Goal: Task Accomplishment & Management: Manage account settings

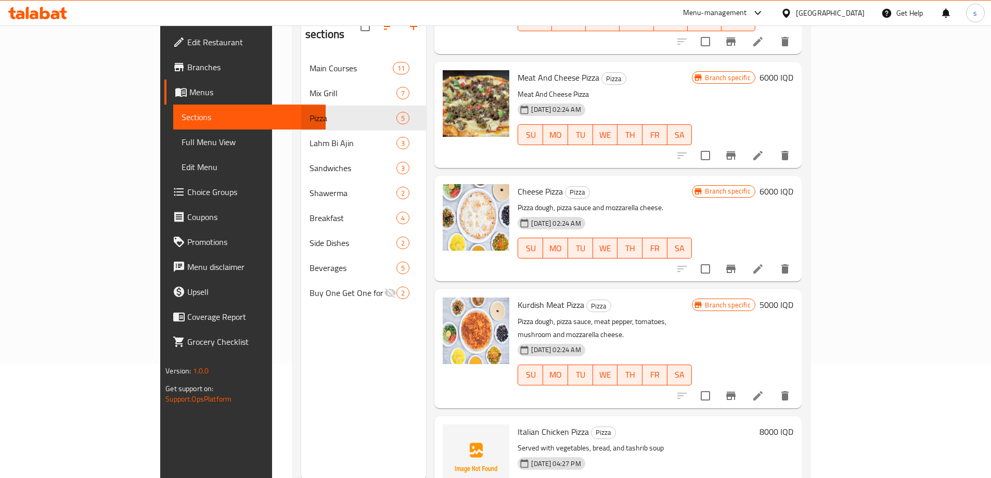
scroll to position [38, 0]
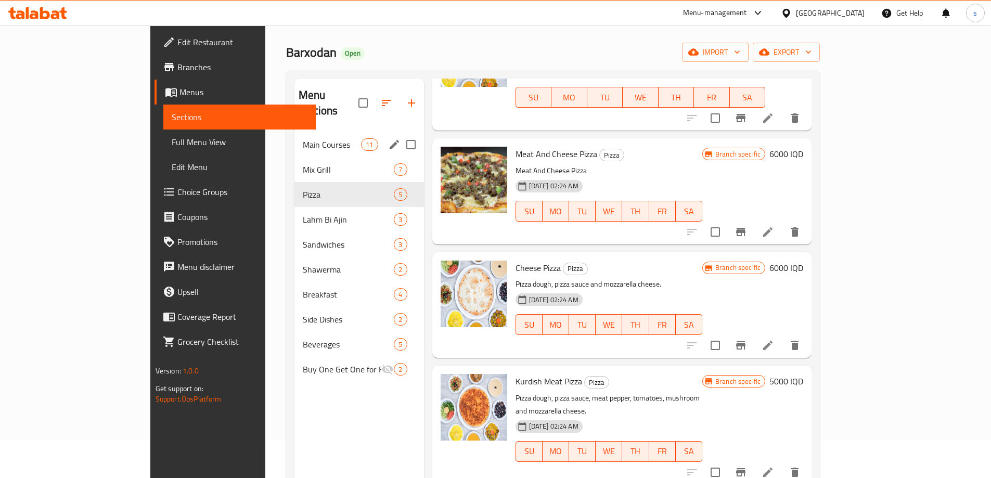
click at [303, 138] on span "Main Courses" at bounding box center [332, 144] width 58 height 12
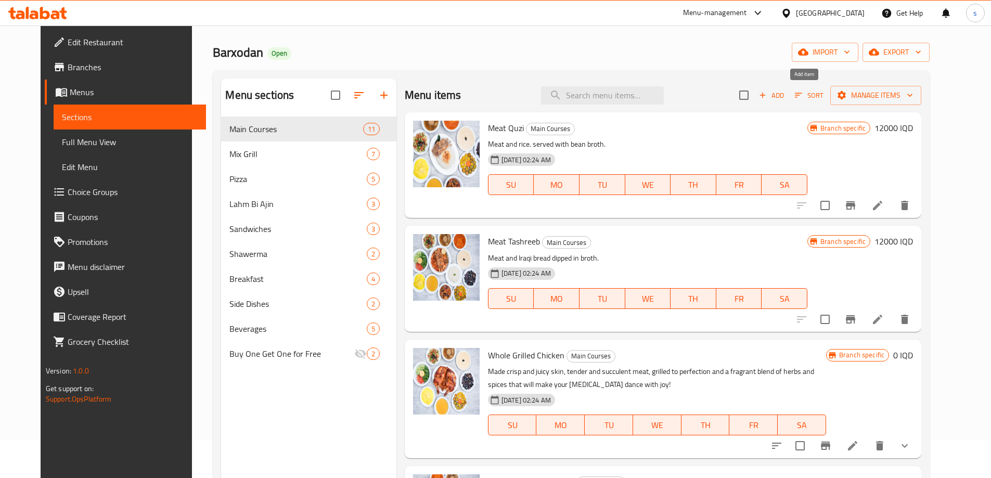
click at [788, 102] on button "Add" at bounding box center [771, 95] width 33 height 16
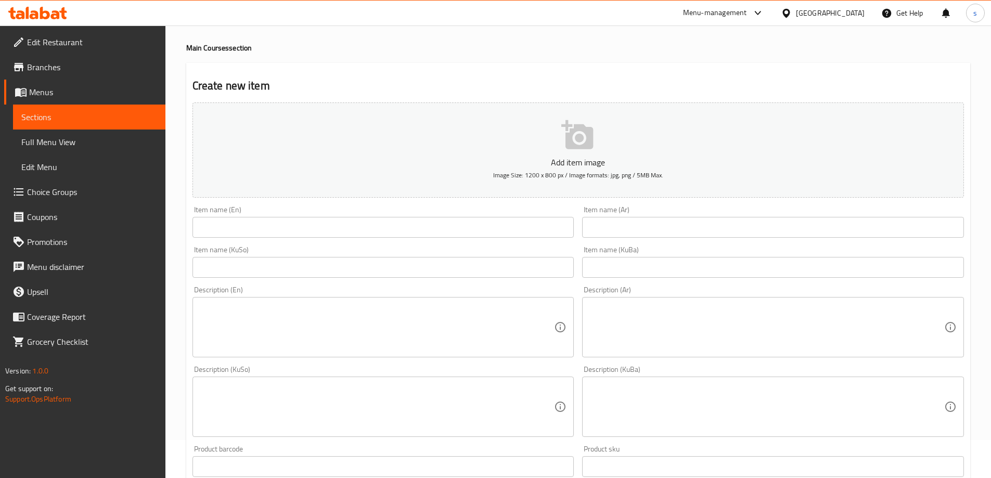
click at [298, 224] on input "text" at bounding box center [383, 227] width 382 height 21
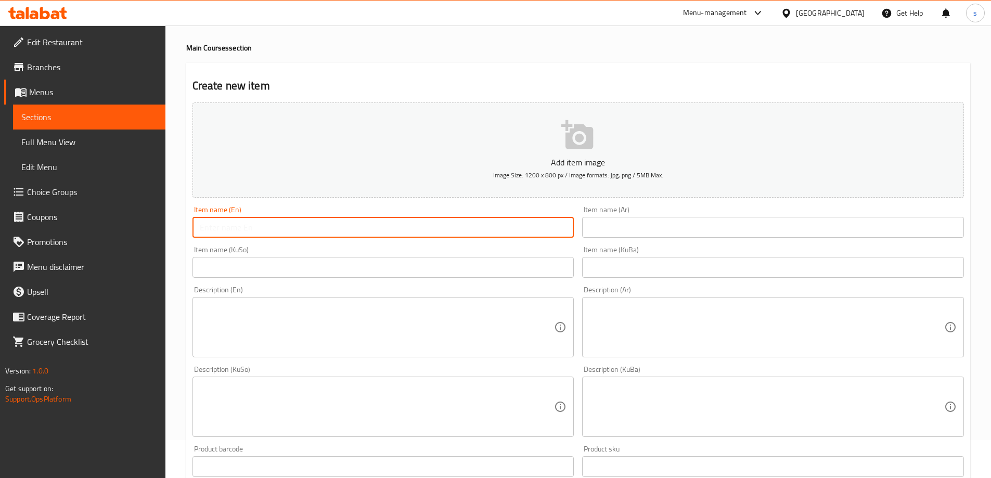
paste input "Meat Tikka On Rice"
type input "Meat Tikka On Rice"
drag, startPoint x: 637, startPoint y: 218, endPoint x: 644, endPoint y: 235, distance: 17.8
click at [637, 218] on input "text" at bounding box center [773, 227] width 382 height 21
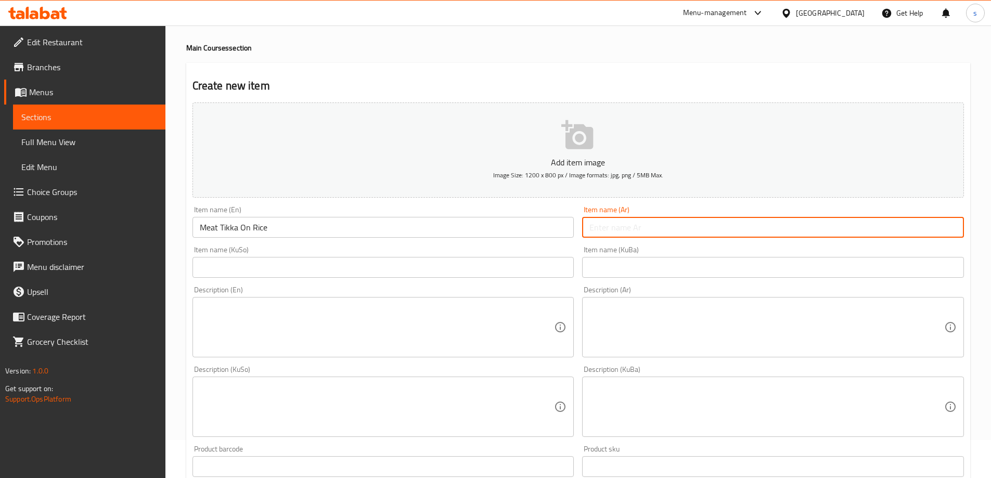
paste input "تكة دجاج على تمن"
type input "تكة دجاج على تمن"
click at [496, 269] on input "text" at bounding box center [383, 267] width 382 height 21
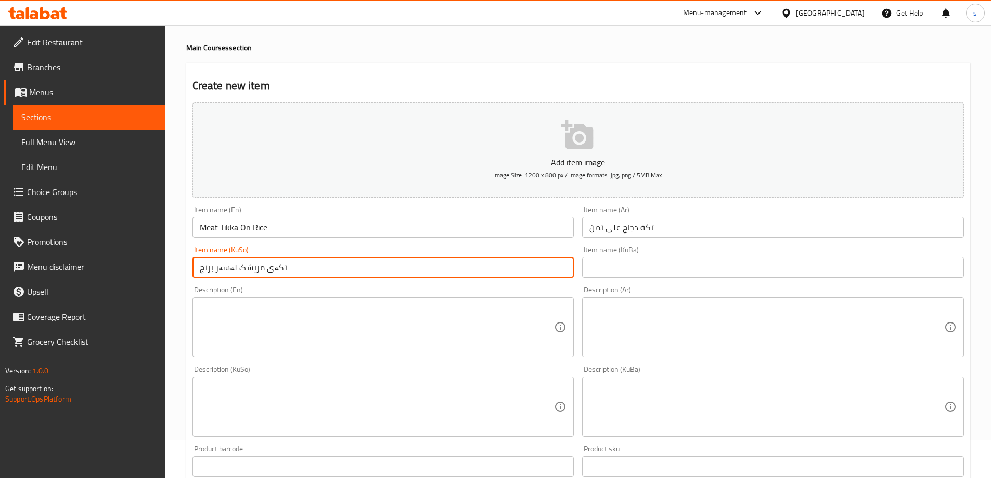
type input "تکەی مریشک لەسەر برنج"
click at [517, 326] on textarea at bounding box center [377, 327] width 355 height 49
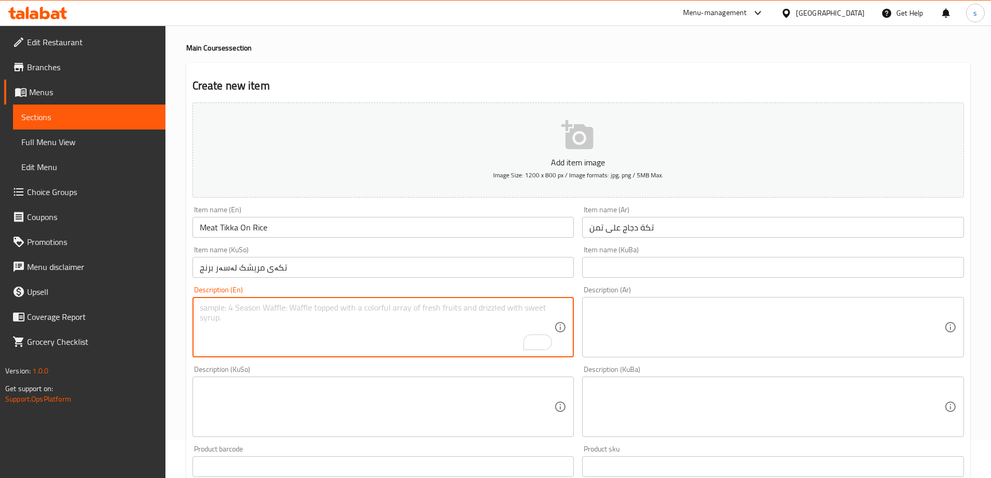
paste textarea "Served with vegetables, bread, vegetable soup and water"
type textarea "Served with vegetables, bread, vegetable soup and water"
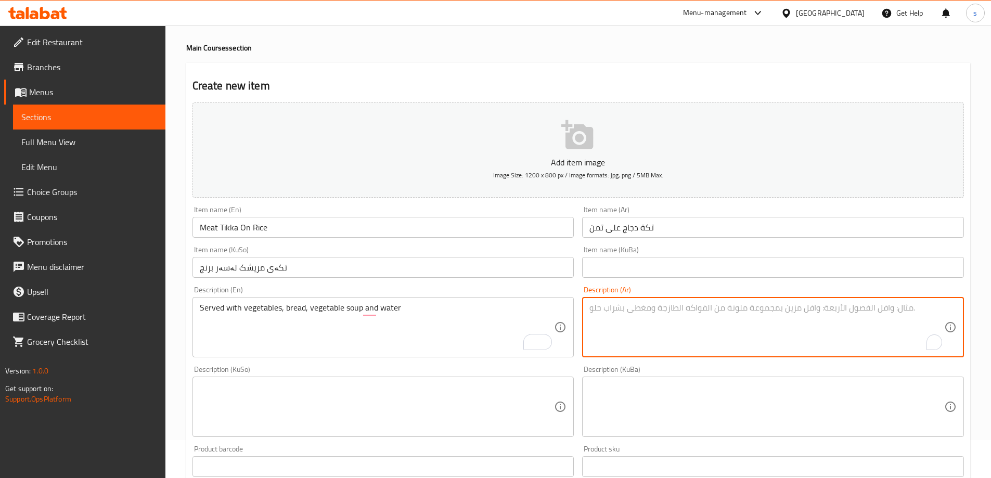
click at [911, 341] on textarea "To enrich screen reader interactions, please activate Accessibility in Grammarl…" at bounding box center [766, 327] width 355 height 49
paste textarea "يقدم مع خضروات، خبز، سوب تشريب ومياء"
type textarea "يقدم مع خضروات، خبز، سوب تشريب ومياء"
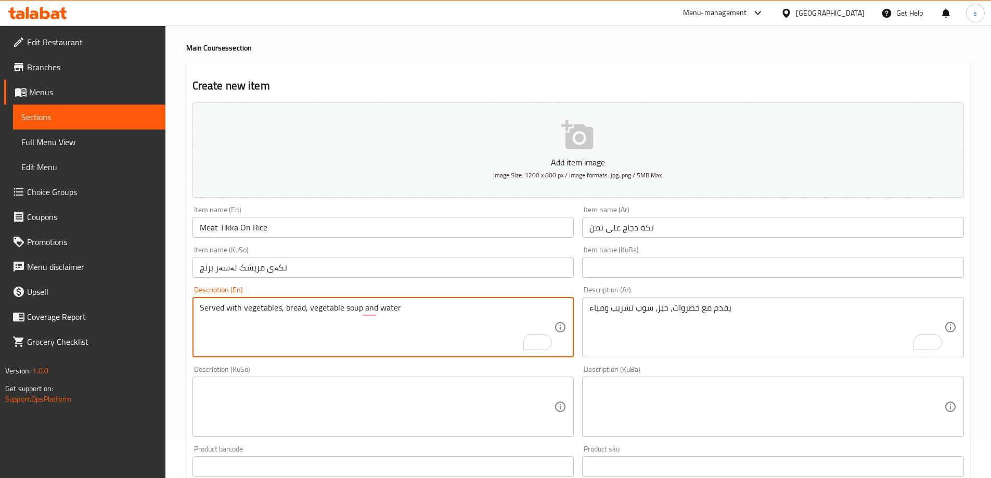
drag, startPoint x: 343, startPoint y: 308, endPoint x: 307, endPoint y: 313, distance: 36.3
paste textarea "Tashrib"
drag, startPoint x: 413, startPoint y: 305, endPoint x: 172, endPoint y: 300, distance: 240.4
click at [172, 300] on div "Home / Restaurants management / Menus / Sections / item / create Main Courses s…" at bounding box center [578, 402] width 826 height 829
paste textarea "t"
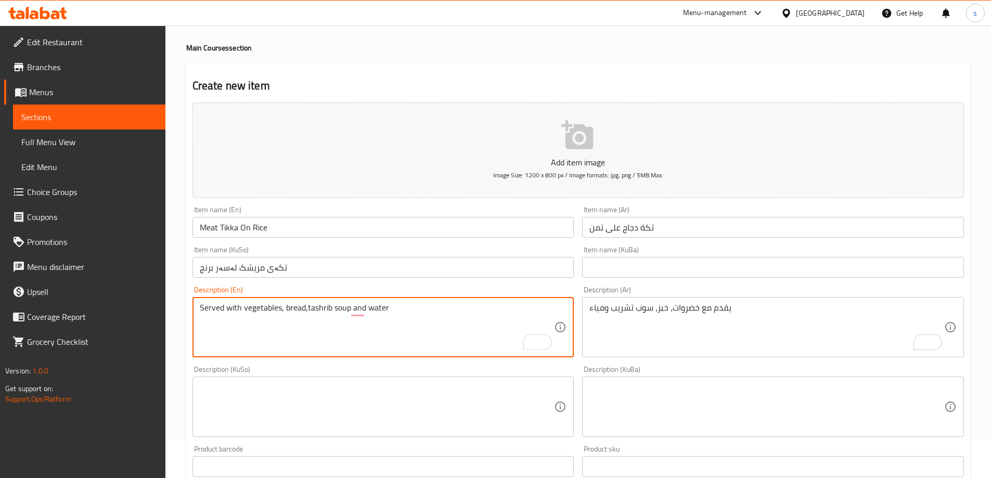
click at [308, 304] on textarea "Served with vegetables, bread,tashrib soup and water" at bounding box center [377, 327] width 355 height 49
type textarea "Served with vegetables, bread, tashrib soup and water"
click at [461, 409] on textarea at bounding box center [377, 406] width 355 height 49
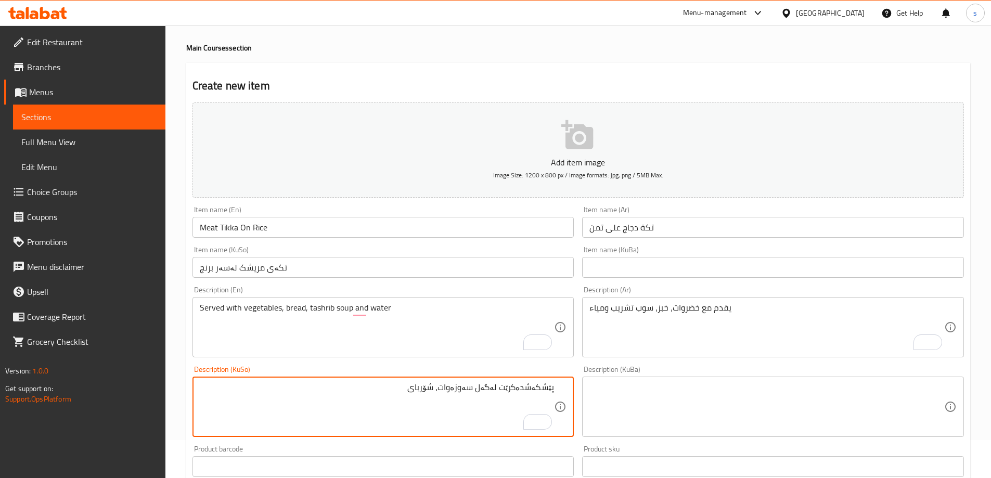
paste textarea "تەشریب"
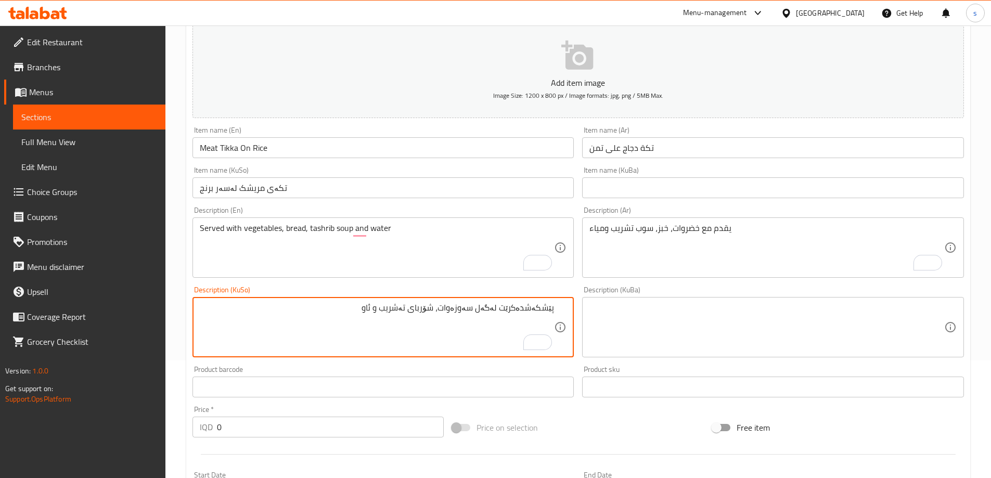
scroll to position [127, 0]
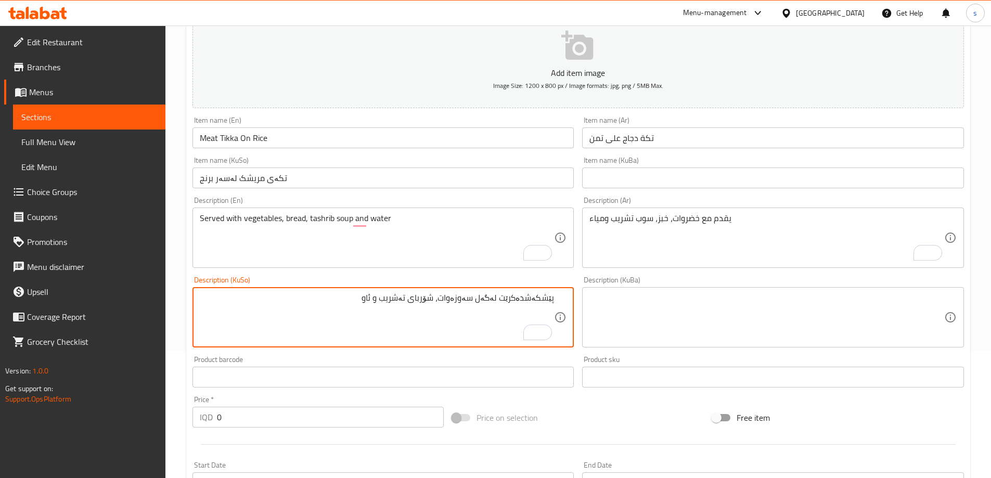
click at [445, 294] on textarea "پێشکەشدەکرێت لەگەل سەوزەوات، شۆربای تەشریب و ئاو" at bounding box center [377, 317] width 355 height 49
drag, startPoint x: 351, startPoint y: 302, endPoint x: 563, endPoint y: 303, distance: 212.3
click at [563, 303] on div "پێشکەشدەکرێت لەگەل سەوزەوات، نان، شۆربای تەشریب و ئاو Description (KuSo)" at bounding box center [383, 317] width 382 height 60
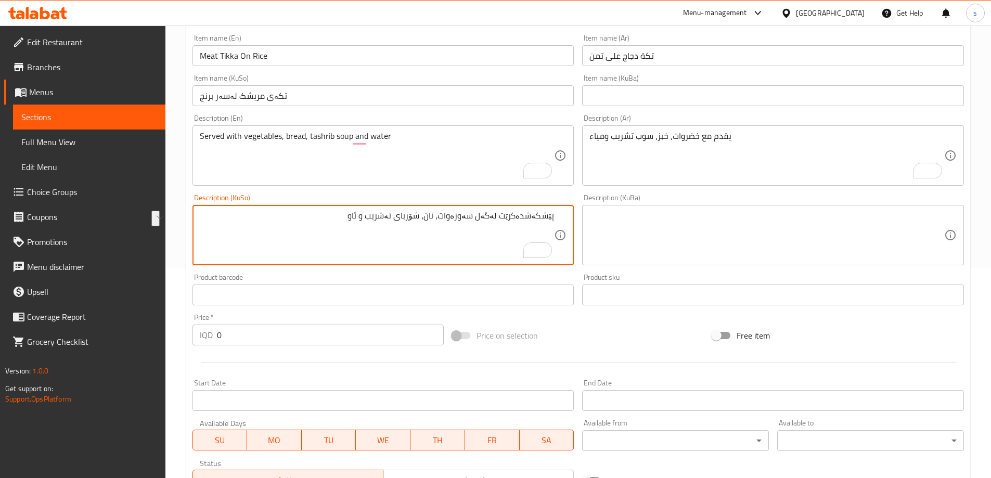
scroll to position [212, 0]
type textarea "پێشکەشدەکرێت لەگەل سەوزەوات، نان، شۆربای تەشریب و ئاو"
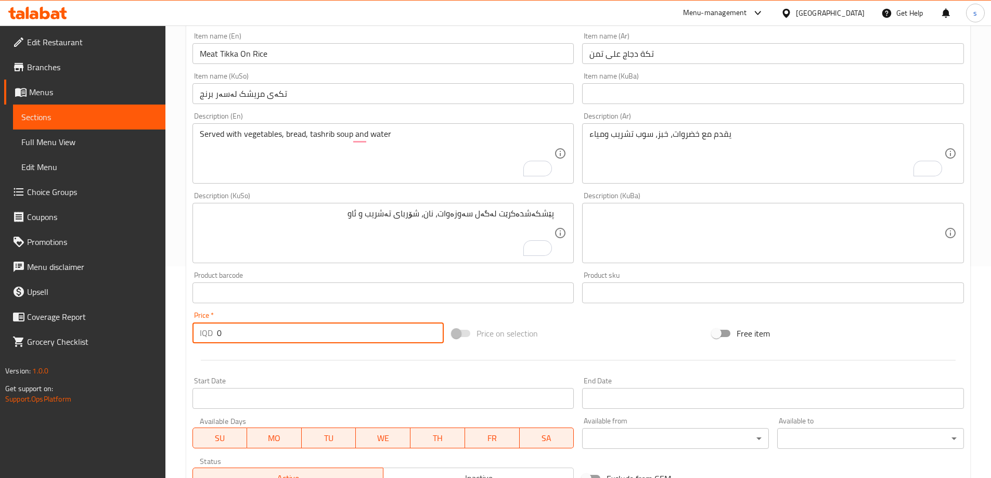
drag, startPoint x: 223, startPoint y: 336, endPoint x: 206, endPoint y: 339, distance: 17.4
click at [206, 339] on div "IQD 0 Price *" at bounding box center [318, 333] width 252 height 21
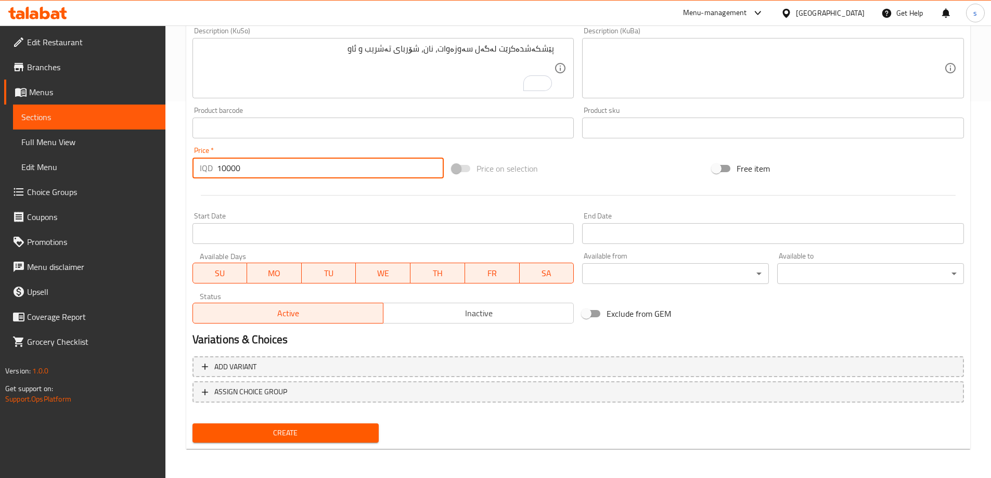
type input "10000"
click at [255, 438] on span "Create" at bounding box center [286, 433] width 170 height 13
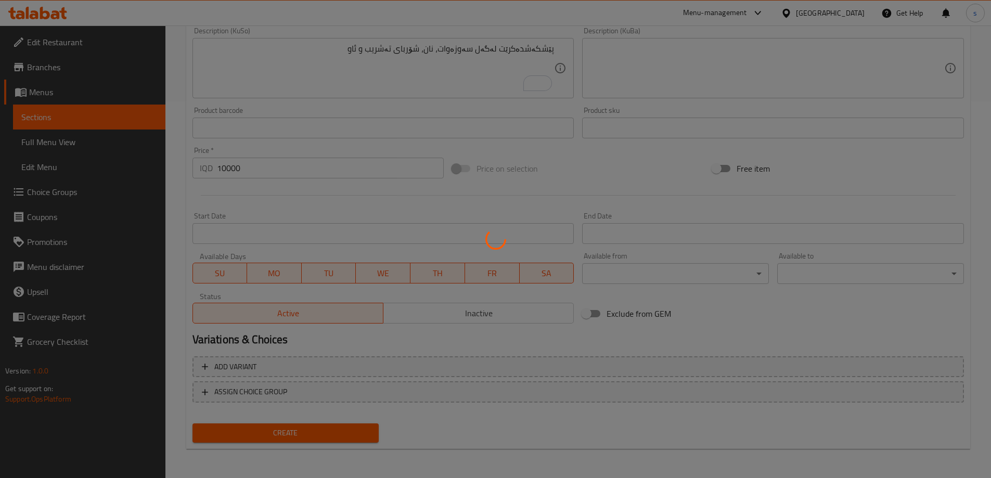
type input "0"
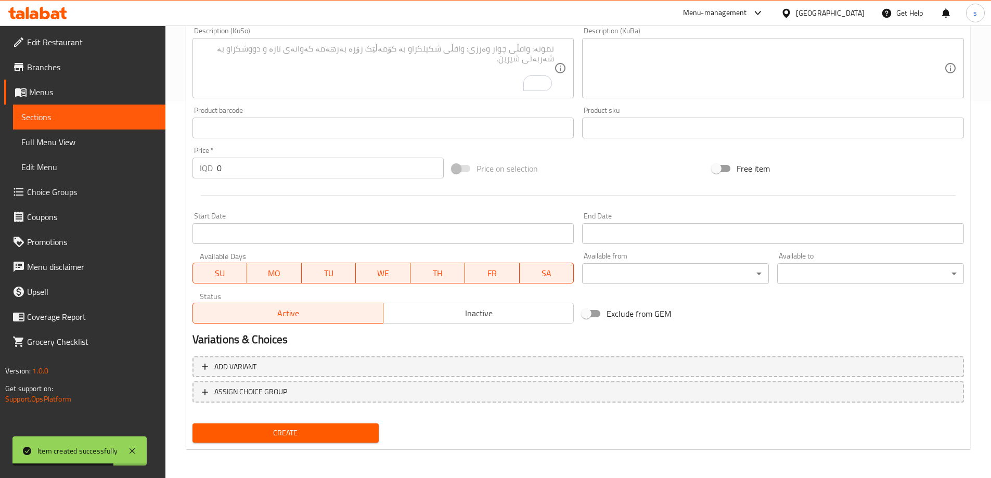
scroll to position [202, 0]
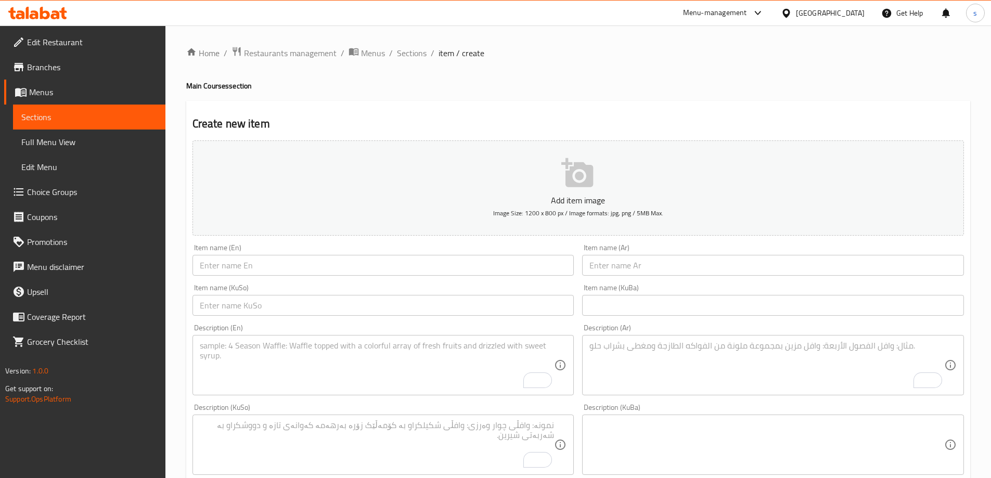
scroll to position [377, 0]
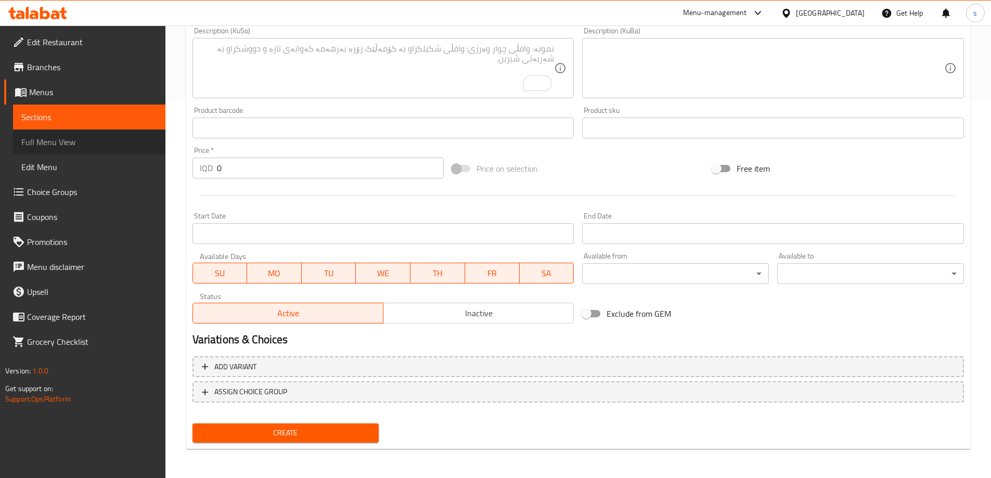
click at [82, 139] on span "Full Menu View" at bounding box center [89, 142] width 136 height 12
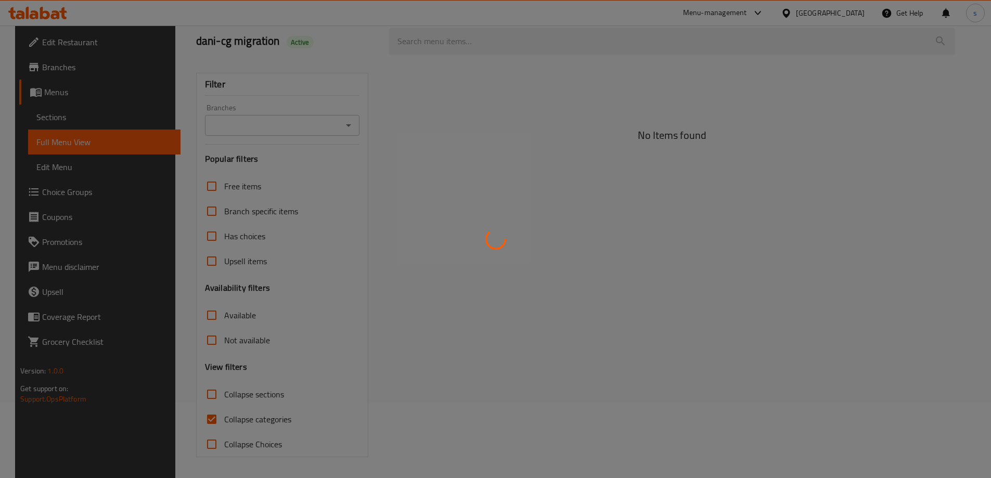
scroll to position [68, 0]
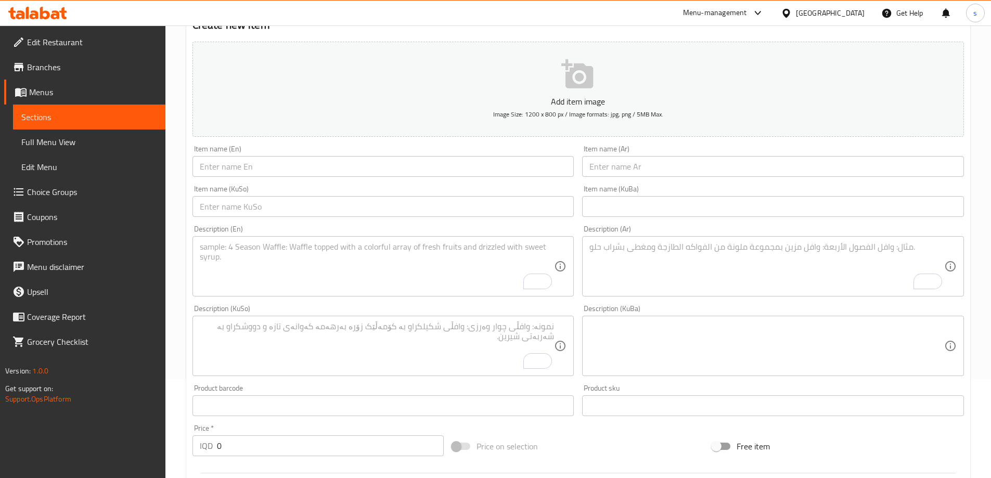
scroll to position [93, 0]
click at [283, 188] on div "Item name (KuSo) Item name (KuSo)" at bounding box center [383, 207] width 390 height 40
click at [293, 157] on div "Item name (En) Item name (En)" at bounding box center [383, 167] width 382 height 32
click at [289, 166] on input "text" at bounding box center [383, 172] width 382 height 21
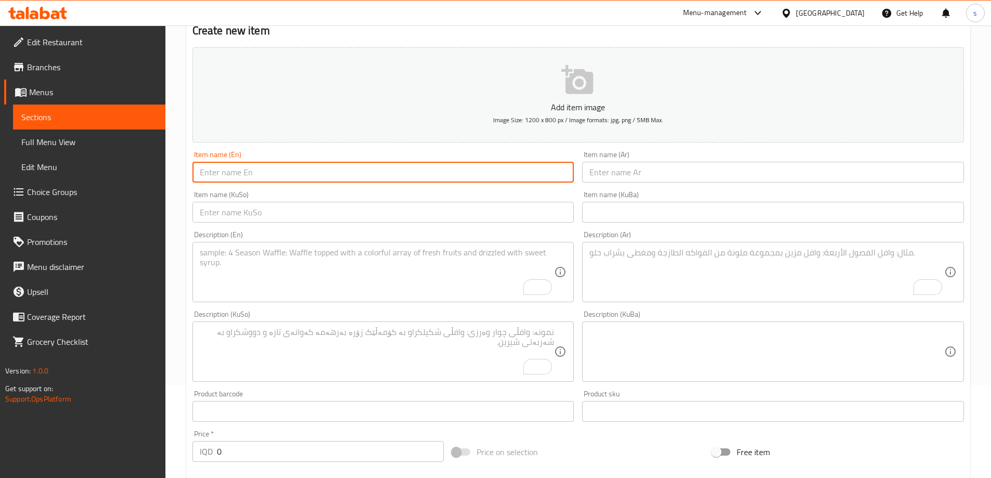
paste input "Chicken Tikka On Rice"
type input "Chicken Tikka On Rice"
click at [560, 185] on div "Item name (En) Chicken Tikka On Rice Item name (En)" at bounding box center [383, 167] width 390 height 40
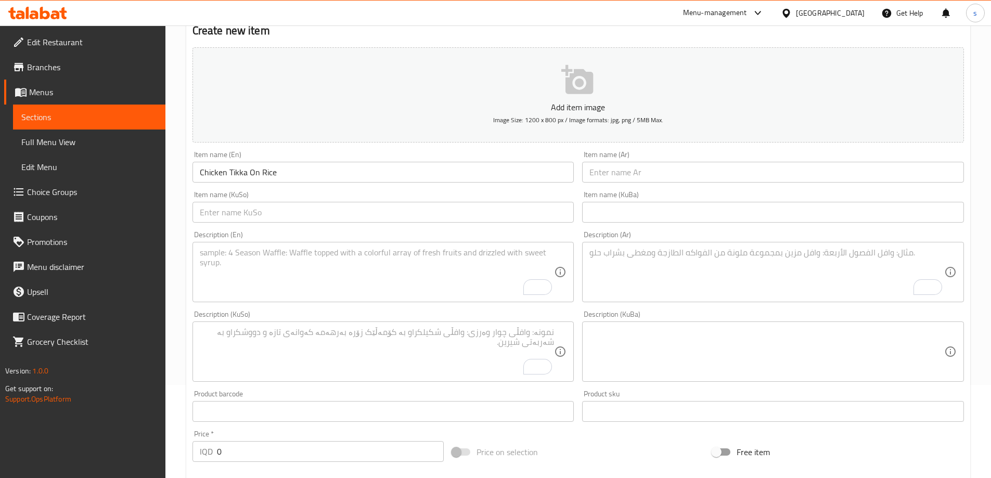
click at [595, 176] on input "text" at bounding box center [773, 172] width 382 height 21
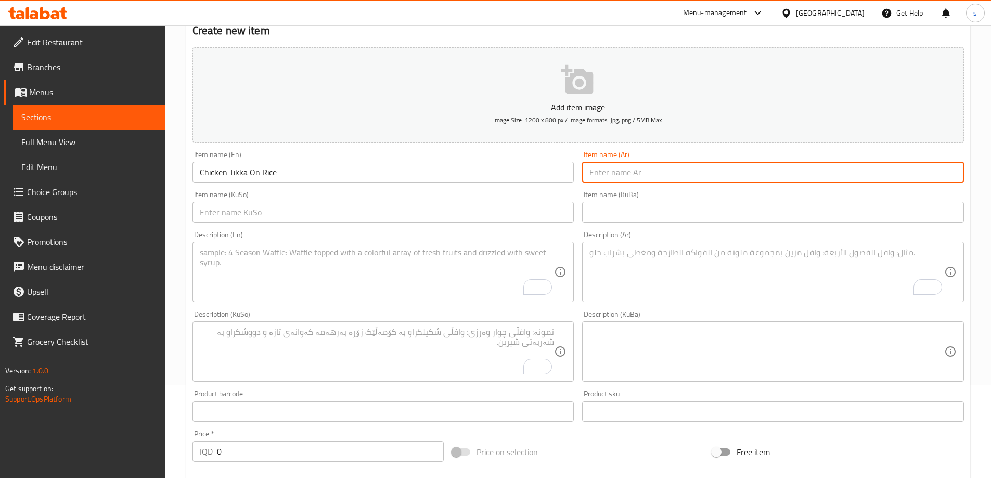
paste input "تكة دجاج على تمن"
type input "تكة دجاج على تمن"
click at [558, 213] on input "text" at bounding box center [383, 212] width 382 height 21
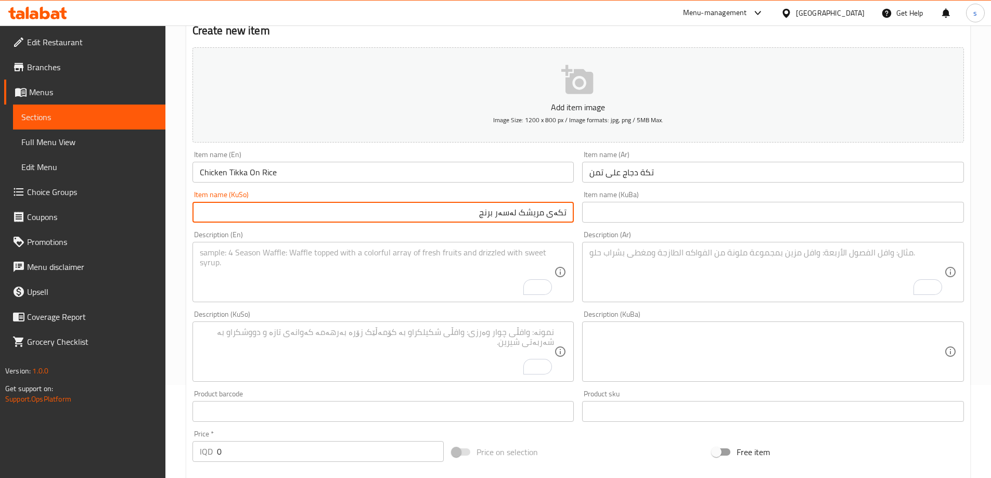
type input "تکەی مریشک لەسەر برنج"
click at [500, 258] on textarea "To enrich screen reader interactions, please activate Accessibility in Grammarl…" at bounding box center [377, 272] width 355 height 49
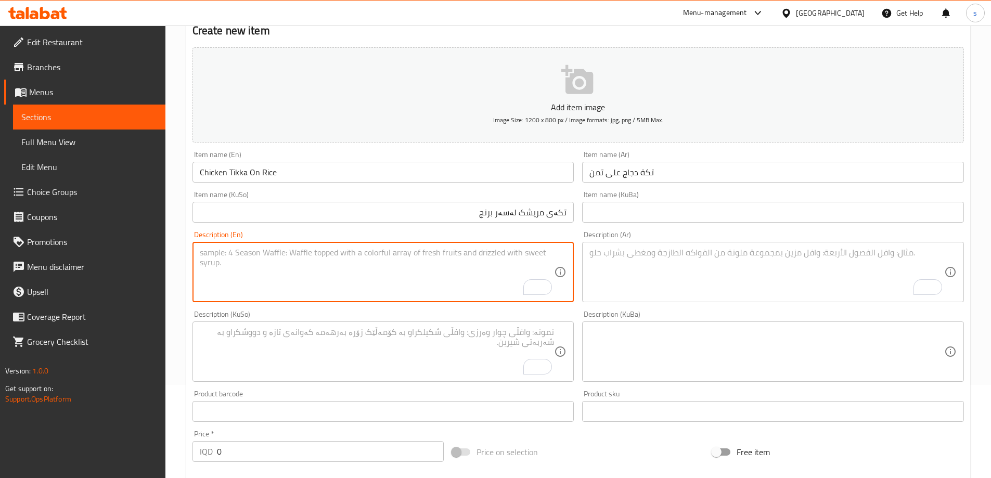
paste textarea "Served with vegetables, bread,tashrib soup and water"
type textarea "Served with vegetables, bread,tashrib soup and water"
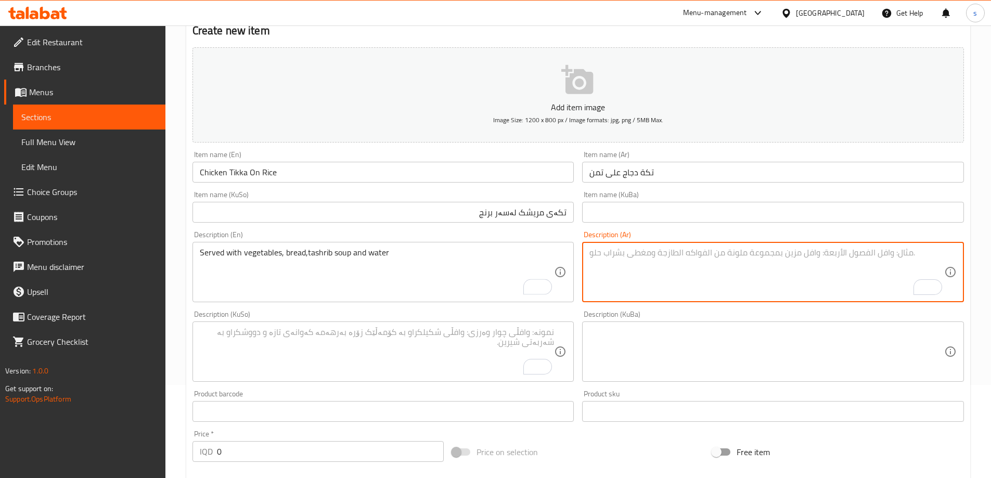
click at [741, 265] on textarea "To enrich screen reader interactions, please activate Accessibility in Grammarl…" at bounding box center [766, 272] width 355 height 49
paste textarea "يقدم مع خضروات، خبز، سوب تشريب ومياء"
type textarea "يقدم مع خضروات، خبز، سوب تشريب ومياء"
click at [451, 352] on textarea "To enrich screen reader interactions, please activate Accessibility in Grammarl…" at bounding box center [377, 351] width 355 height 49
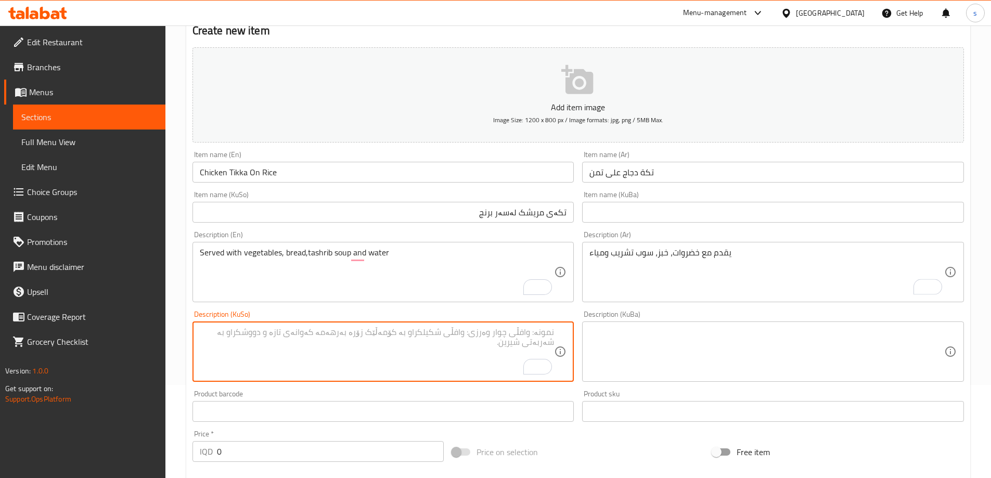
paste textarea "پێشکەشدەکرێت لەگەل سەوزەوات، نان، شۆربای تەشریب و ئاو"
type textarea "پێشکەشدەکرێت لەگەل سەوزەوات، نان، شۆربای تەشریب و ئاو"
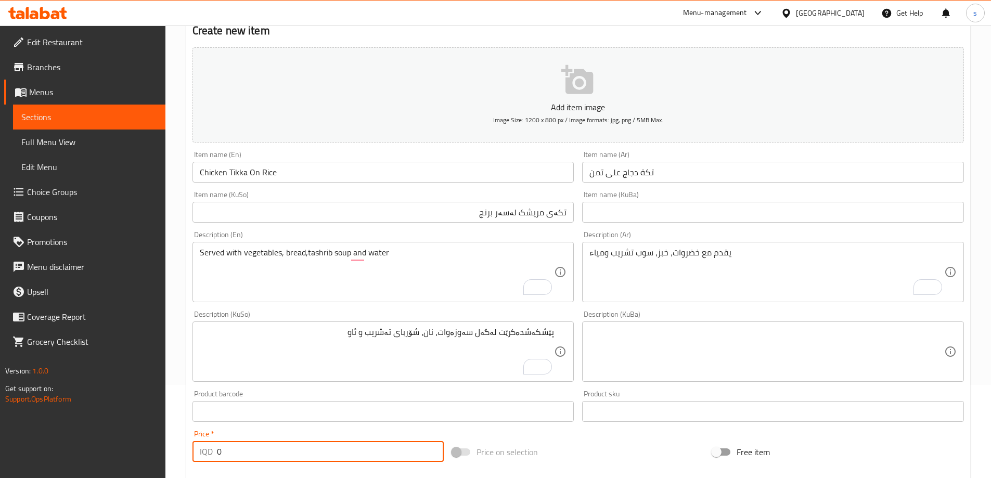
drag, startPoint x: 219, startPoint y: 455, endPoint x: 209, endPoint y: 457, distance: 10.6
click at [209, 457] on div "IQD 0 Price *" at bounding box center [318, 451] width 252 height 21
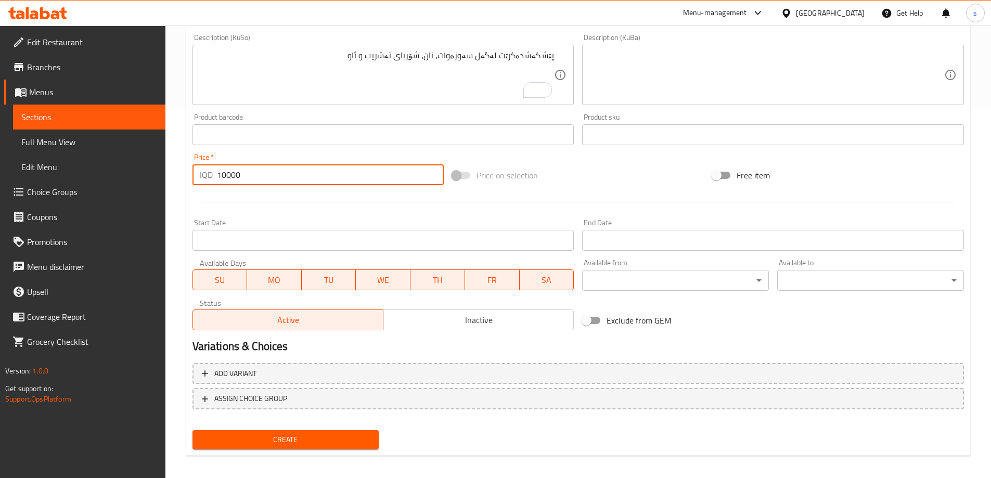
scroll to position [377, 0]
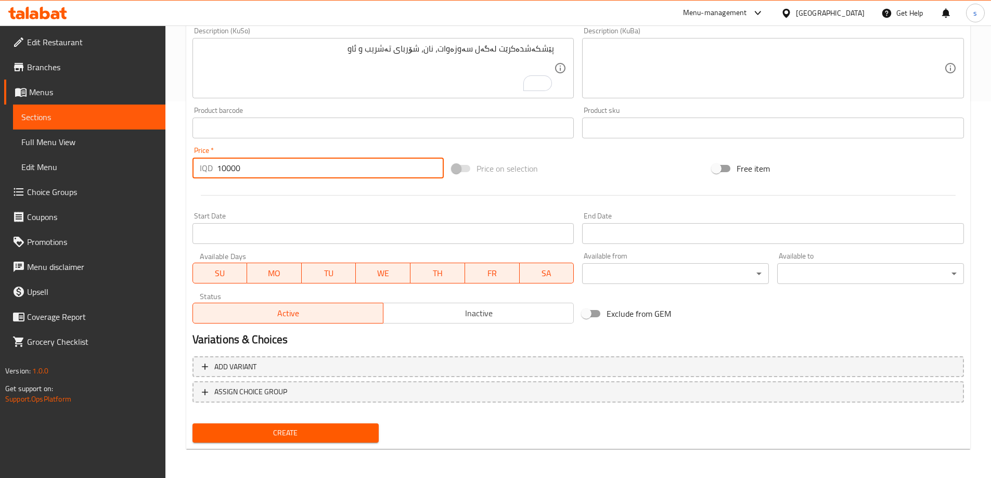
type input "10000"
click at [324, 439] on span "Create" at bounding box center [286, 433] width 170 height 13
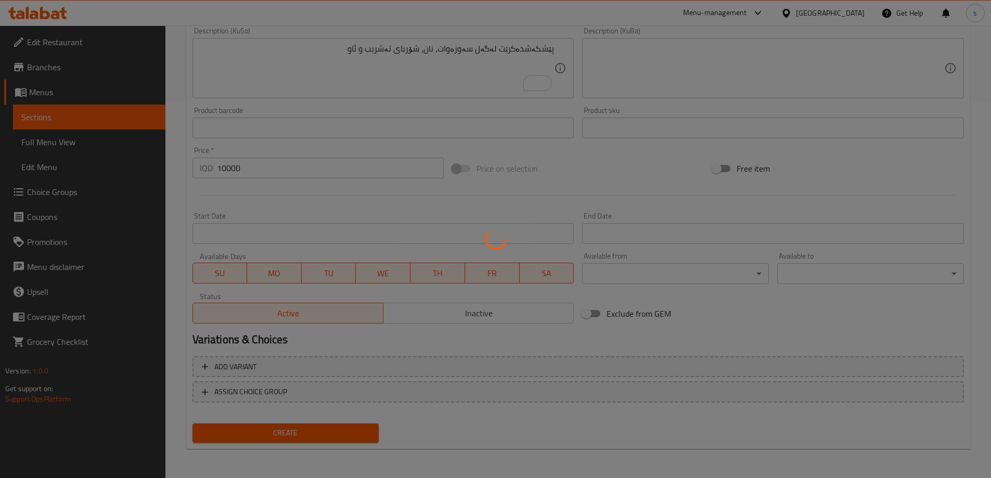
type input "0"
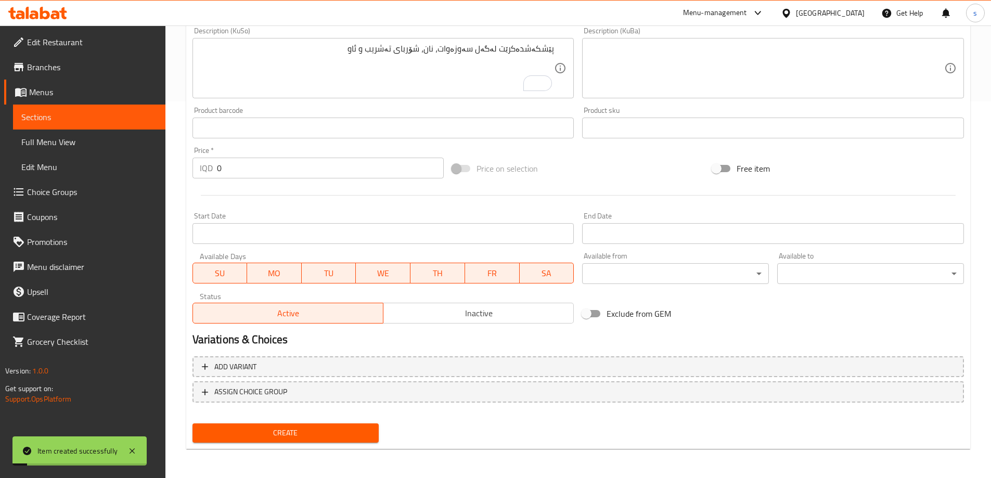
click at [75, 142] on span "Full Menu View" at bounding box center [89, 142] width 136 height 12
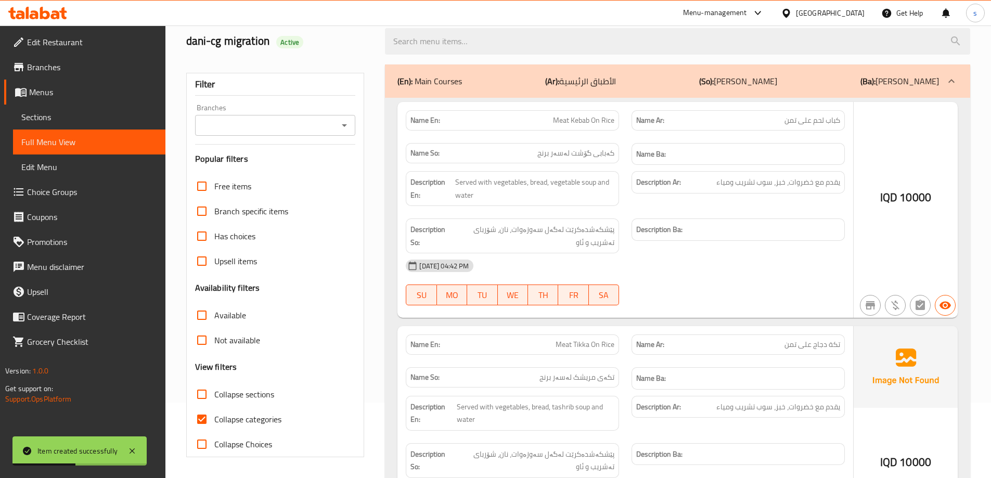
scroll to position [377, 0]
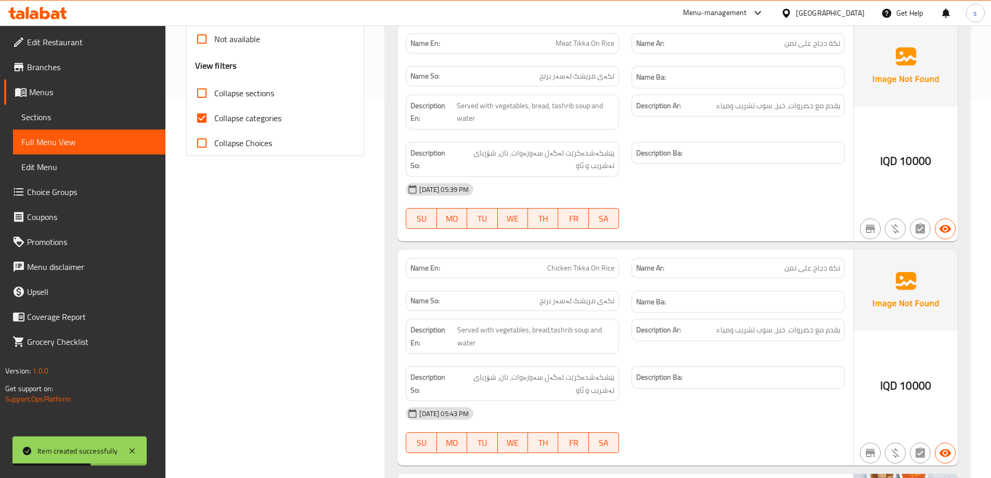
click at [205, 120] on input "Collapse categories" at bounding box center [201, 118] width 25 height 25
checkbox input "false"
click at [201, 99] on input "Collapse sections" at bounding box center [201, 93] width 25 height 25
checkbox input "true"
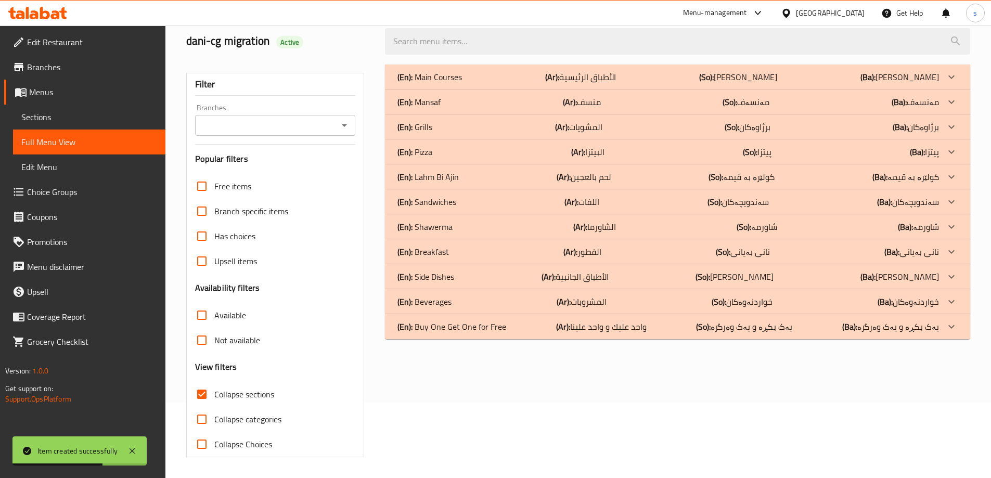
scroll to position [75, 0]
click at [338, 123] on icon "Open" at bounding box center [344, 125] width 12 height 12
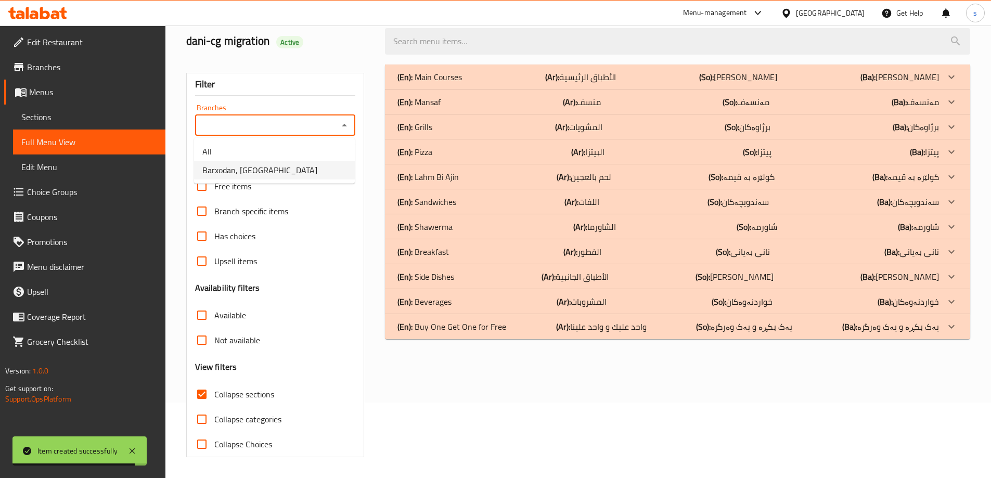
drag, startPoint x: 326, startPoint y: 156, endPoint x: 326, endPoint y: 174, distance: 17.7
click at [326, 174] on ul "All Barxodan, Zerka Street" at bounding box center [274, 161] width 161 height 46
click at [326, 174] on li "Barxodan, Zerka Street" at bounding box center [274, 170] width 161 height 19
type input "Barxodan, Zerka Street"
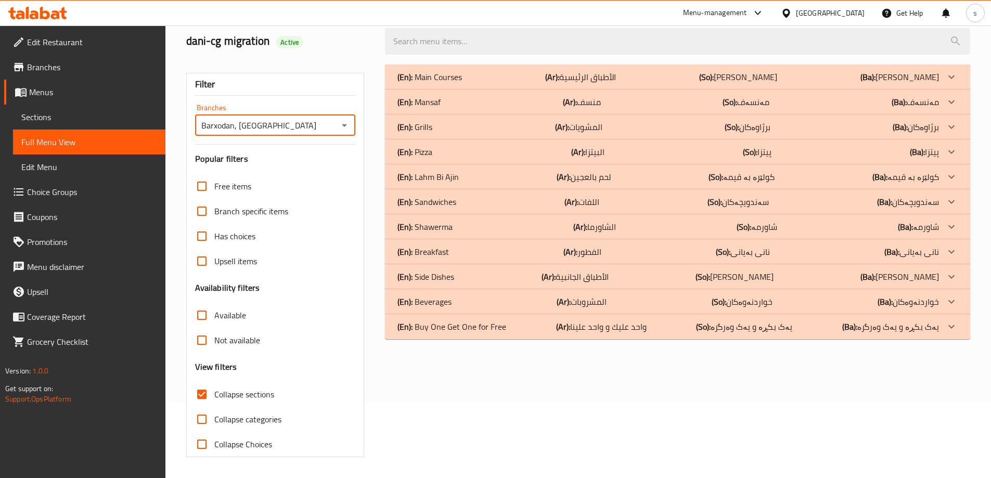
click at [453, 83] on p "(En): Lahm Bi Ajin" at bounding box center [429, 77] width 65 height 12
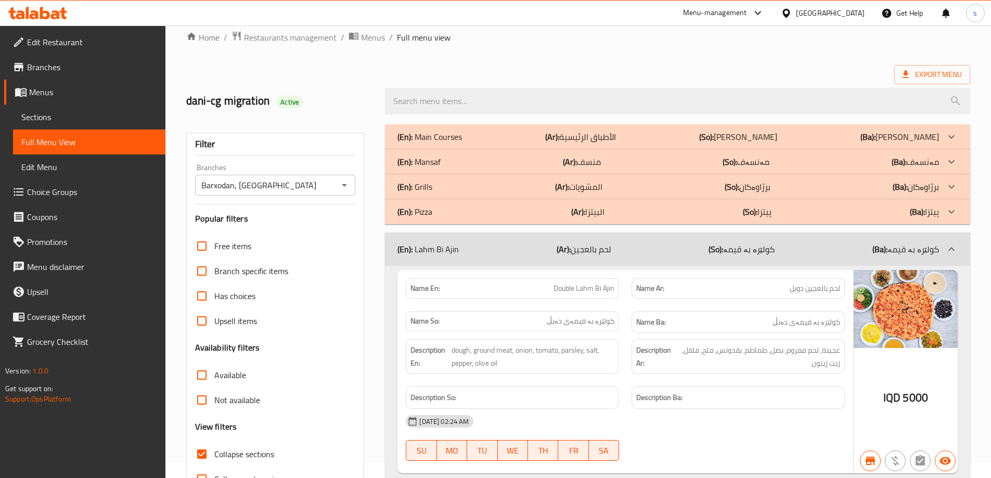
scroll to position [0, 0]
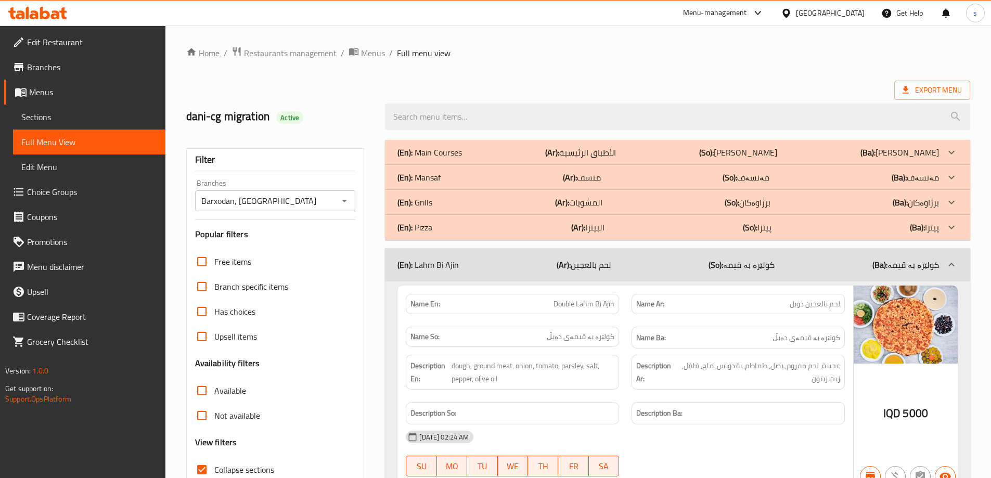
click at [695, 159] on div "(En): Pizza (Ar): البيتزا (So): پیتزا (Ba): پیتزا" at bounding box center [668, 152] width 542 height 12
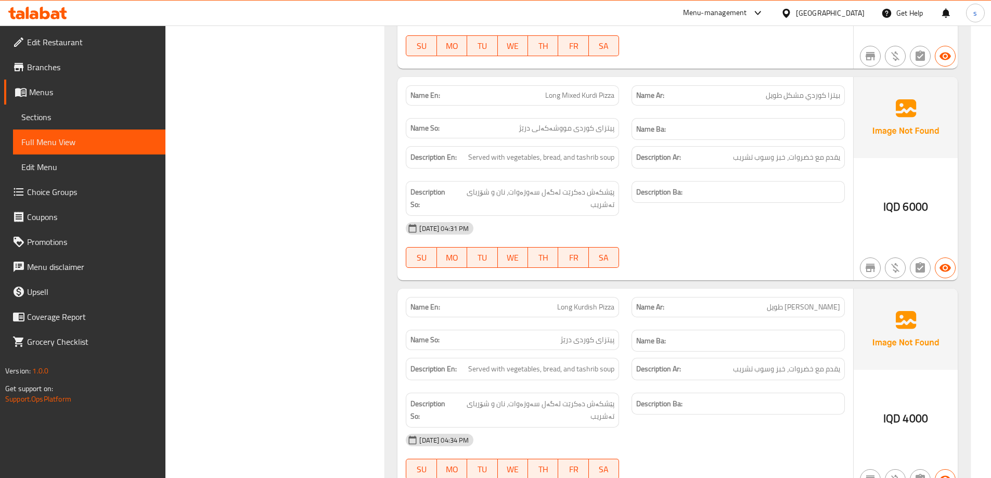
scroll to position [1460, 0]
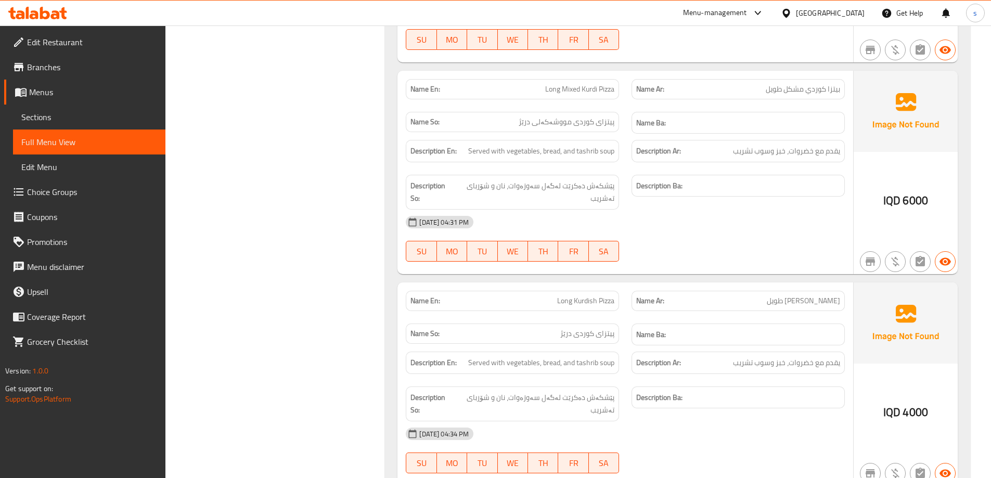
click at [587, 301] on span "Long Kurdish Pizza" at bounding box center [585, 300] width 57 height 11
copy span "Kurdish"
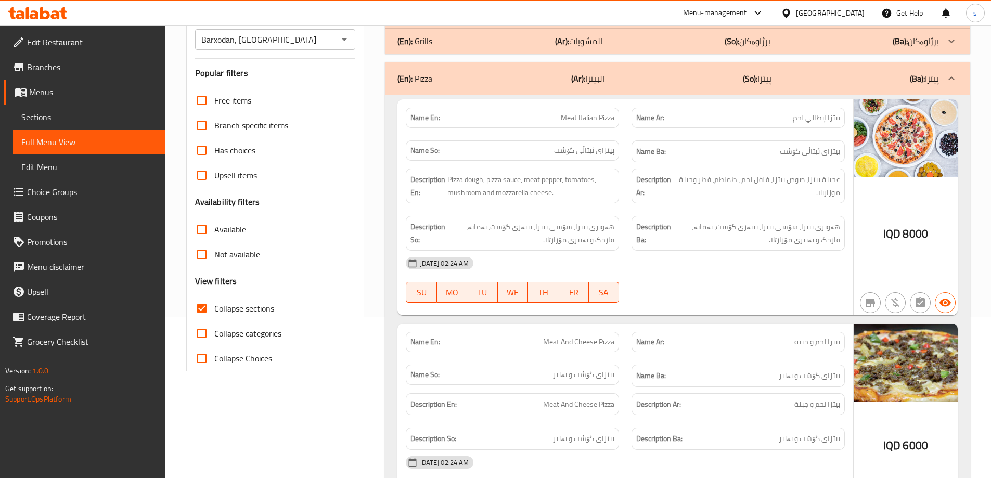
scroll to position [0, 0]
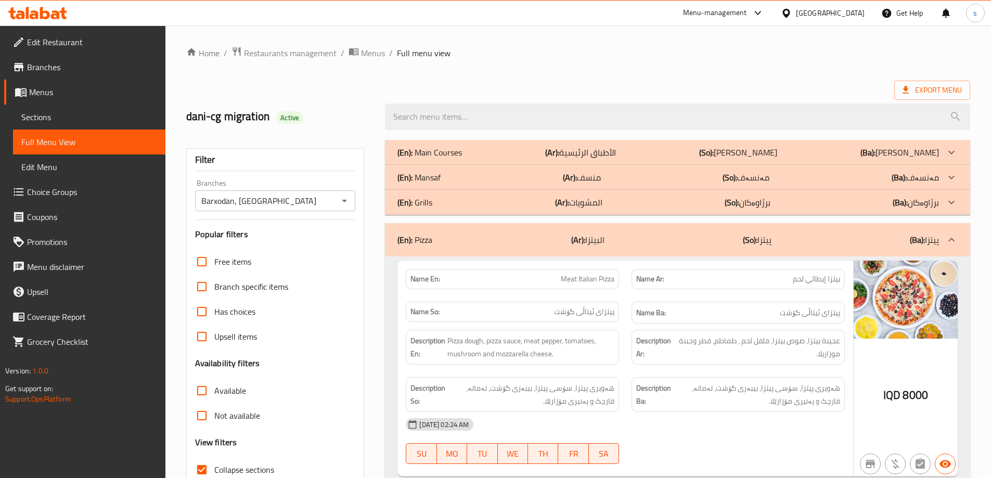
click at [461, 152] on p "(En): Main Courses" at bounding box center [429, 152] width 65 height 12
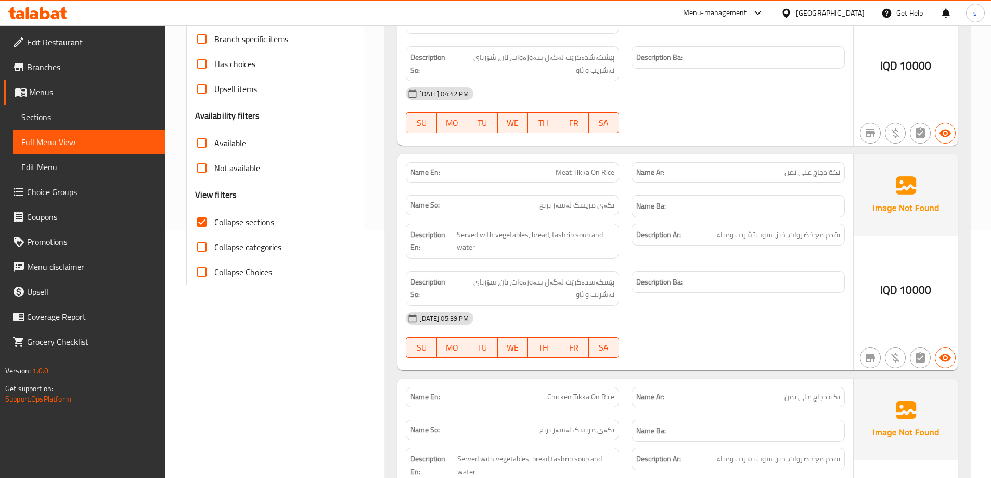
scroll to position [269, 0]
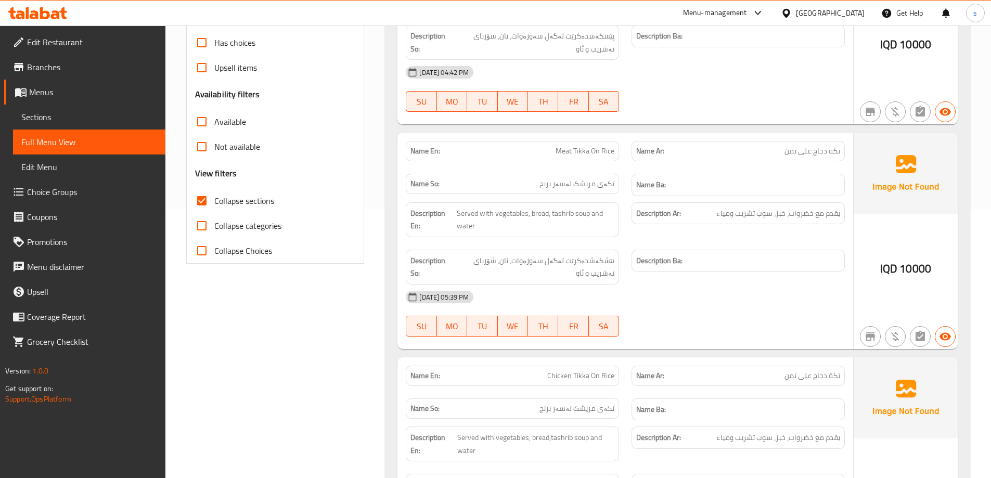
click at [64, 116] on span "Sections" at bounding box center [89, 117] width 136 height 12
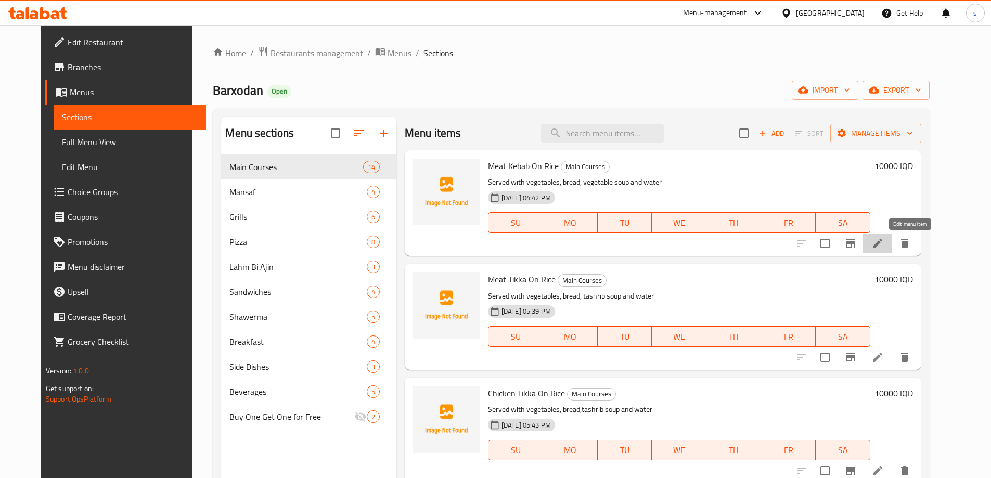
click at [884, 249] on icon at bounding box center [877, 243] width 12 height 12
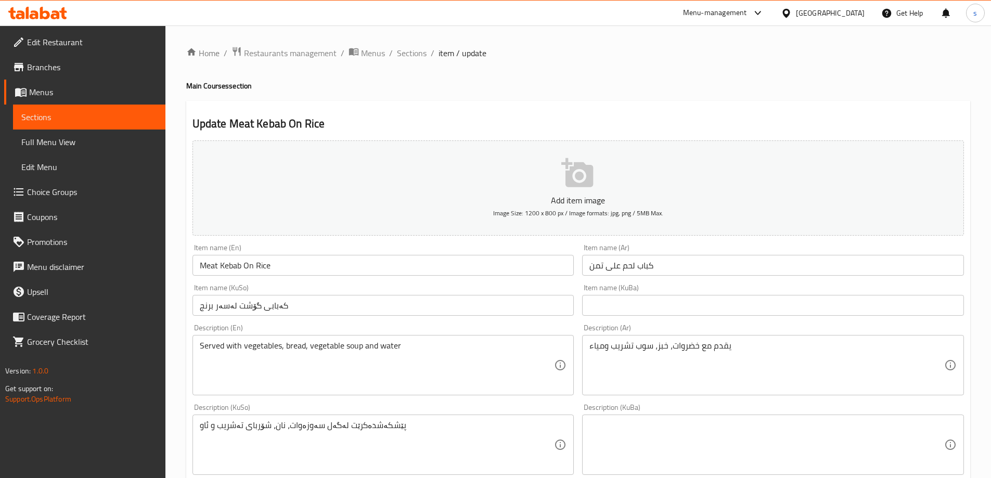
scroll to position [23, 0]
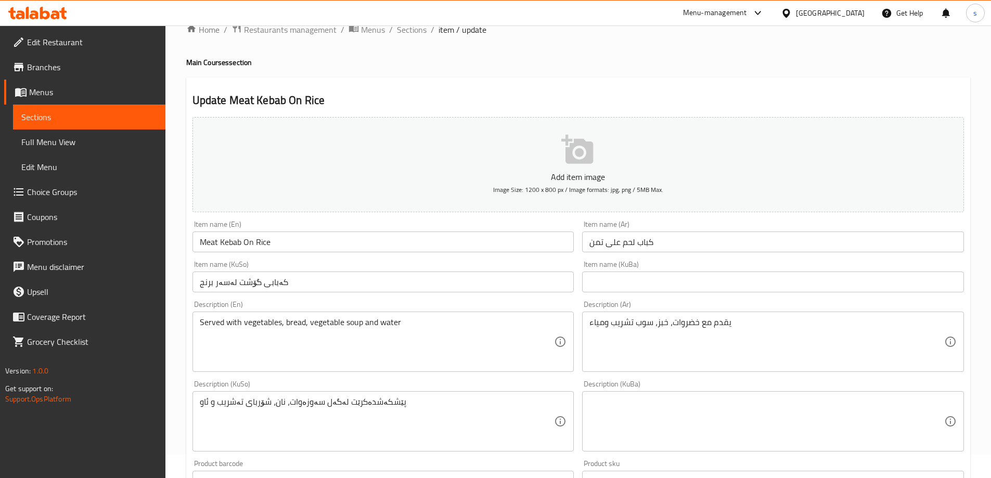
click at [86, 123] on span "Sections" at bounding box center [89, 117] width 136 height 12
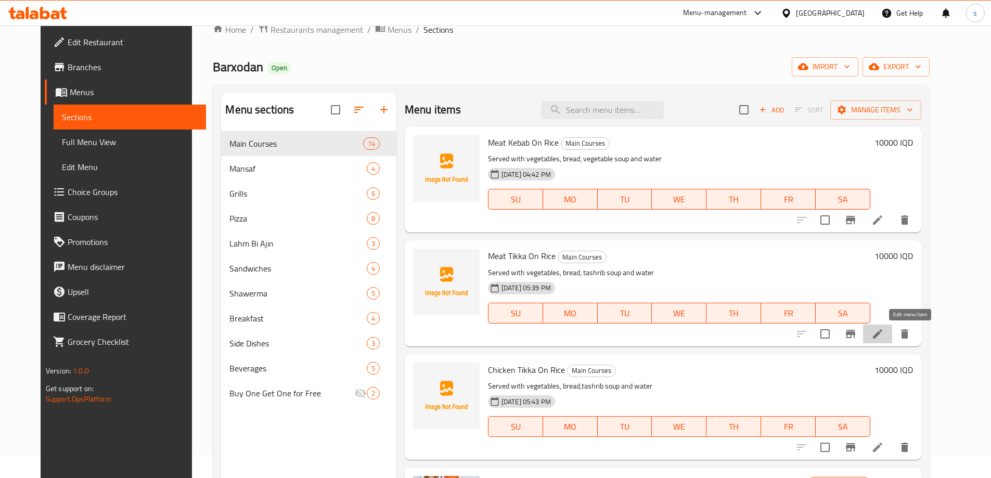
click at [884, 335] on icon at bounding box center [877, 334] width 12 height 12
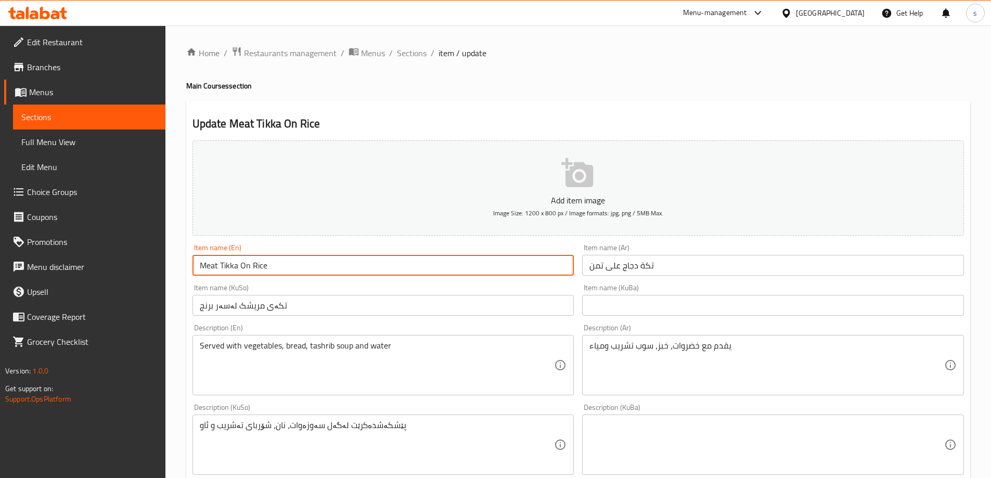
drag, startPoint x: 218, startPoint y: 270, endPoint x: 190, endPoint y: 268, distance: 28.1
click at [190, 269] on div "Item name (En) Meat Tikka On Rice Item name (En)" at bounding box center [383, 260] width 390 height 40
click at [215, 264] on input "Chechen Tikka On Rice" at bounding box center [383, 265] width 382 height 21
paste input "ick"
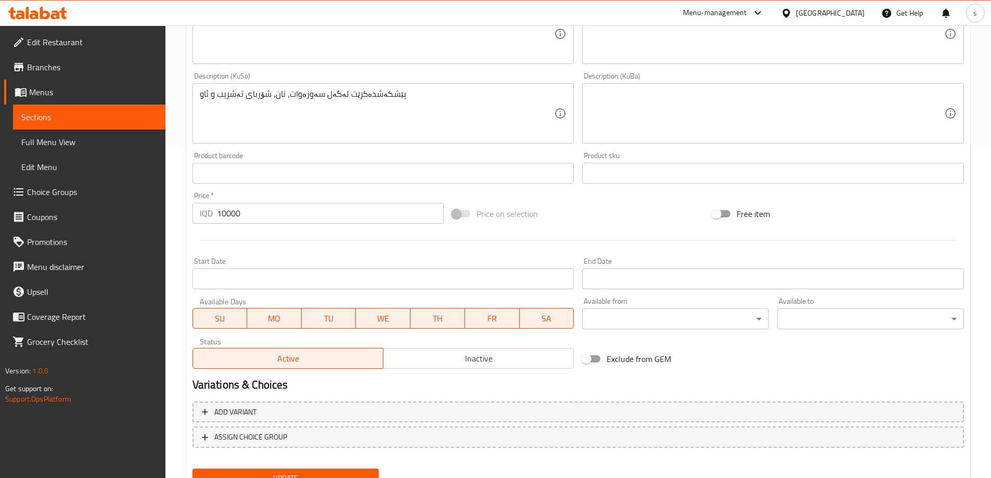
scroll to position [377, 0]
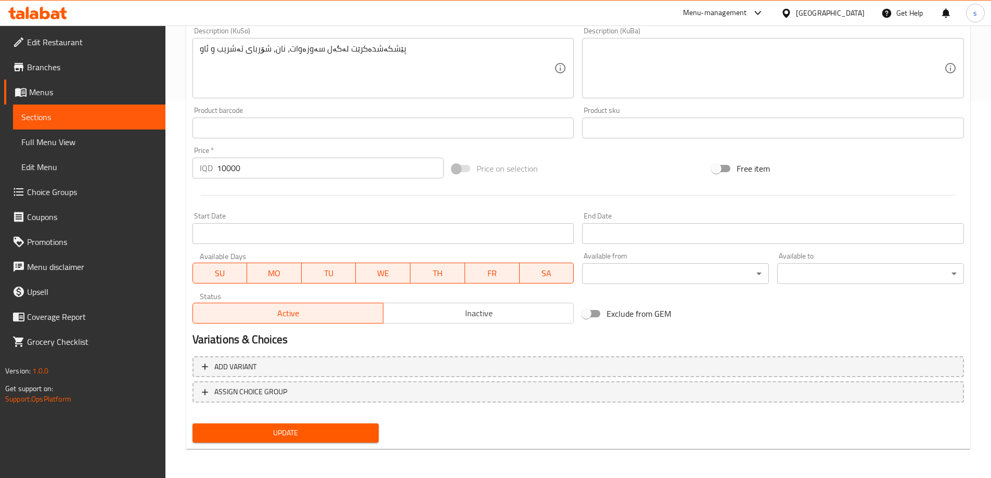
type input "Chicken Tikka On Rice"
click at [340, 435] on span "Update" at bounding box center [286, 433] width 170 height 13
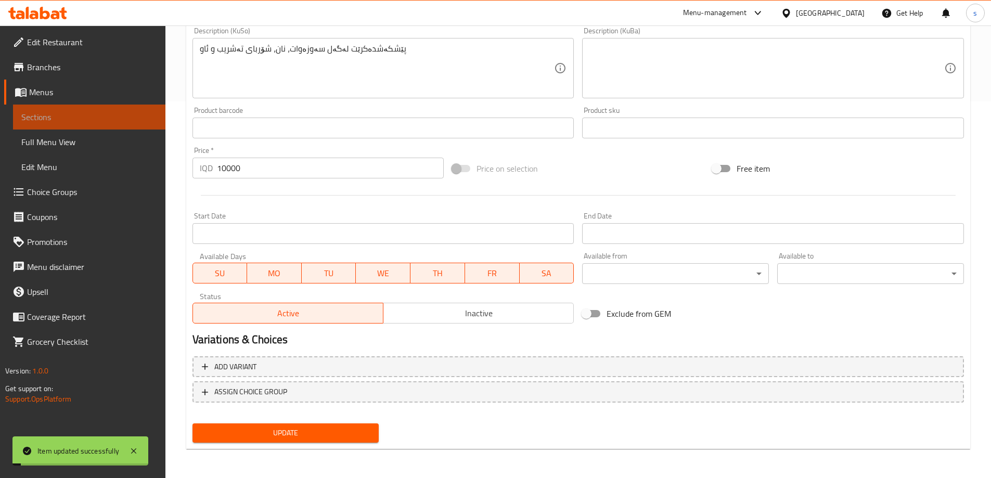
click at [110, 121] on span "Sections" at bounding box center [89, 117] width 136 height 12
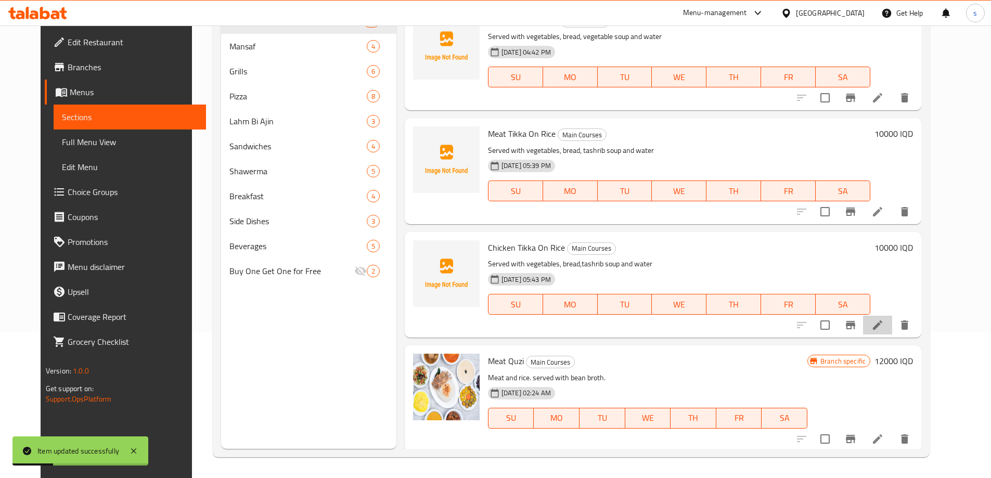
click at [892, 332] on li at bounding box center [877, 325] width 29 height 19
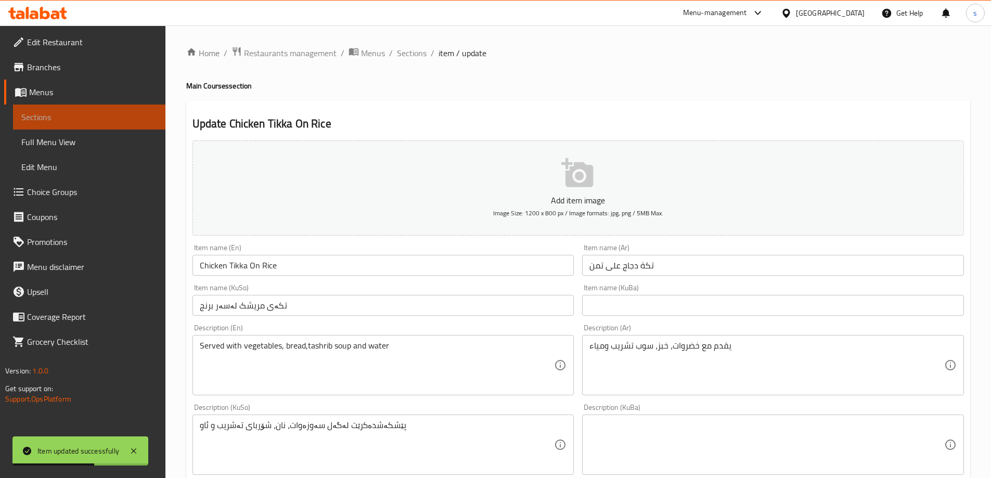
click at [102, 112] on span "Sections" at bounding box center [89, 117] width 136 height 12
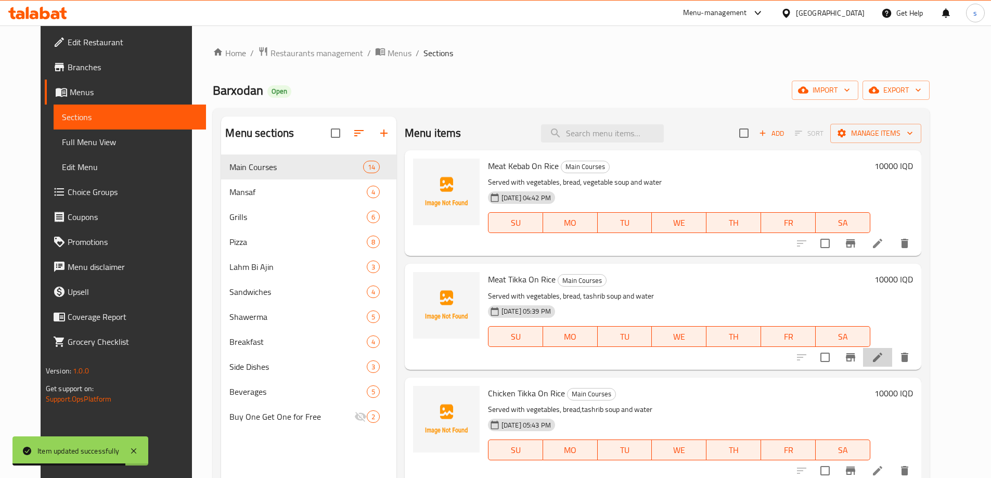
click at [892, 353] on li at bounding box center [877, 357] width 29 height 19
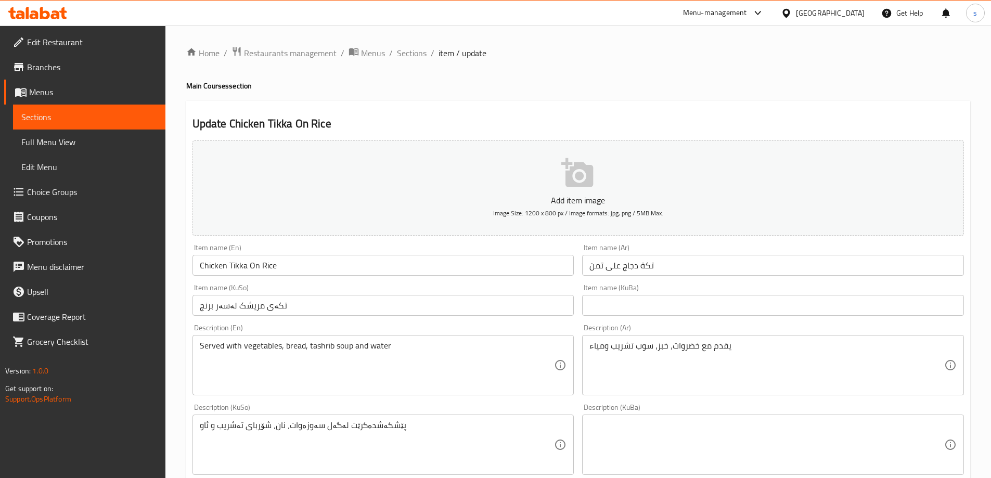
click at [75, 134] on link "Full Menu View" at bounding box center [89, 142] width 152 height 25
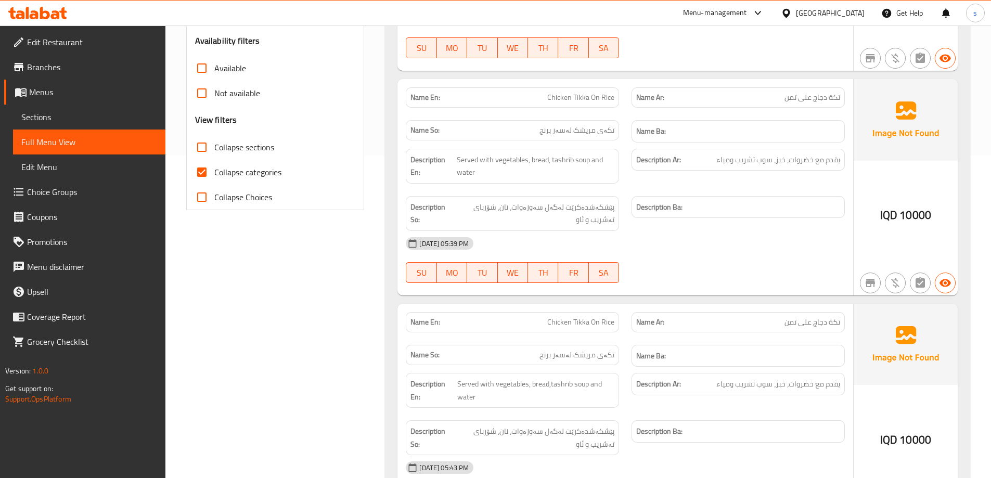
scroll to position [276, 0]
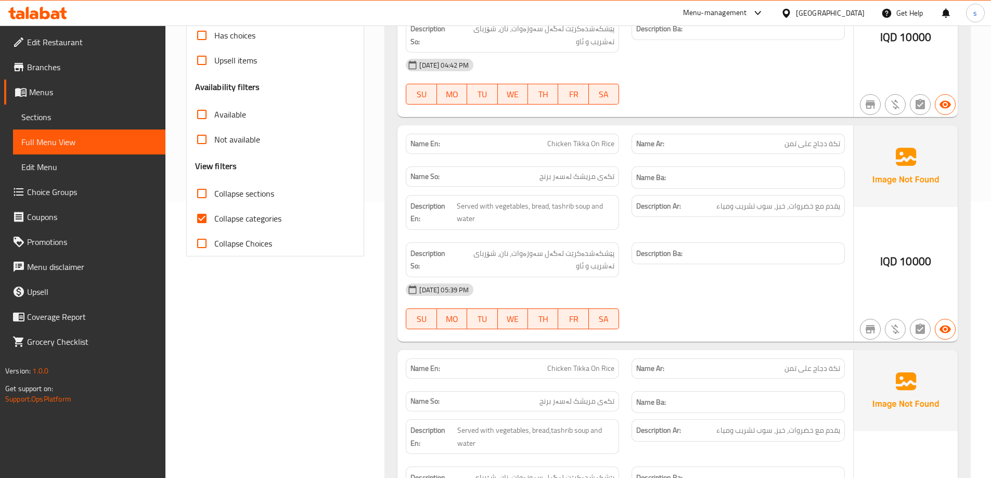
click at [84, 110] on link "Sections" at bounding box center [89, 117] width 152 height 25
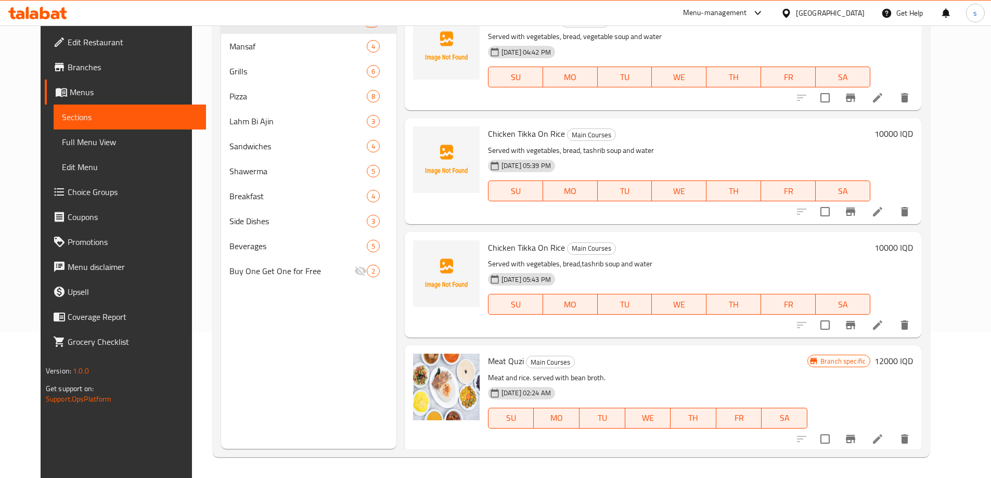
scroll to position [127, 0]
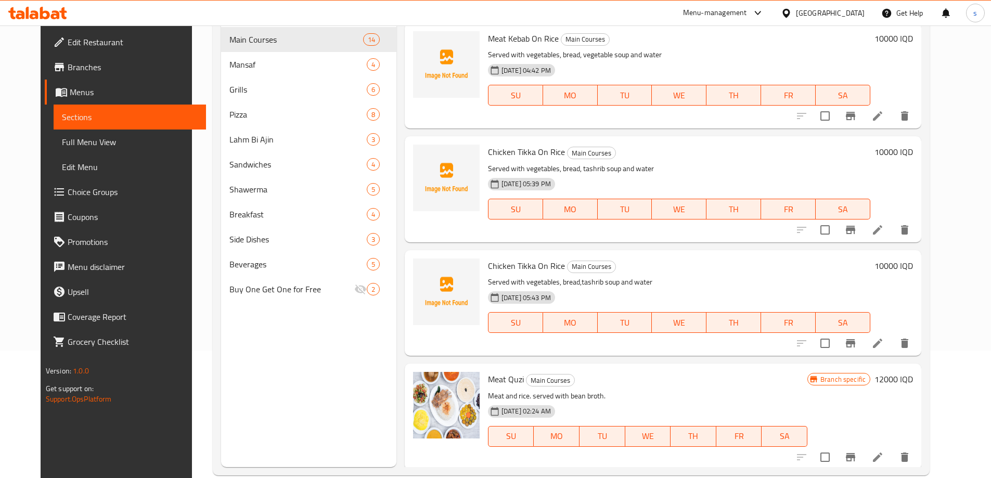
click at [884, 230] on icon at bounding box center [877, 230] width 12 height 12
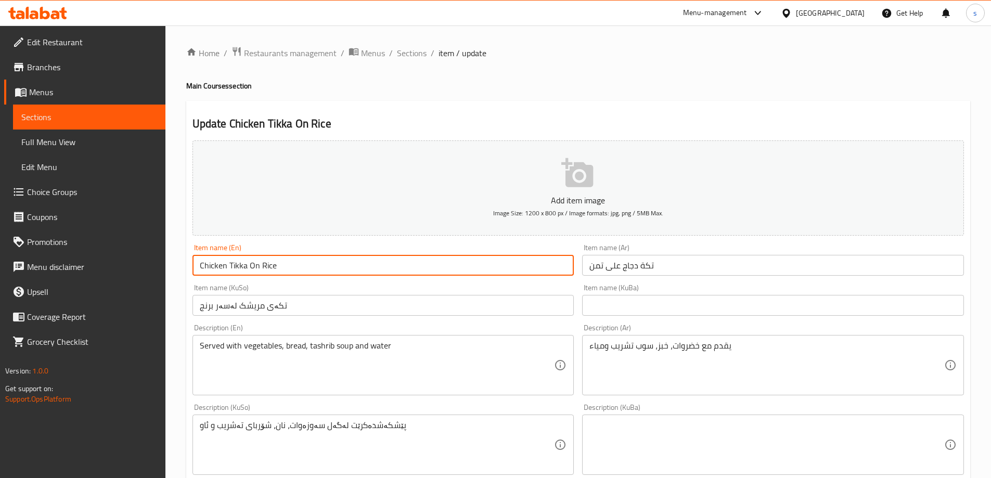
drag, startPoint x: 224, startPoint y: 270, endPoint x: 186, endPoint y: 272, distance: 38.0
click at [186, 272] on div "Update Chicken Tikka On Rice Add item image Image Size: 1200 x 800 px / Image f…" at bounding box center [578, 463] width 784 height 725
type input "Meat Tikka On Rice"
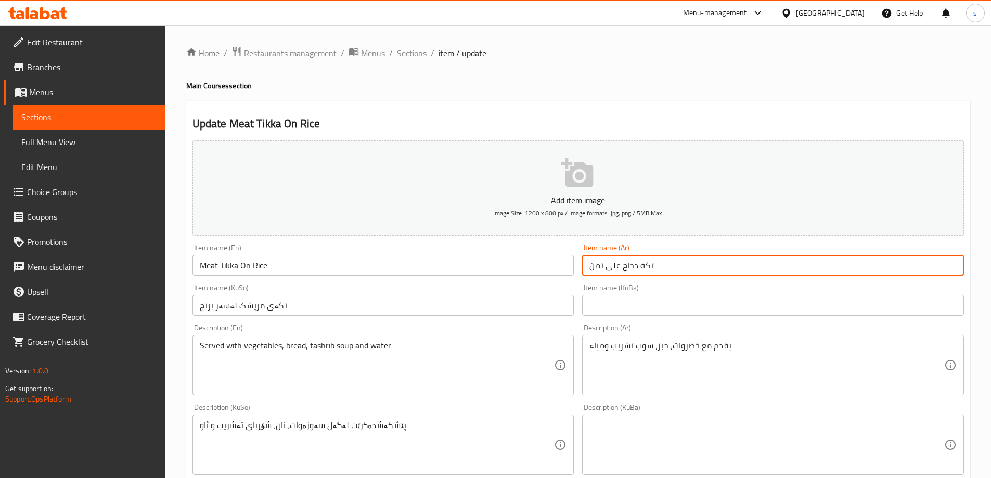
click at [621, 271] on input "تكة دجاج على تمن" at bounding box center [773, 265] width 382 height 21
drag, startPoint x: 624, startPoint y: 268, endPoint x: 636, endPoint y: 268, distance: 12.0
click at [636, 268] on input "تكة دجاج على تمن" at bounding box center [773, 265] width 382 height 21
type input "تكة لحم على تمن"
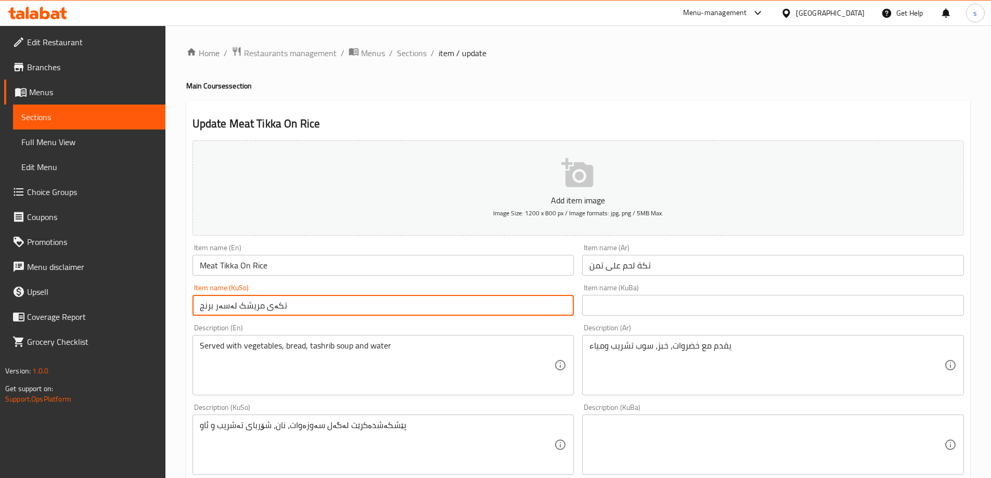
drag, startPoint x: 236, startPoint y: 307, endPoint x: 259, endPoint y: 308, distance: 22.9
click at [259, 308] on input "تکەی مریشک لەسەر برنج" at bounding box center [383, 305] width 382 height 21
click at [255, 306] on input "تکەی غۆشت لەسەر برنج" at bounding box center [383, 305] width 382 height 21
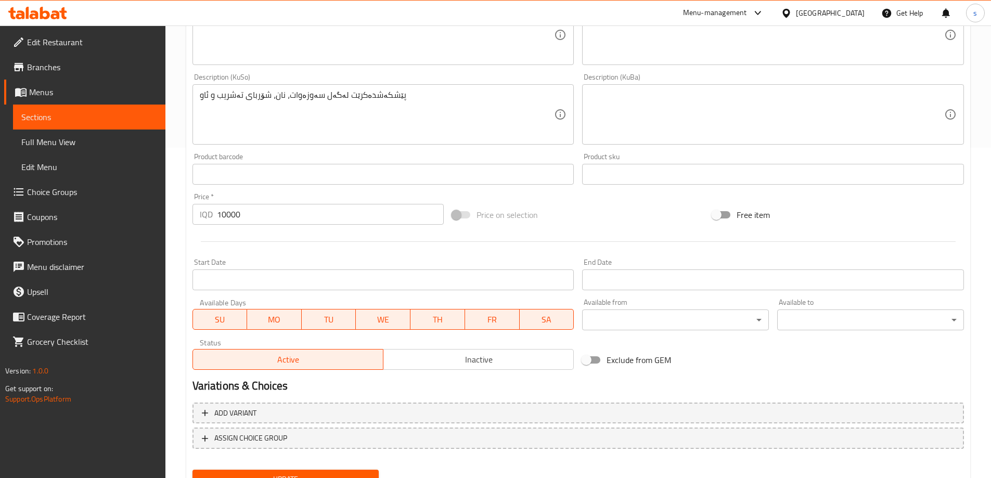
scroll to position [377, 0]
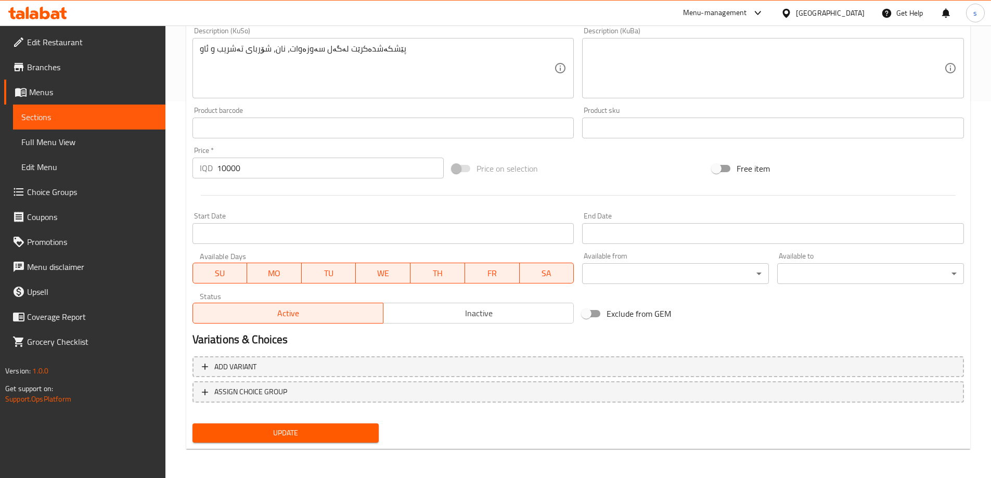
type input "تکەی گۆشت لەسەر برنج"
click at [254, 423] on div "Update" at bounding box center [285, 433] width 195 height 28
click at [254, 428] on span "Update" at bounding box center [286, 433] width 170 height 13
click at [93, 132] on link "Full Menu View" at bounding box center [89, 142] width 152 height 25
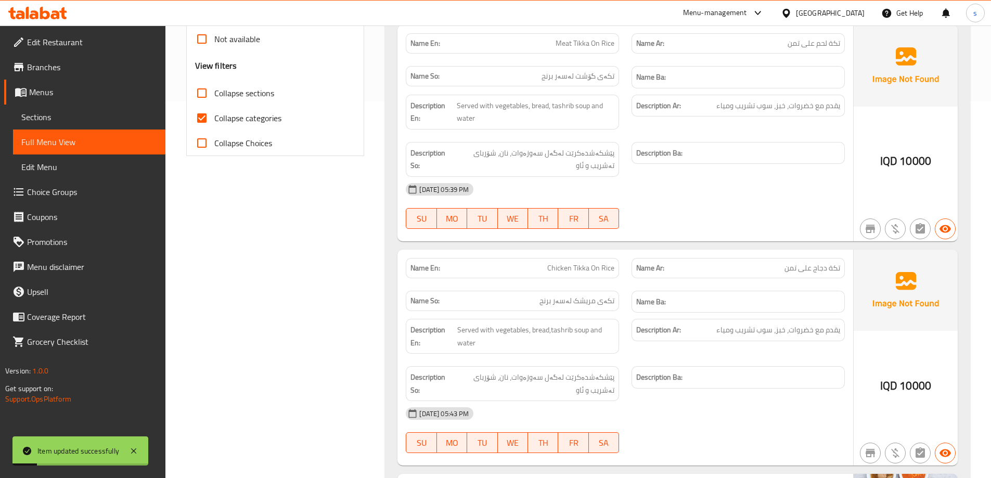
click at [199, 124] on input "Collapse categories" at bounding box center [201, 118] width 25 height 25
checkbox input "false"
click at [201, 102] on input "Collapse sections" at bounding box center [201, 93] width 25 height 25
checkbox input "true"
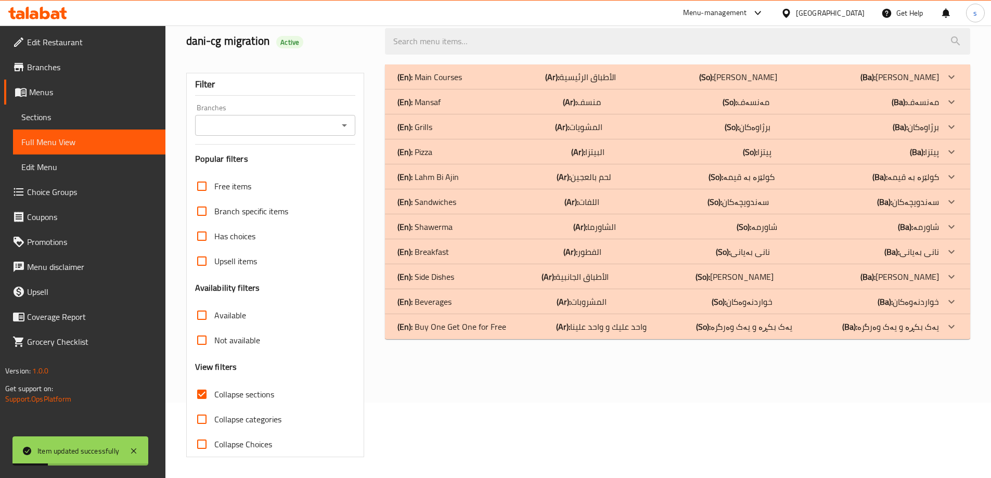
scroll to position [75, 0]
click at [344, 124] on icon "Open" at bounding box center [344, 125] width 12 height 12
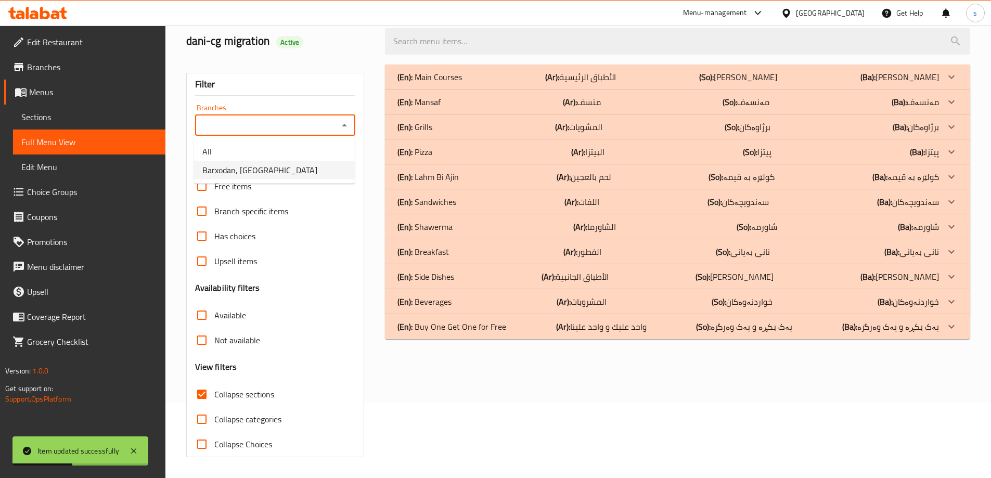
click at [328, 174] on li "Barxodan, Zerka Street" at bounding box center [274, 170] width 161 height 19
type input "Barxodan, Zerka Street"
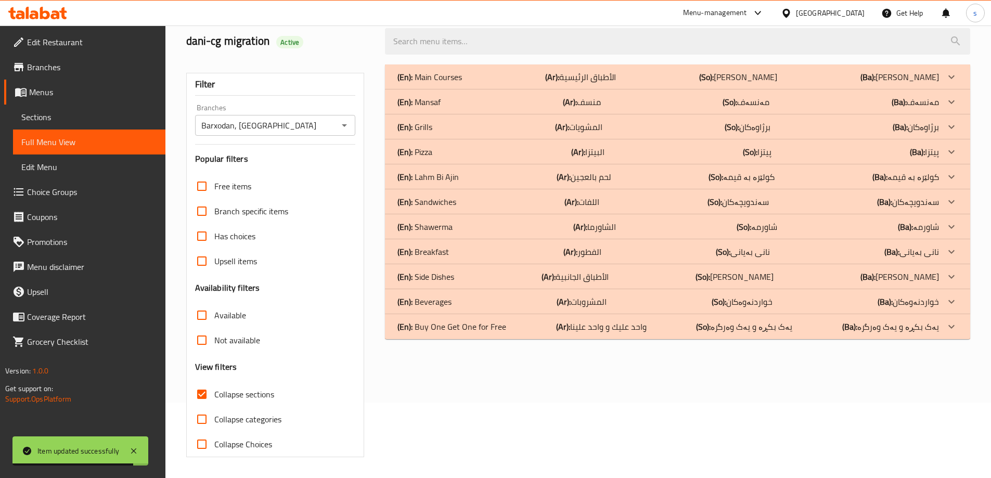
click at [445, 83] on p "(En): Lahm Bi Ajin" at bounding box center [429, 77] width 65 height 12
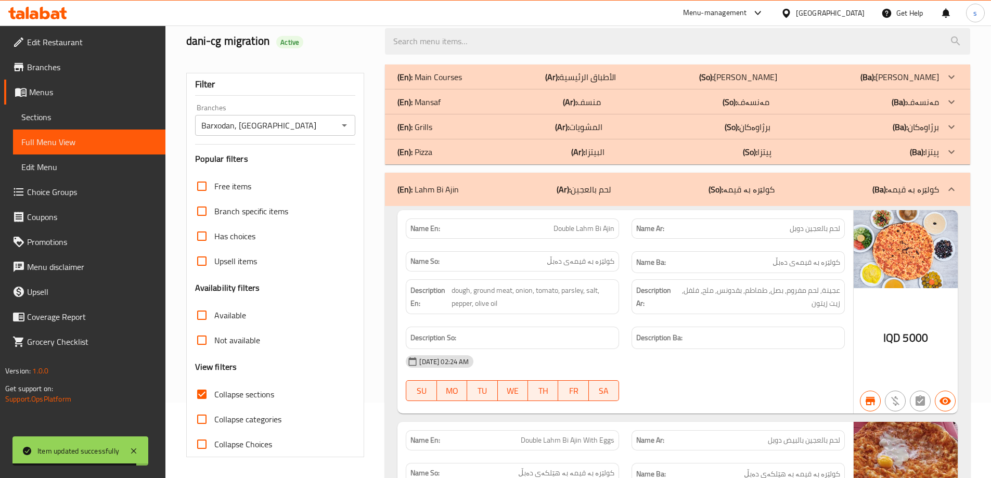
click at [441, 83] on div "(En): Pizza (Ar): البيتزا (So): پیتزا (Ba): پیتزا" at bounding box center [668, 77] width 542 height 12
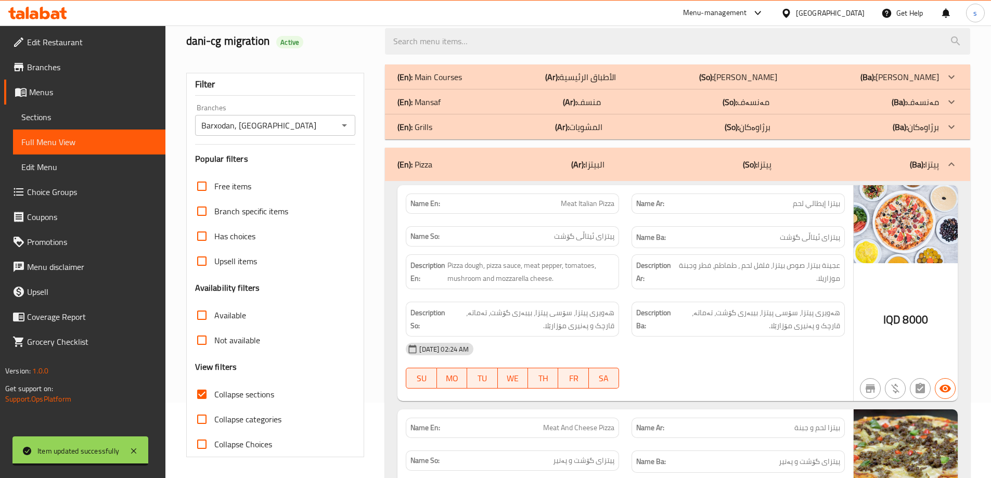
click at [445, 74] on p "(En): Main Courses" at bounding box center [429, 77] width 65 height 12
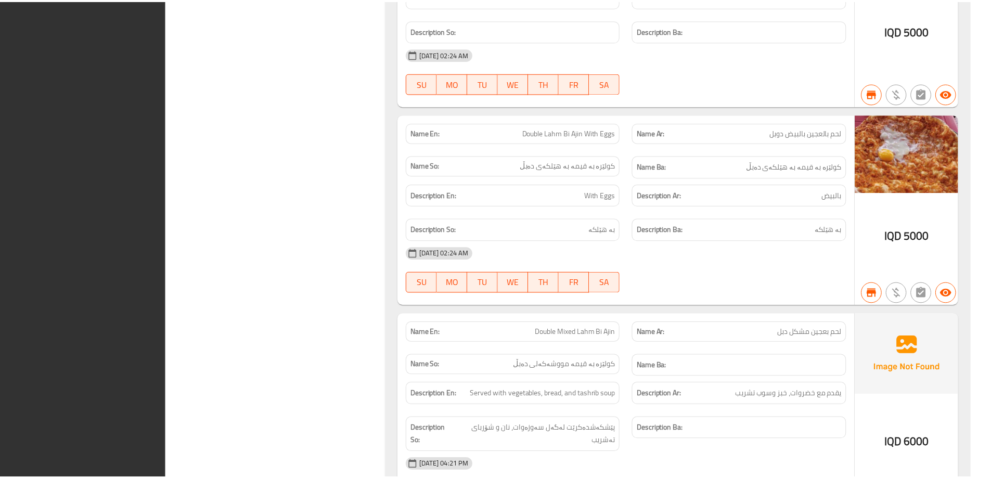
scroll to position [5765, 0]
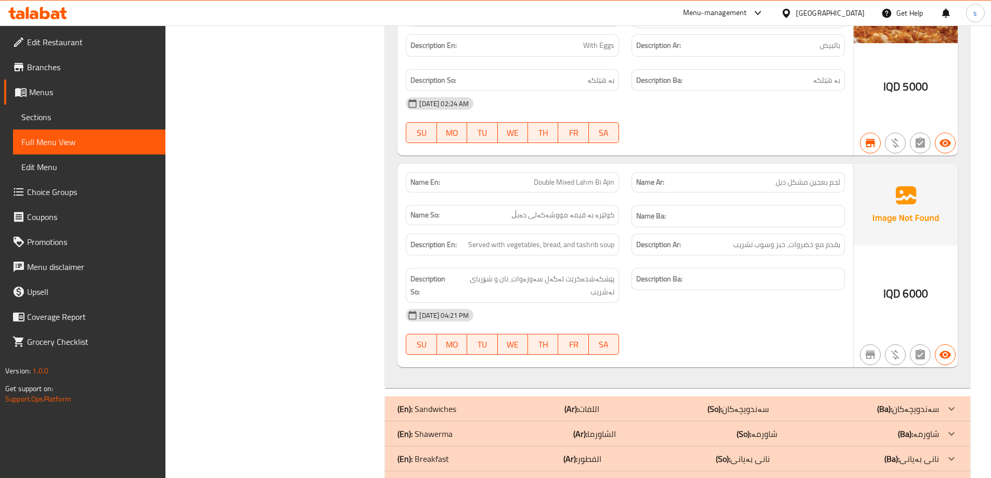
click at [53, 10] on icon at bounding box center [37, 13] width 59 height 12
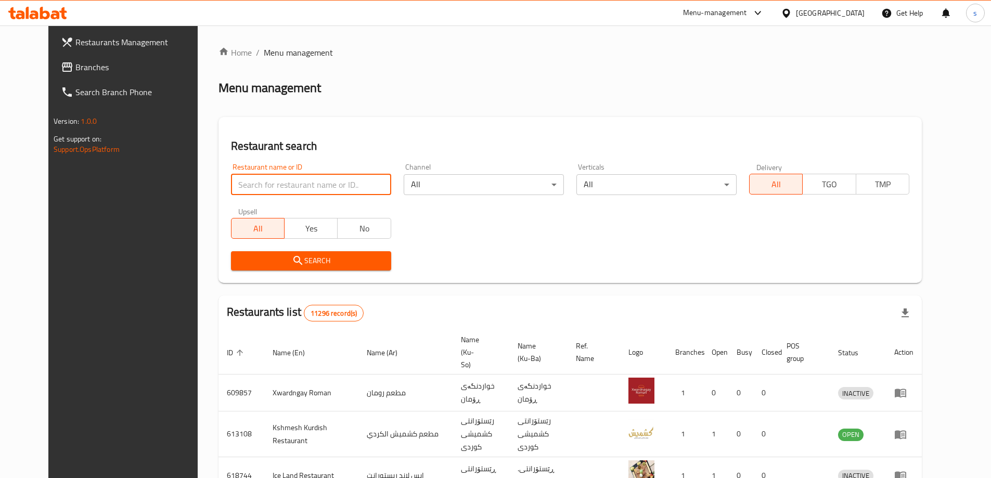
click at [247, 177] on input "search" at bounding box center [311, 184] width 160 height 21
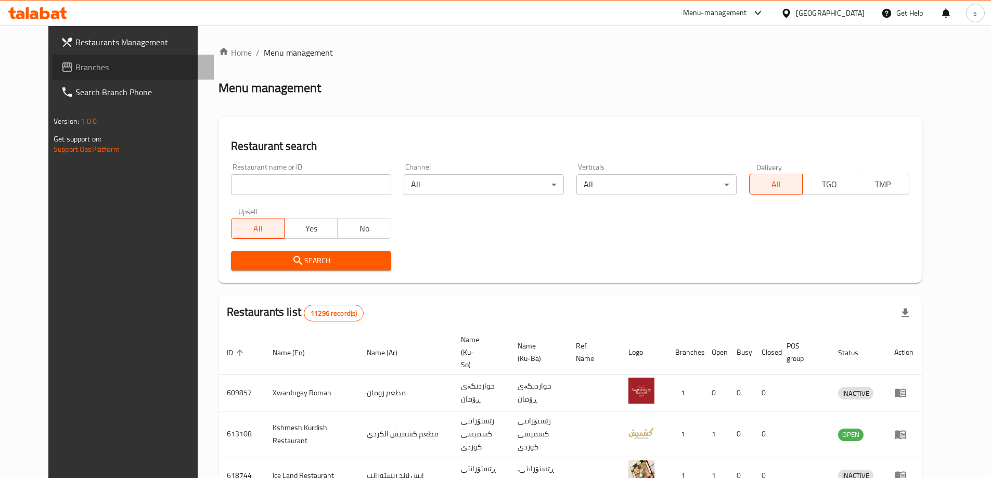
click at [119, 78] on link "Branches" at bounding box center [133, 67] width 161 height 25
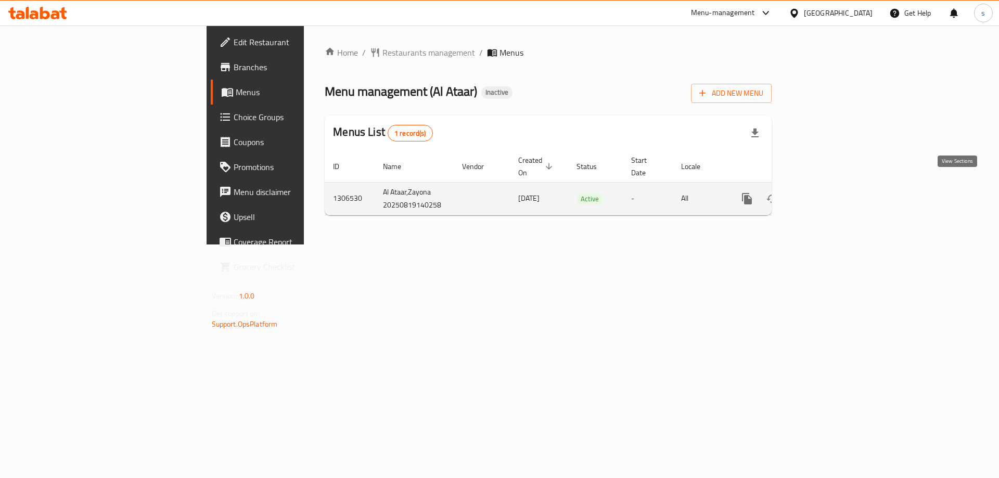
click at [828, 192] on icon "enhanced table" at bounding box center [822, 198] width 12 height 12
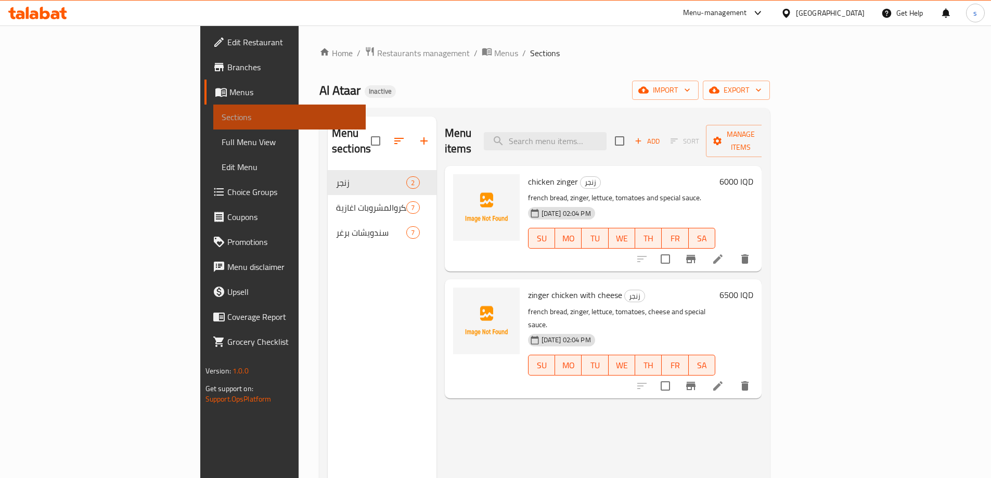
click at [222, 115] on span "Sections" at bounding box center [290, 117] width 136 height 12
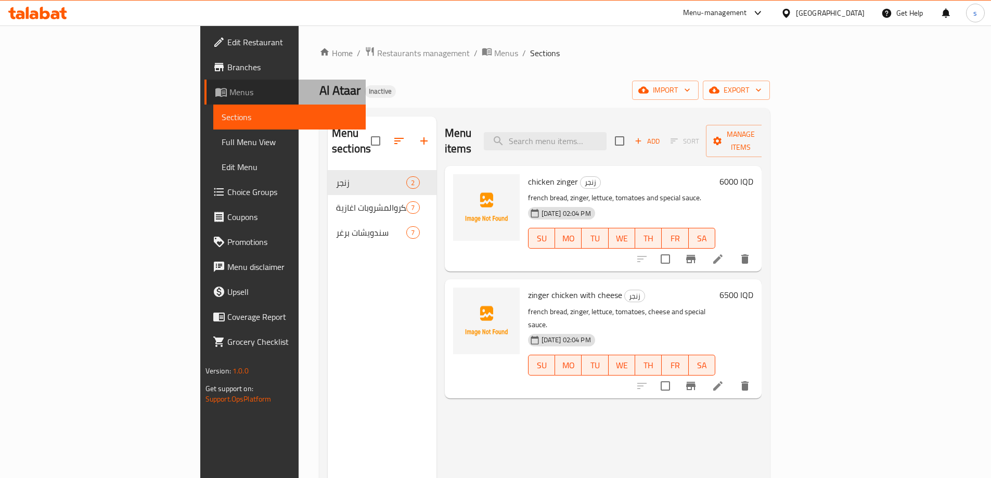
click at [229, 96] on span "Menus" at bounding box center [293, 92] width 128 height 12
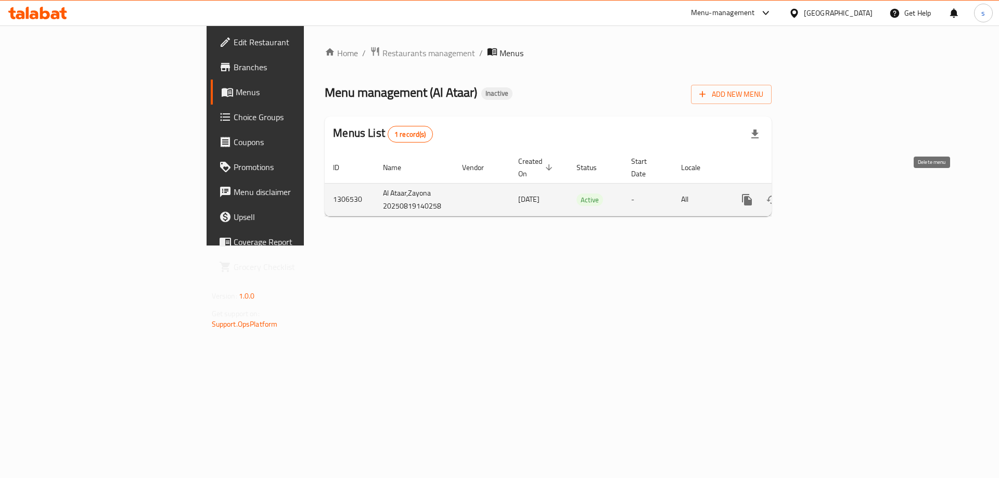
click at [801, 195] on icon "enhanced table" at bounding box center [796, 199] width 7 height 9
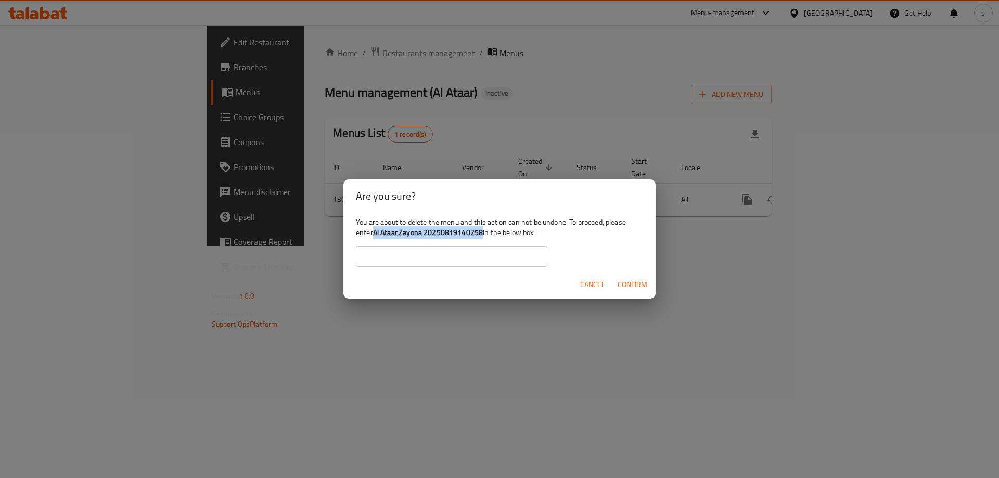
drag, startPoint x: 375, startPoint y: 233, endPoint x: 483, endPoint y: 230, distance: 108.2
click at [483, 230] on div "You are about to delete the menu and this action can not be undone. To proceed,…" at bounding box center [499, 242] width 312 height 58
copy b "Al Ataar,Zayona 20250819140258"
click at [454, 266] on input "text" at bounding box center [451, 256] width 191 height 21
paste input "Al Ataar,Zayona 20250819140258"
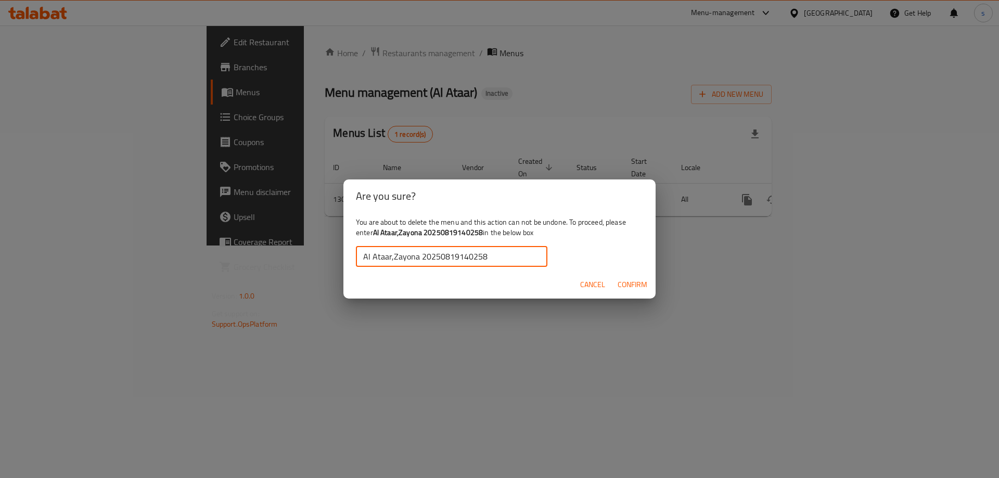
type input "Al Ataar,Zayona 20250819140258"
click at [645, 281] on span "Confirm" at bounding box center [633, 284] width 30 height 13
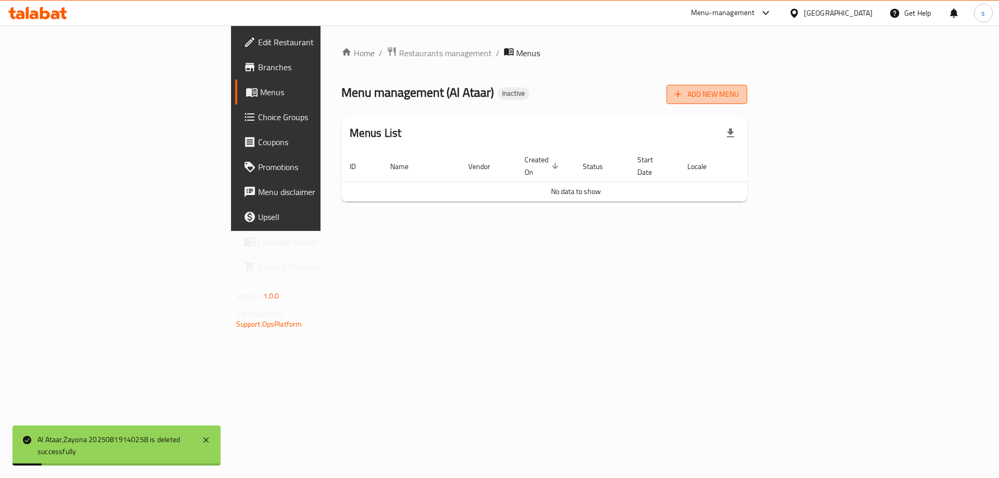
click at [739, 88] on span "Add New Menu" at bounding box center [707, 94] width 64 height 13
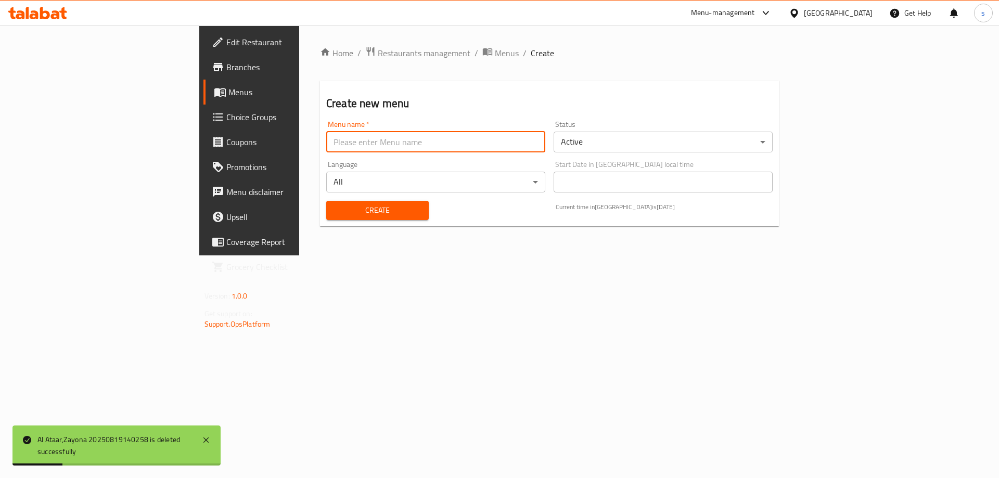
click at [326, 151] on input "text" at bounding box center [435, 142] width 219 height 21
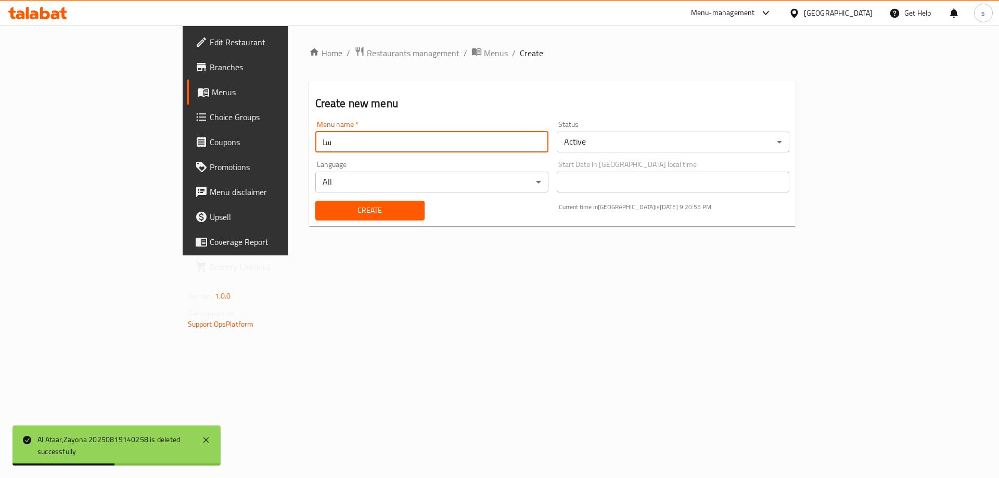
type input "س"
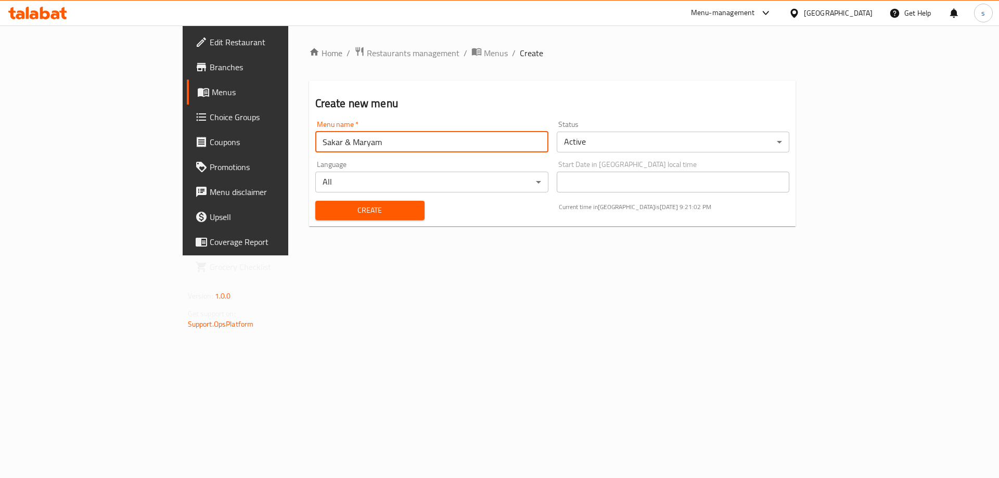
click at [315, 147] on input "Sakar & Maryam" at bounding box center [431, 142] width 233 height 21
type input "Sakar & Maryam"
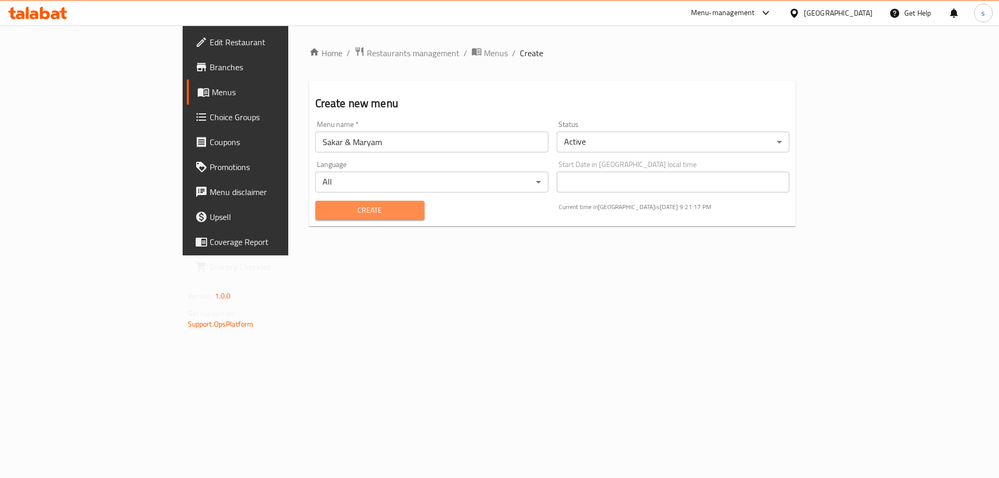
click at [324, 214] on span "Create" at bounding box center [370, 210] width 93 height 13
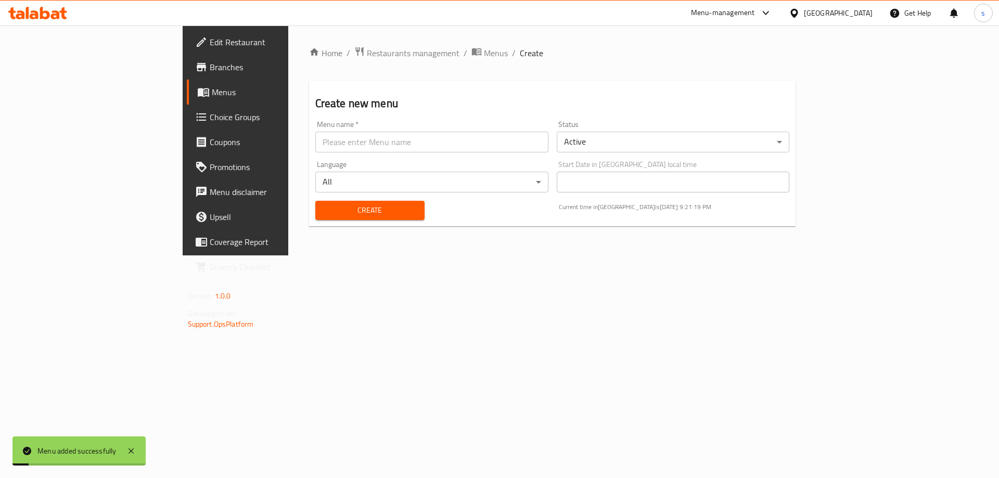
click at [212, 94] on span "Menus" at bounding box center [277, 92] width 130 height 12
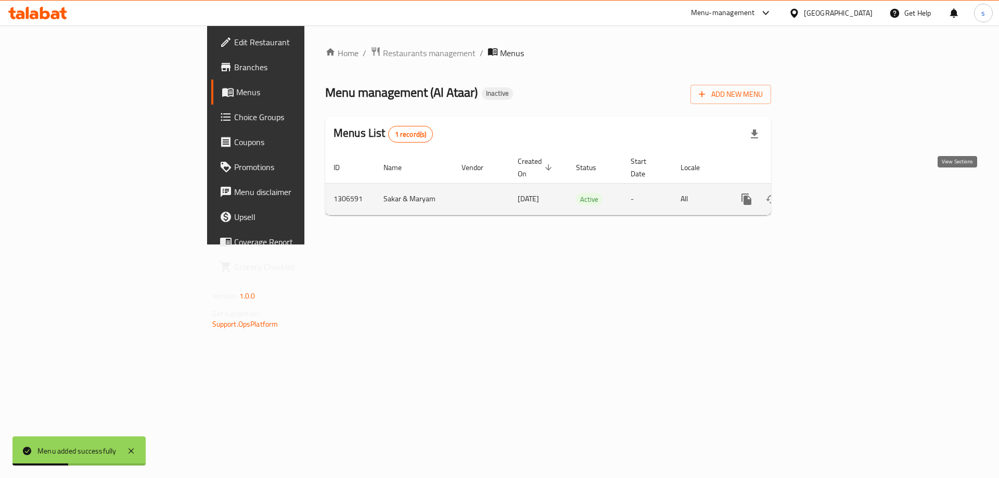
click at [828, 193] on icon "enhanced table" at bounding box center [821, 199] width 12 height 12
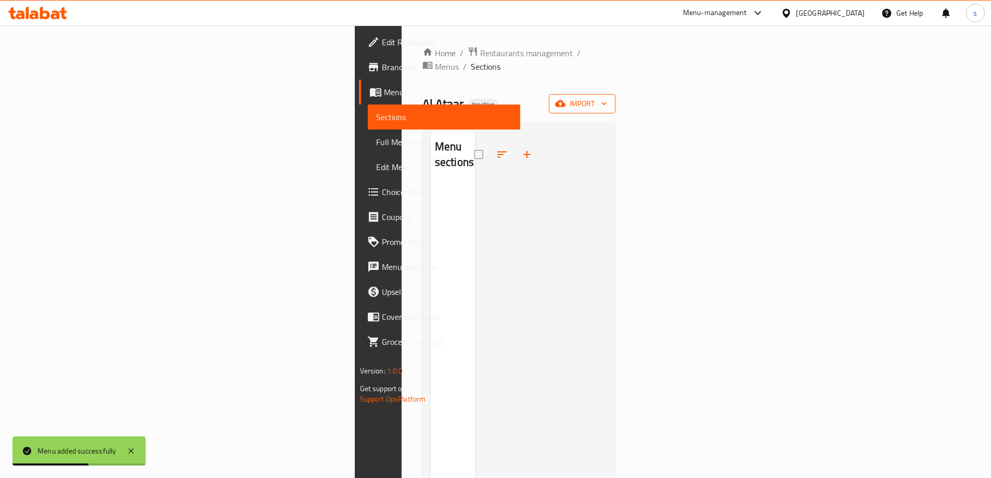
click at [565, 98] on icon "button" at bounding box center [560, 103] width 10 height 10
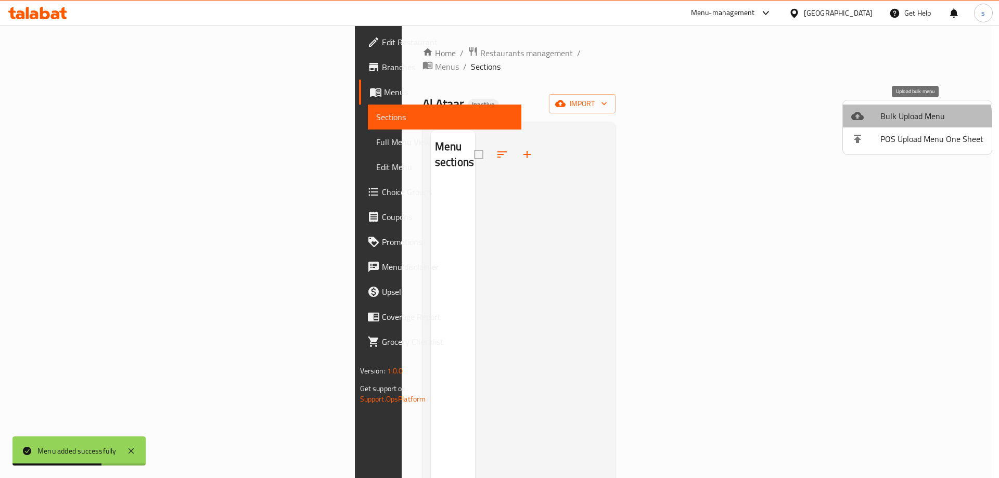
click at [894, 124] on li "Bulk Upload Menu" at bounding box center [917, 116] width 149 height 23
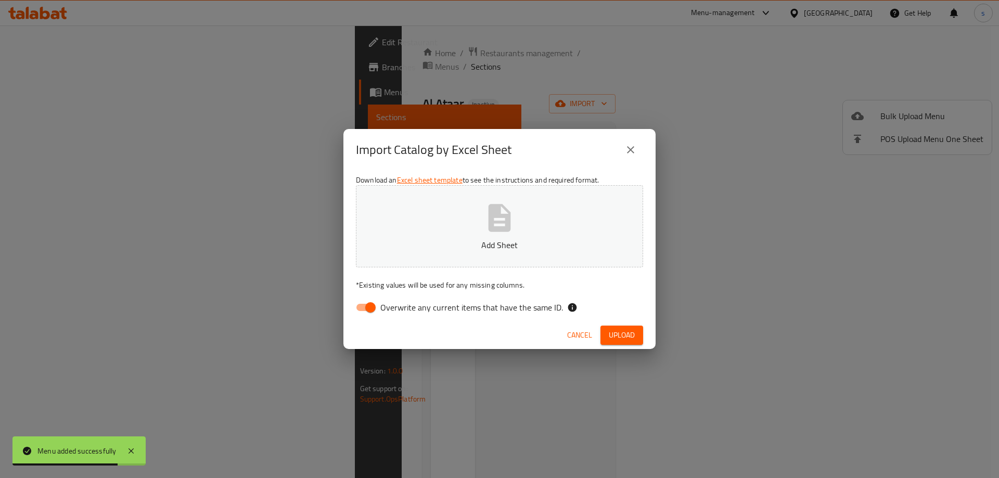
click at [361, 304] on input "Overwrite any current items that have the same ID." at bounding box center [370, 308] width 59 height 20
checkbox input "false"
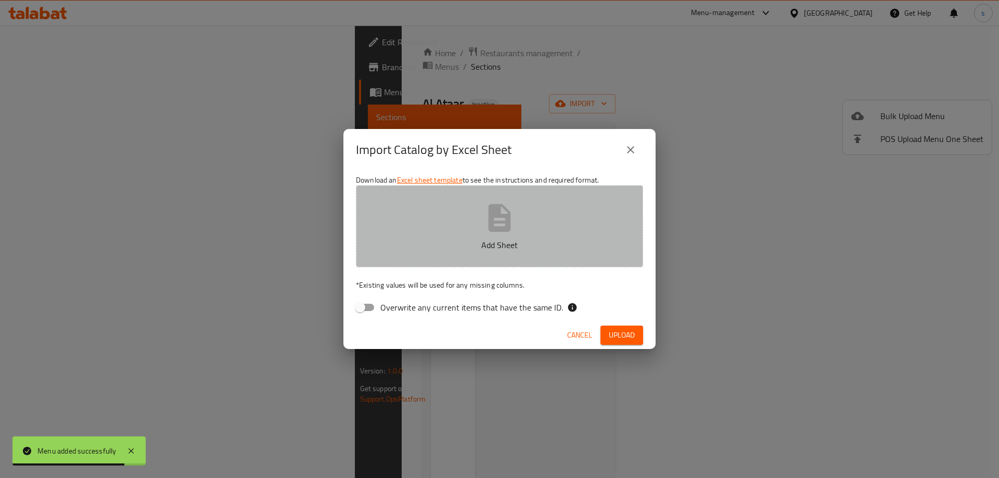
click at [447, 251] on button "Add Sheet" at bounding box center [499, 226] width 287 height 82
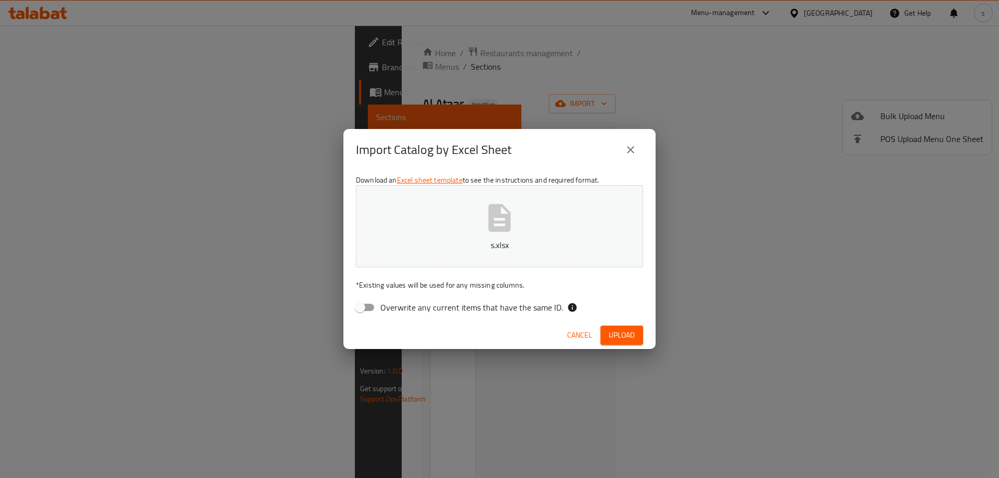
click at [619, 328] on button "Upload" at bounding box center [621, 335] width 43 height 19
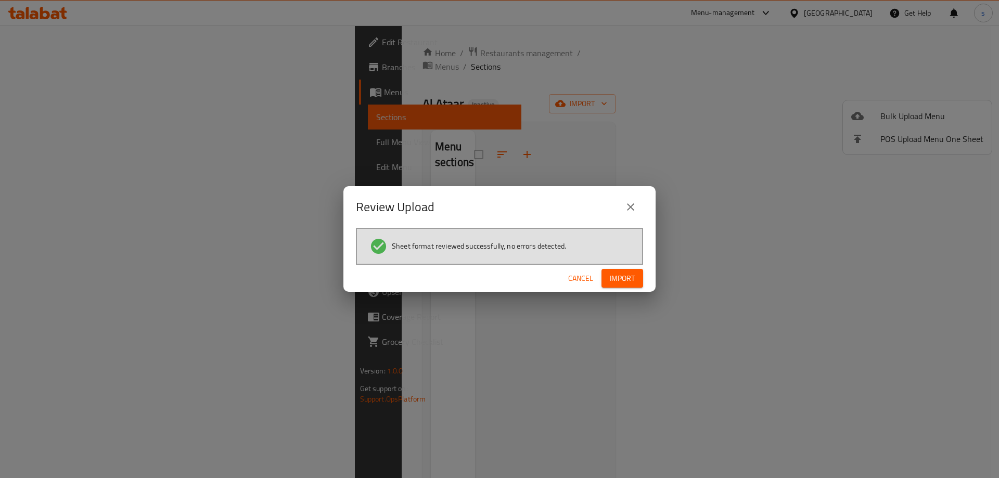
click at [628, 290] on div "Cancel Import" at bounding box center [499, 279] width 312 height 28
click at [626, 277] on span "Import" at bounding box center [622, 278] width 25 height 13
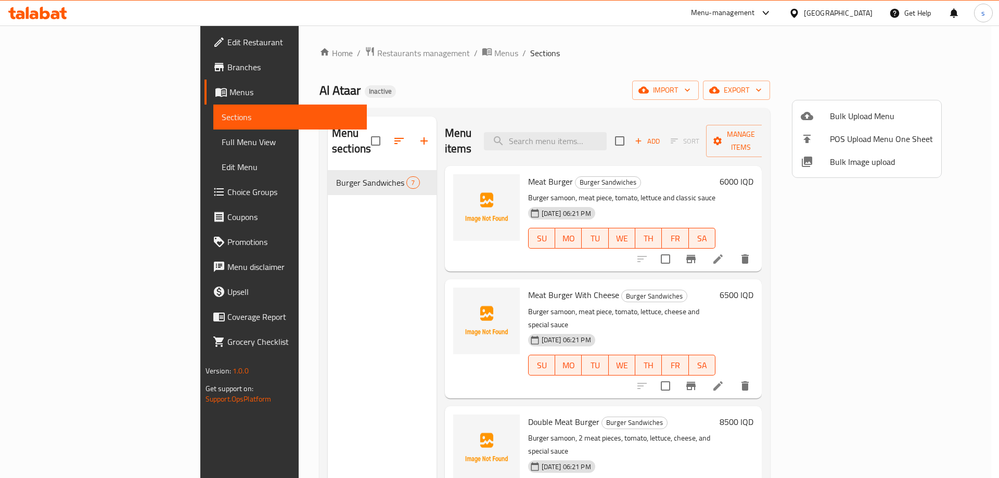
click at [557, 89] on div at bounding box center [499, 239] width 999 height 478
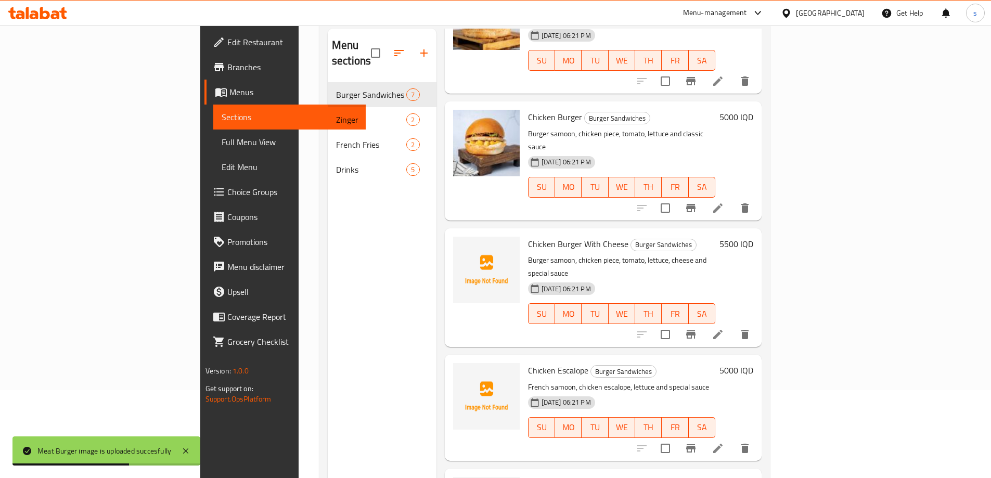
scroll to position [146, 0]
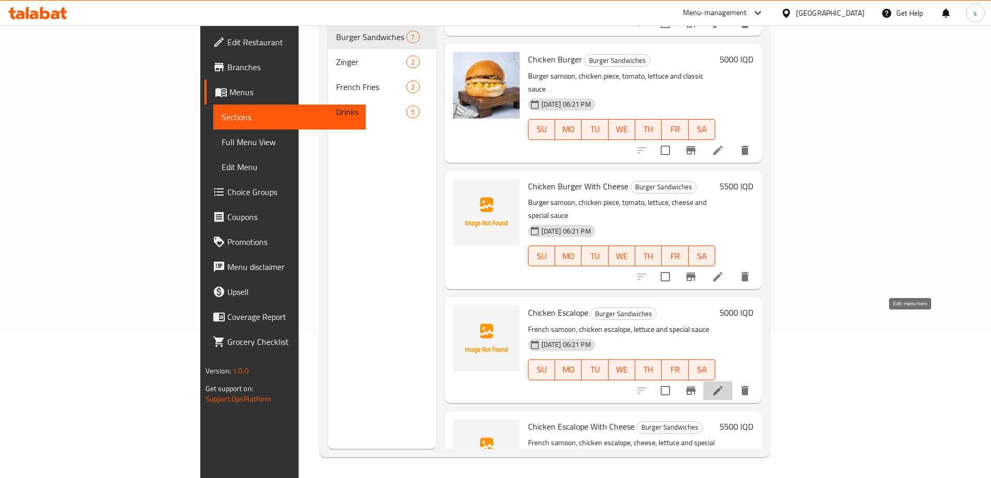
click at [723, 386] on icon at bounding box center [717, 390] width 9 height 9
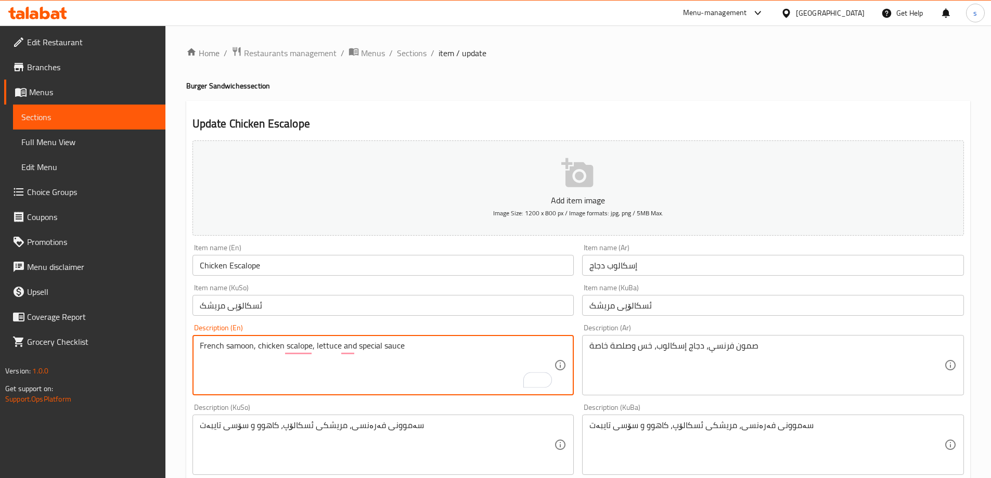
type textarea "French samoon, chicken scalope, lettuce and special sauce"
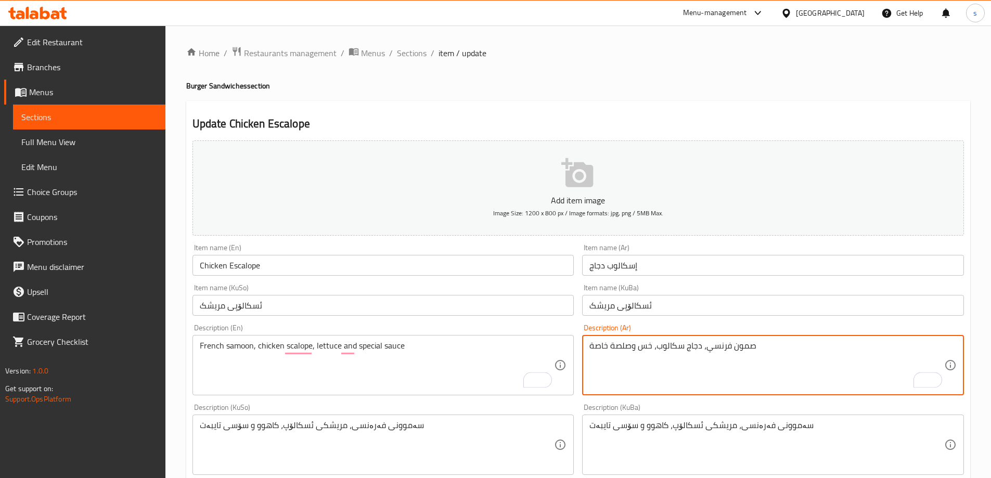
type textarea "صمون فرنسي، دجاج سكالوب، خس وصلصة خاصة"
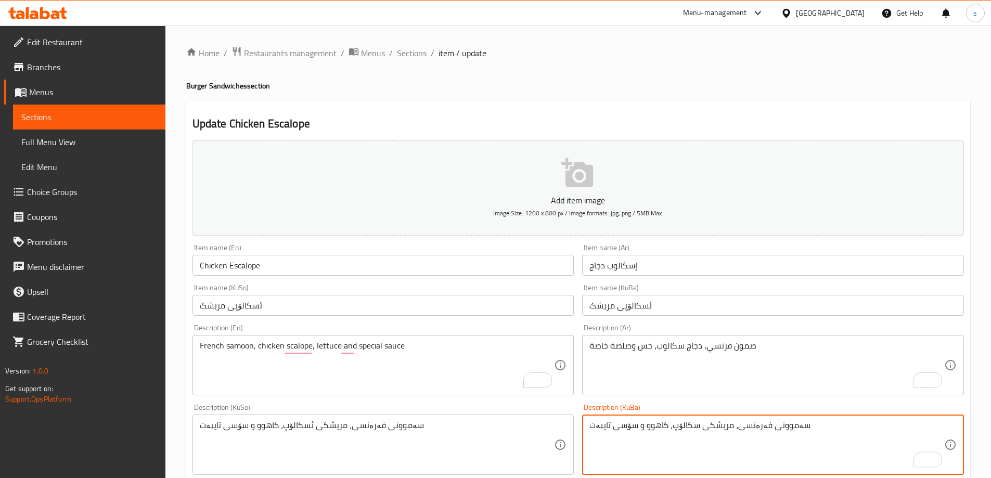
type textarea "سەموونی فەرەنسی، مریشکی سکالۆپ، کاهوو و سۆسی تایبەت"
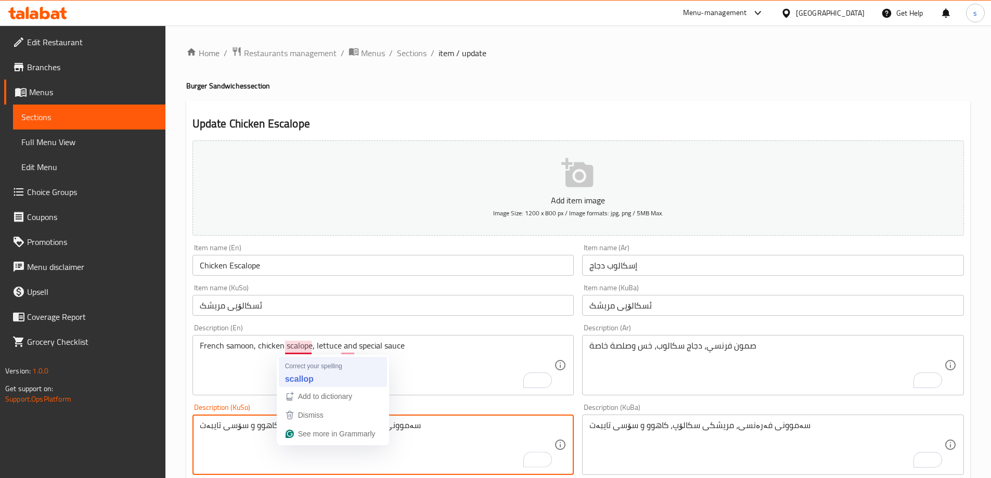
type textarea "سەموونی فەرەنسی، مریشکی سکالۆپ، کاهوو و سۆسی تایبەت"
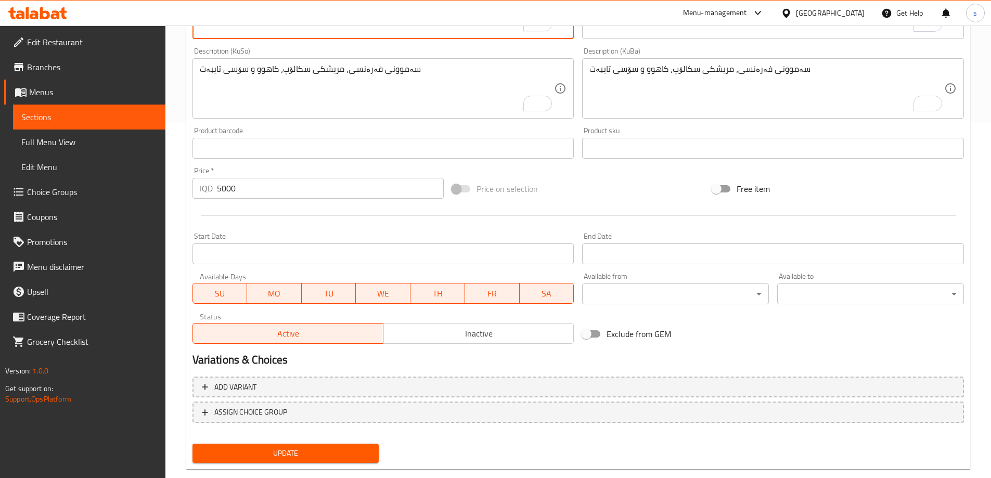
scroll to position [377, 0]
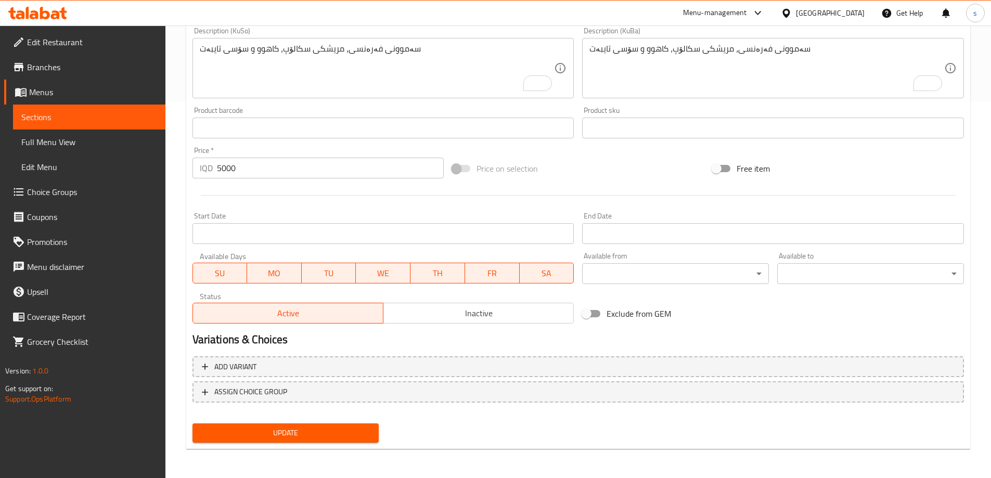
type textarea "French samoon, chicken scallop, lettuce and special sauce"
click at [319, 433] on span "Update" at bounding box center [286, 433] width 170 height 13
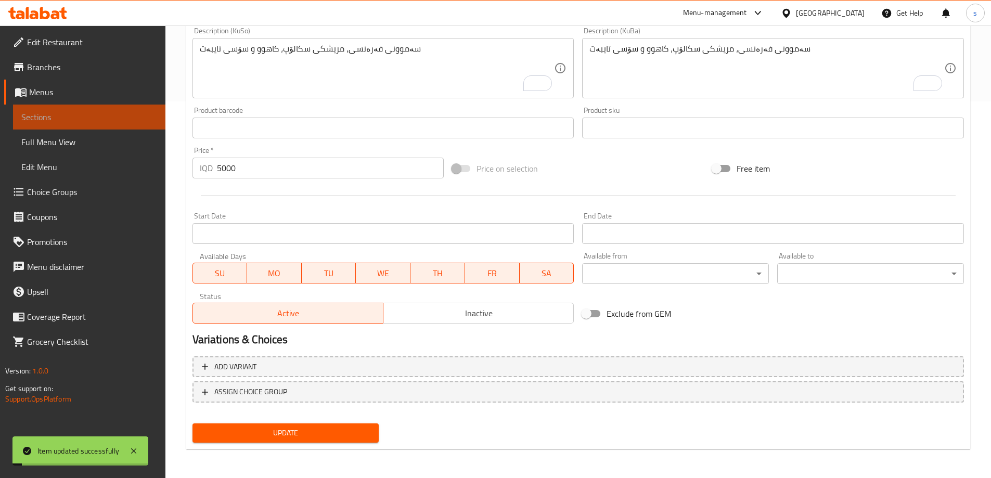
click at [59, 113] on span "Sections" at bounding box center [89, 117] width 136 height 12
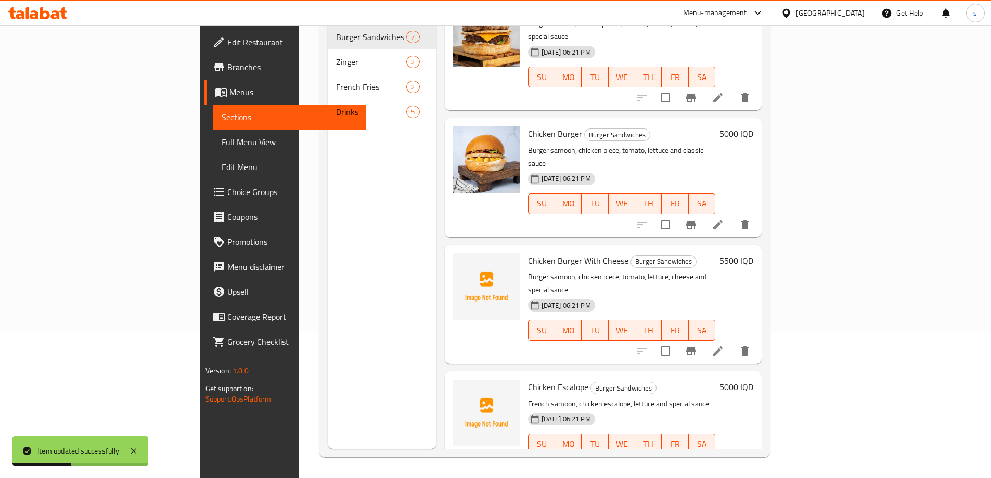
scroll to position [343, 0]
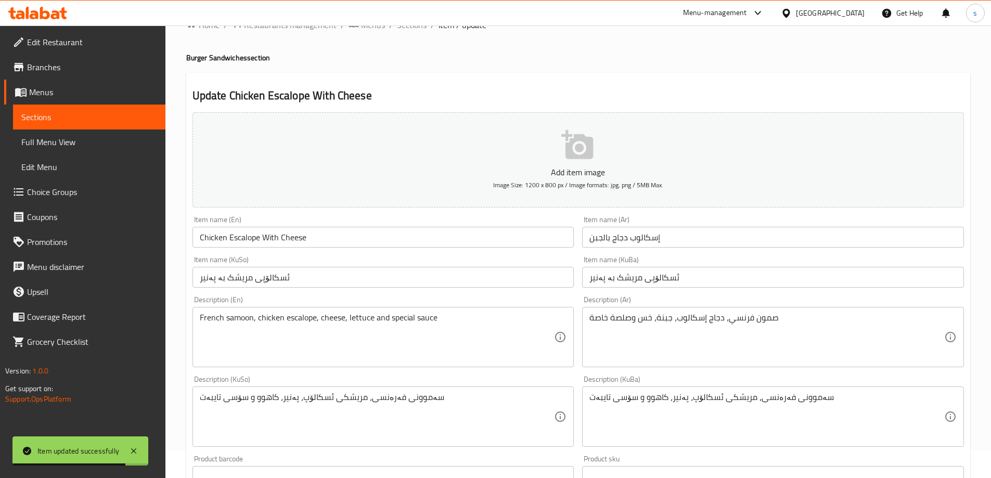
scroll to position [32, 0]
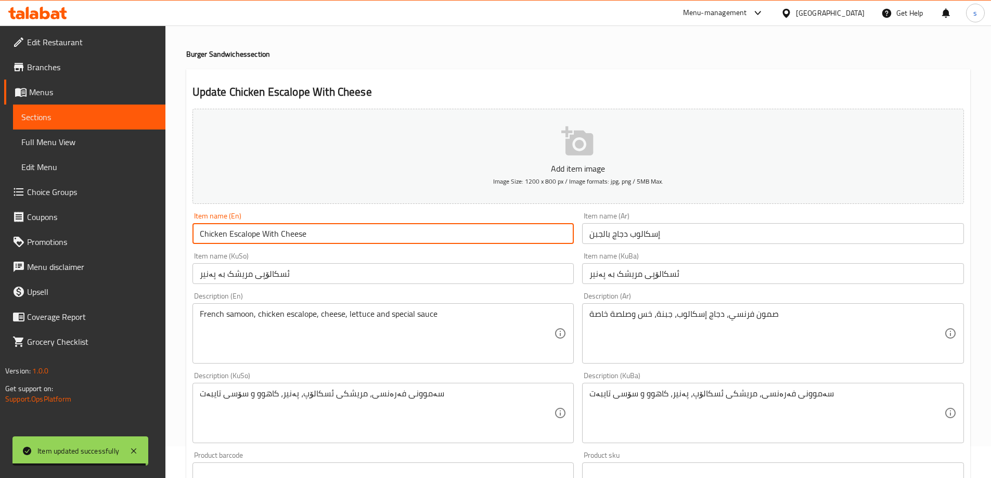
click at [233, 235] on input "Chicken Escalope With Cheese" at bounding box center [383, 233] width 382 height 21
click at [237, 234] on input "Chicken scalope With Cheese" at bounding box center [383, 233] width 382 height 21
click at [231, 235] on input "Chicken scallop With Cheese" at bounding box center [383, 233] width 382 height 21
type input "Chicken Scallop With Cheese"
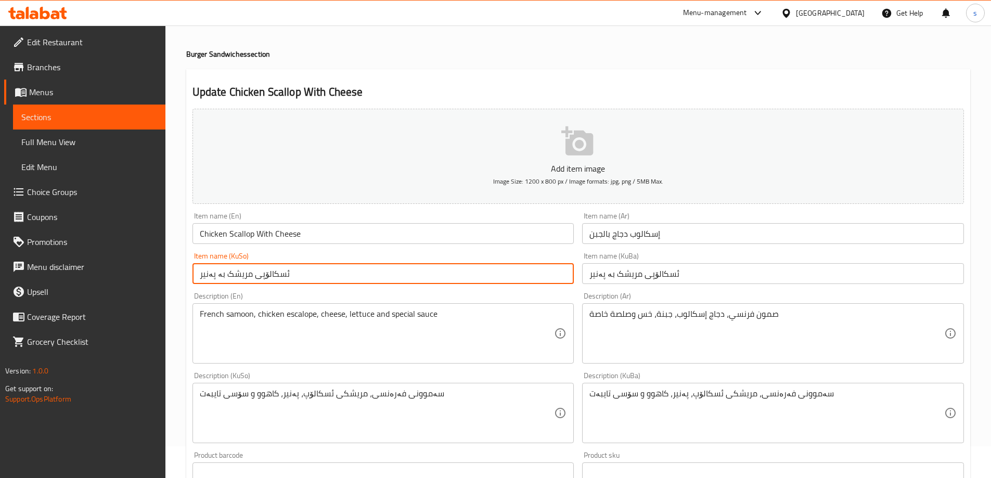
drag, startPoint x: 282, startPoint y: 275, endPoint x: 288, endPoint y: 275, distance: 5.7
click at [288, 275] on input "ئسکالۆپی مریشک بە پەنیر" at bounding box center [383, 273] width 382 height 21
type input "سکالۆپی مریشک بە پەنیر"
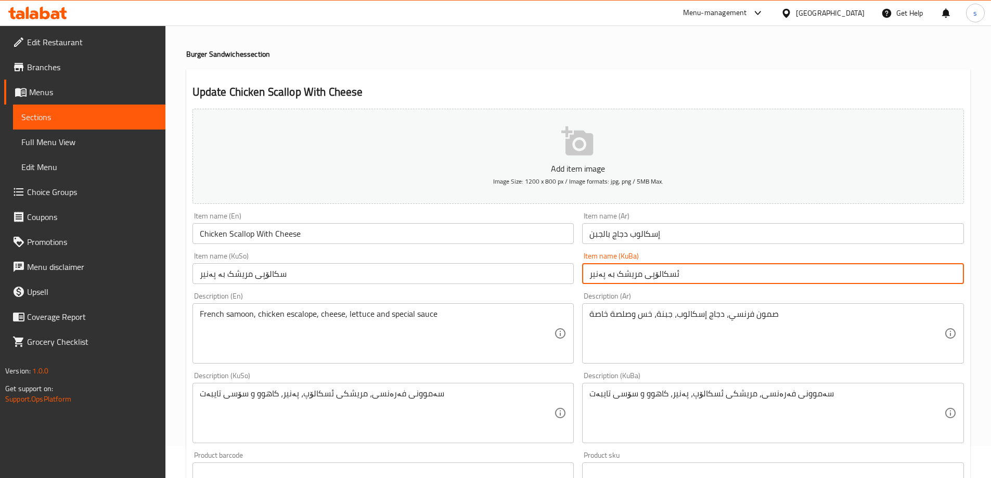
click at [674, 273] on input "ئسکالۆپی مریشک بە پەنیر" at bounding box center [773, 273] width 382 height 21
type input "سکالۆپی مریشک بە پەنیر"
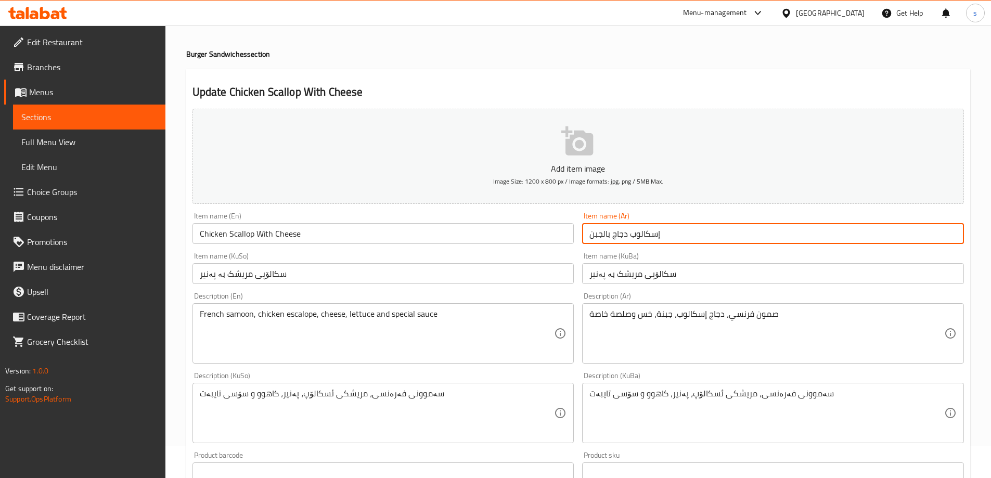
drag, startPoint x: 657, startPoint y: 238, endPoint x: 662, endPoint y: 238, distance: 5.7
click at [662, 238] on input "إسكالوب دجاج بالجبن" at bounding box center [773, 233] width 382 height 21
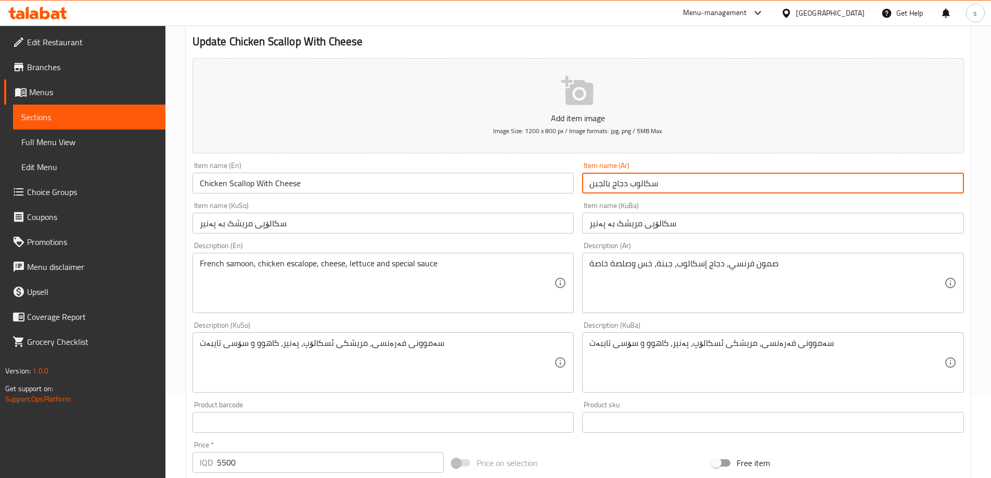
scroll to position [130, 0]
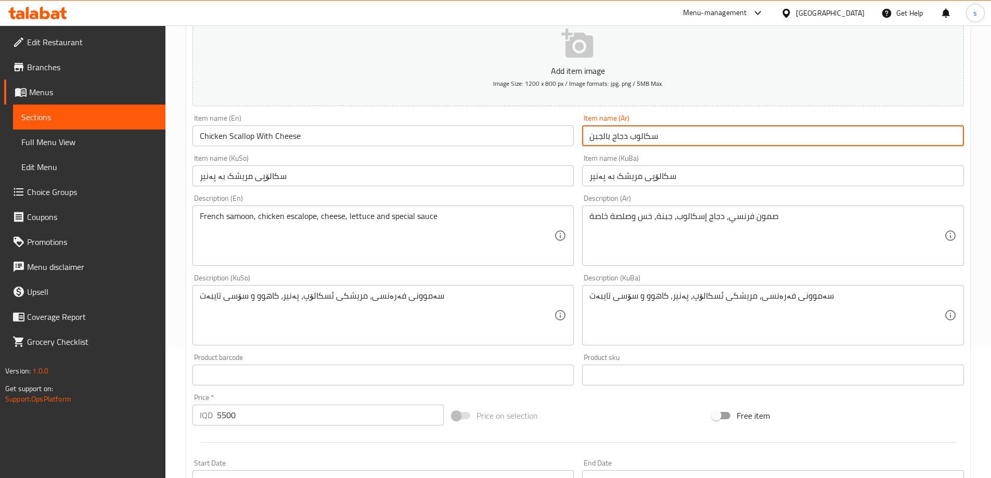
type input "سكالوب دجاج بالجبن"
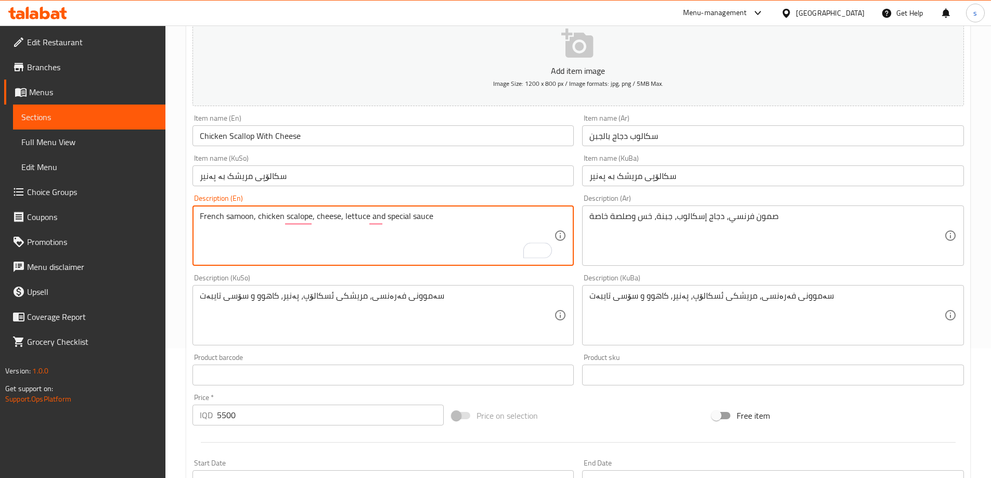
type textarea "French samoon, chicken scalope, cheese, lettuce and special sauce"
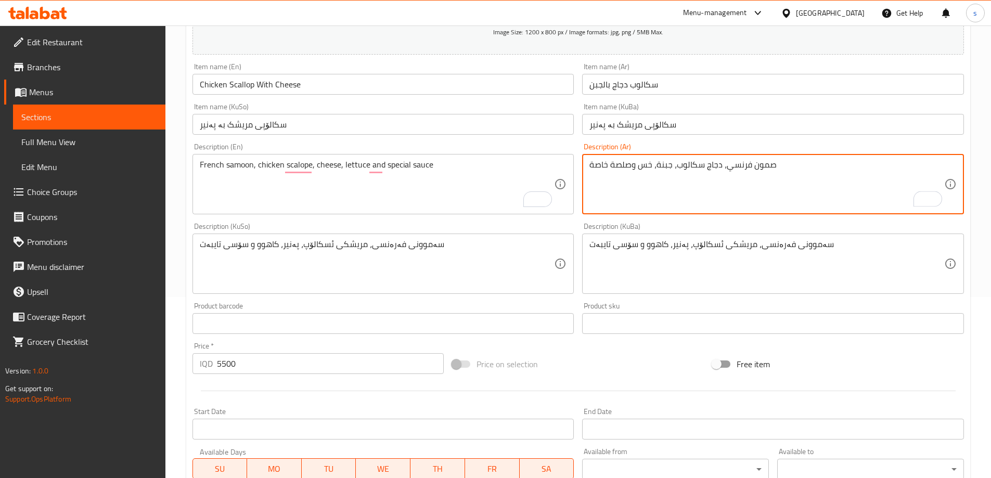
scroll to position [222, 0]
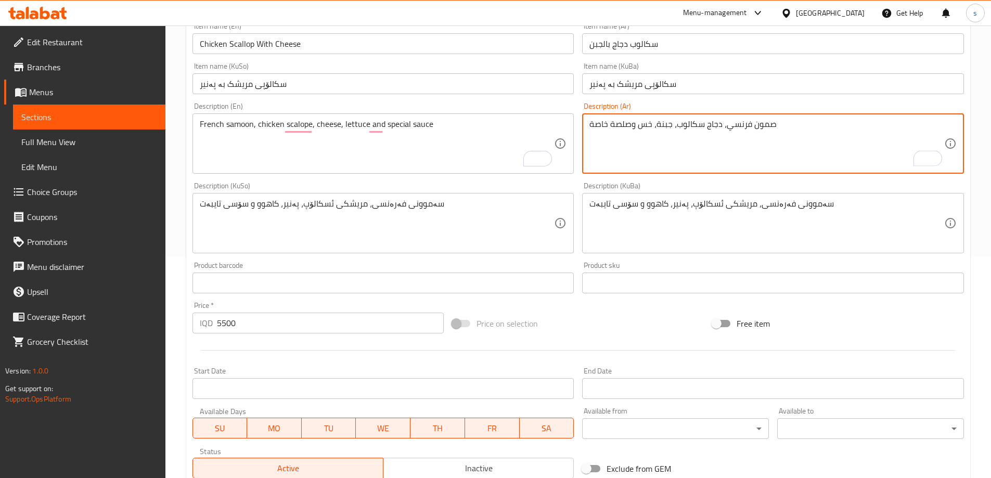
type textarea "صمون فرنسي، دجاج سكالوب، جبنة، خس وصلصة خاصة"
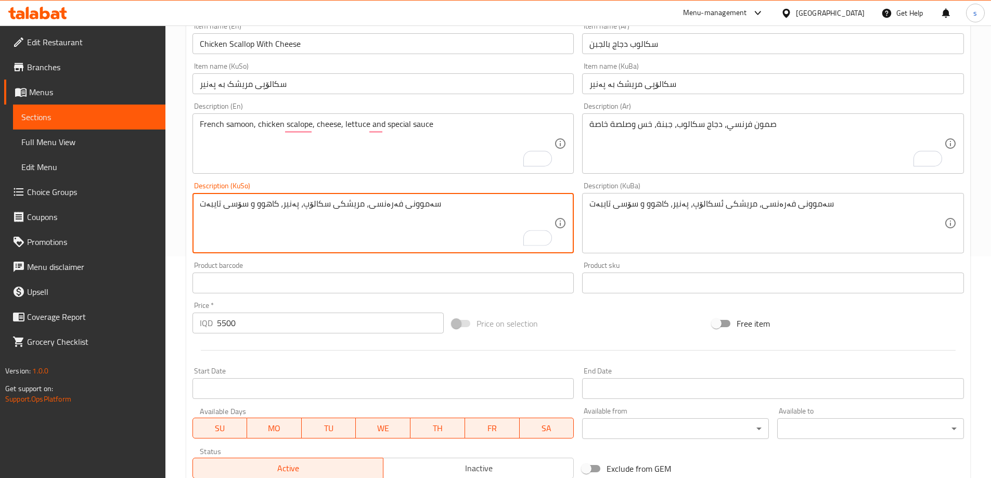
type textarea "سەموونی فەرەنسی، مریشکی سکالۆپ، پەنیر، کاهوو و سۆسی تایبەت"
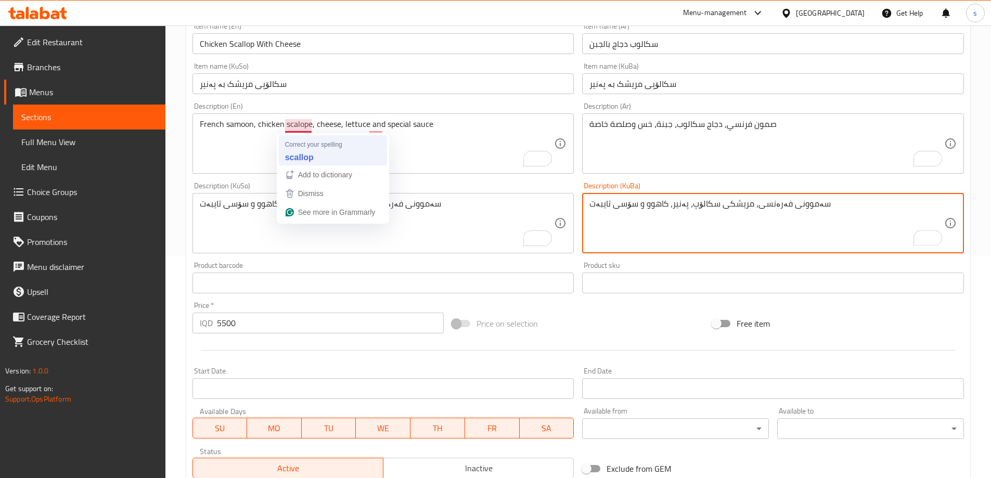
type textarea "سەموونی فەرەنسی، مریشکی سکالۆپ، پەنیر، کاهوو و سۆسی تایبەت"
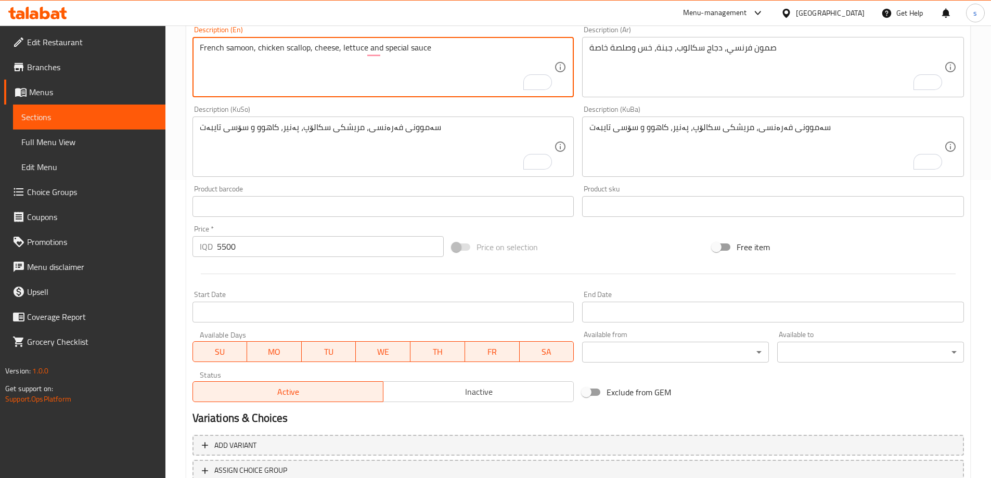
scroll to position [377, 0]
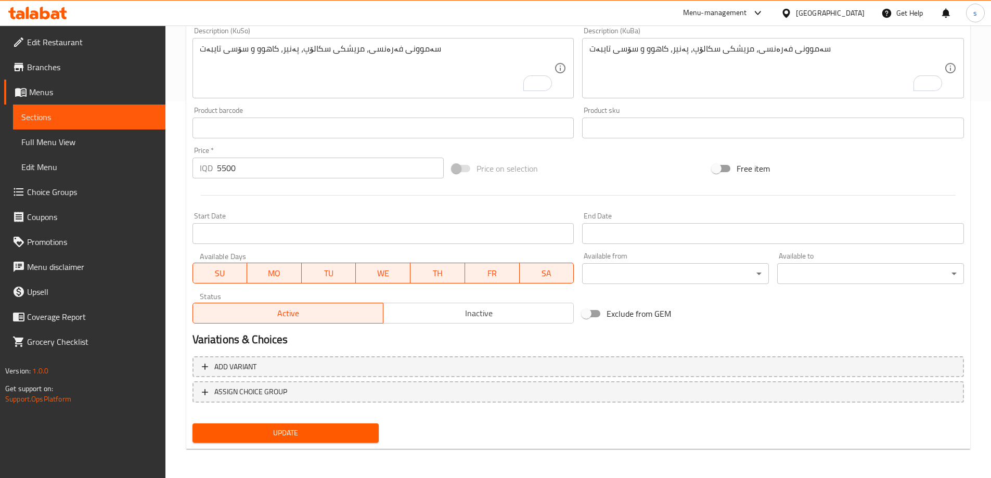
type textarea "French samoon, chicken scallop, cheese, lettuce and special sauce"
click at [326, 435] on span "Update" at bounding box center [286, 433] width 170 height 13
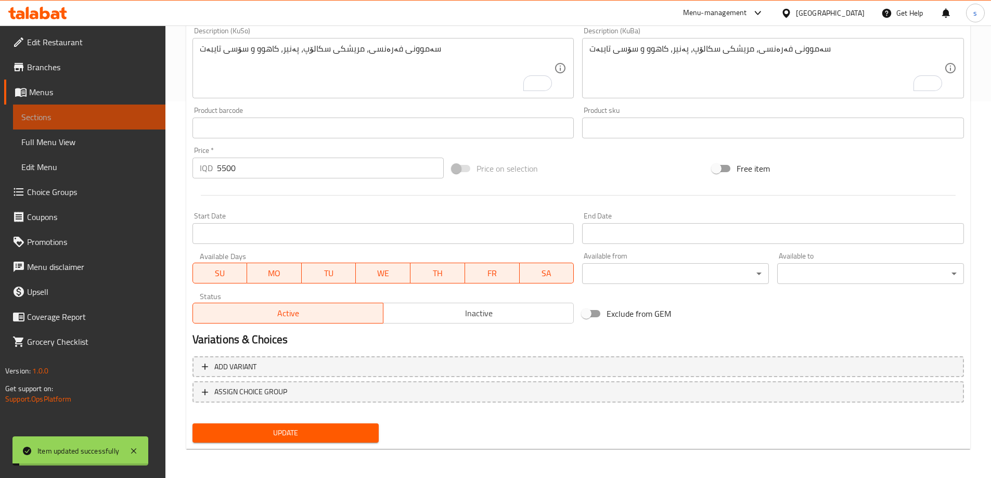
click at [84, 123] on link "Sections" at bounding box center [89, 117] width 152 height 25
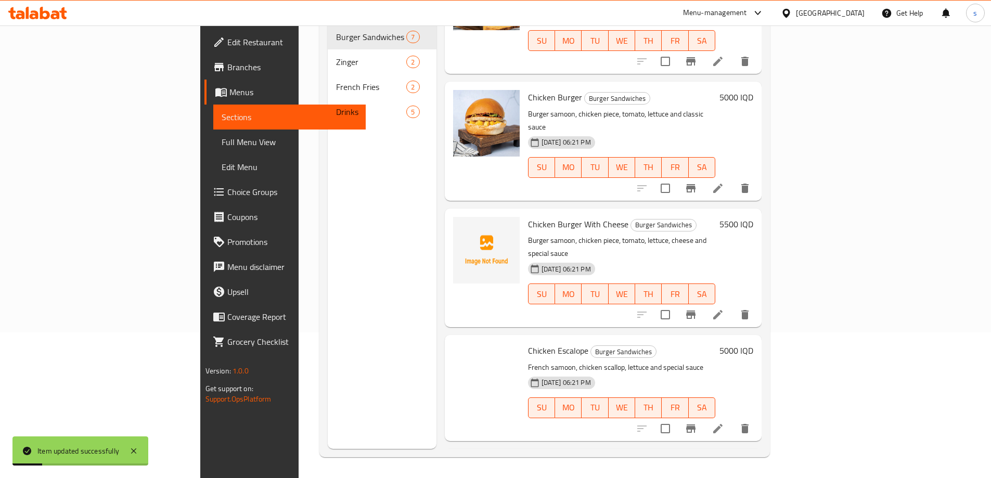
scroll to position [343, 0]
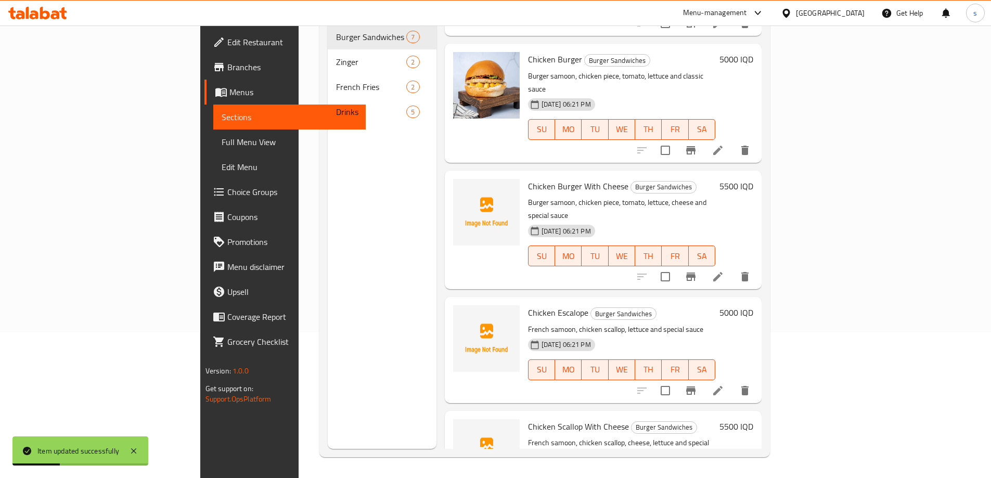
click at [724, 384] on icon at bounding box center [718, 390] width 12 height 12
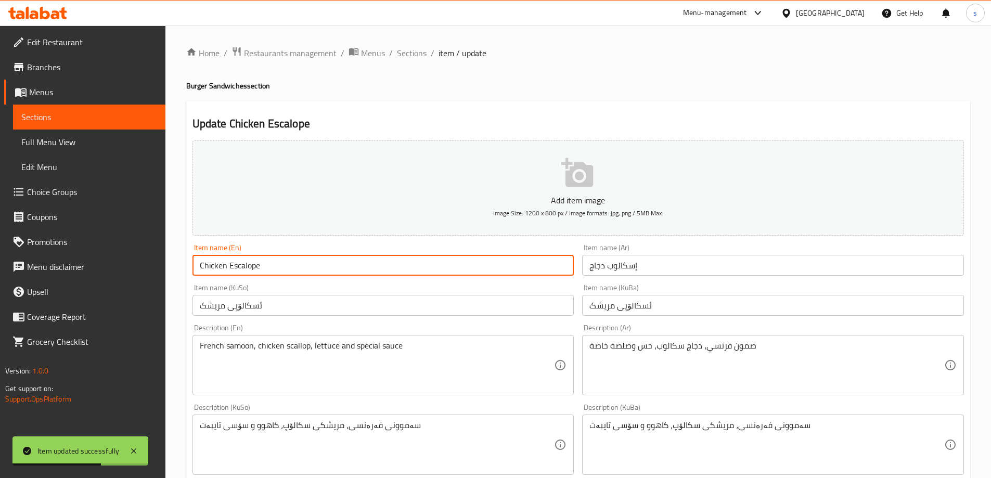
click at [230, 267] on input "Chicken Escalope" at bounding box center [383, 265] width 382 height 21
click at [231, 266] on input "Chicken scallop" at bounding box center [383, 265] width 382 height 21
type input "Chicken Scallop"
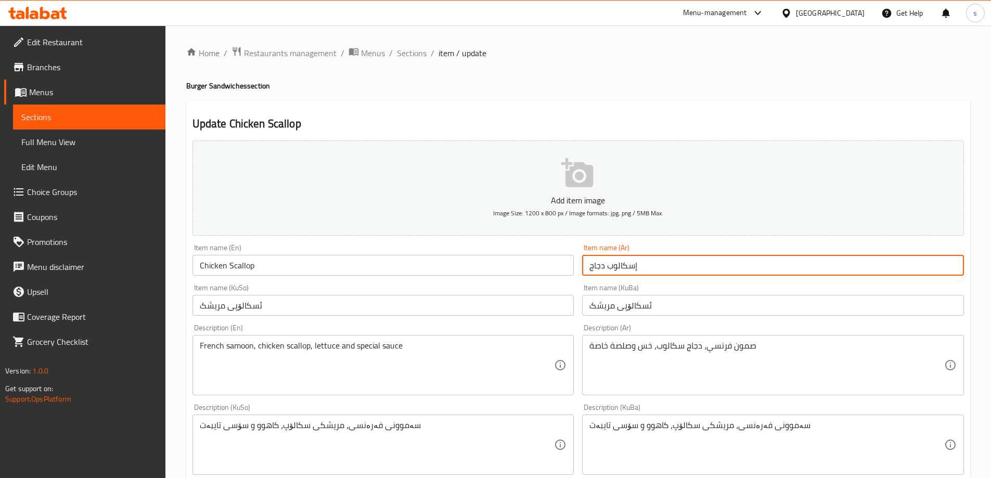
click at [638, 268] on input "إسكالوب دجاج" at bounding box center [773, 265] width 382 height 21
type input "سكالوب دجاج"
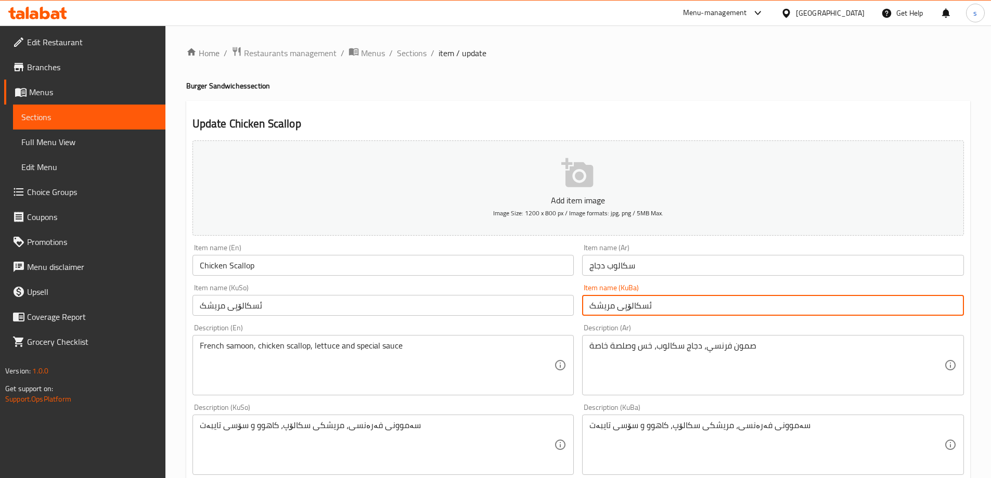
click at [652, 308] on input "ئسکالۆپی مریشک" at bounding box center [773, 305] width 382 height 21
type input "سکالۆپی مریشک"
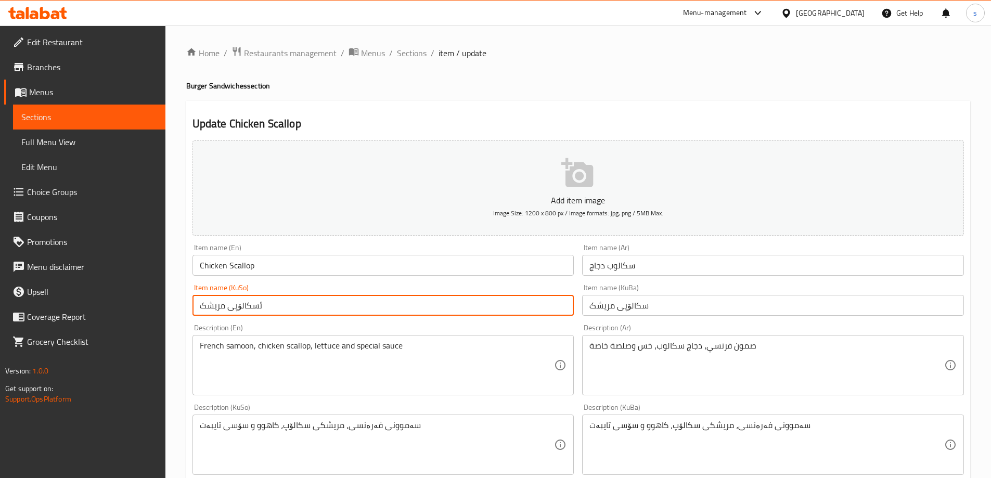
drag, startPoint x: 256, startPoint y: 305, endPoint x: 265, endPoint y: 303, distance: 8.6
click at [265, 303] on input "ئسکالۆپی مریشک" at bounding box center [383, 305] width 382 height 21
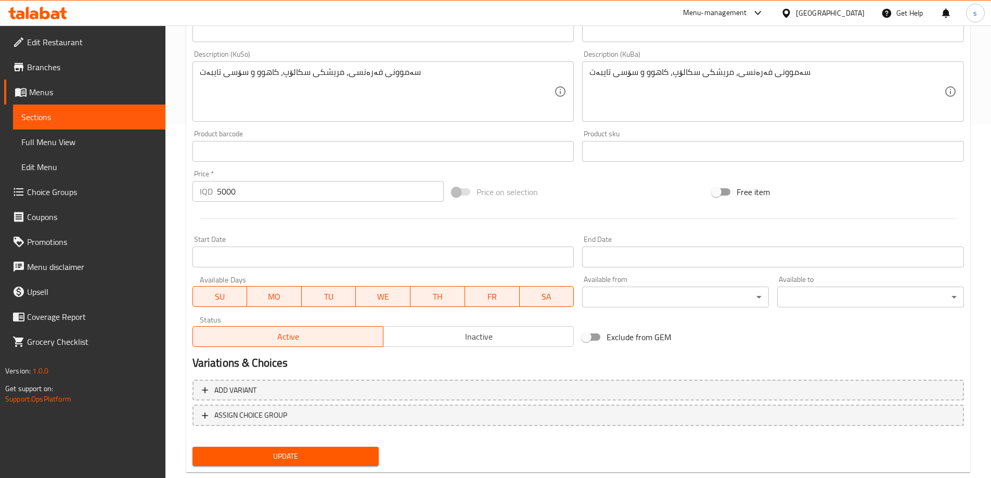
scroll to position [360, 0]
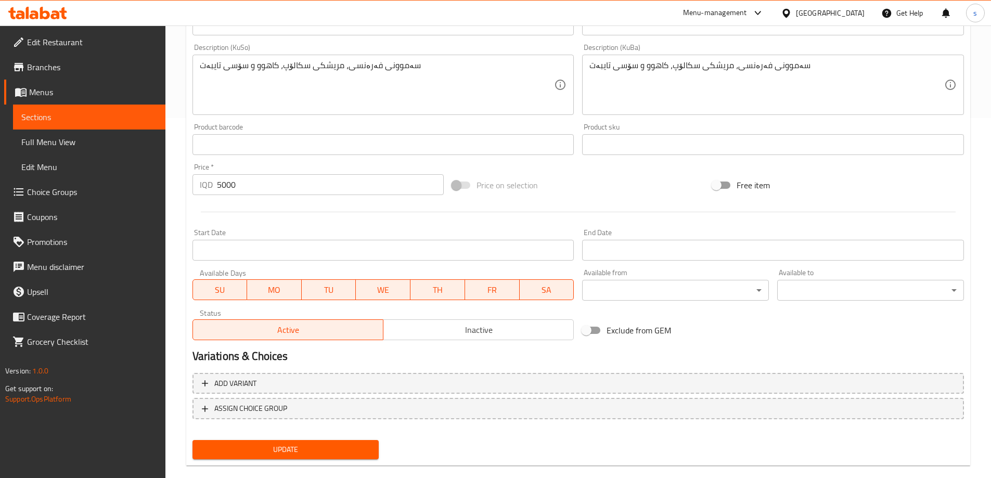
type input "سکالۆپی مریشک"
click at [323, 456] on span "Update" at bounding box center [286, 449] width 170 height 13
click at [112, 118] on span "Sections" at bounding box center [89, 117] width 136 height 12
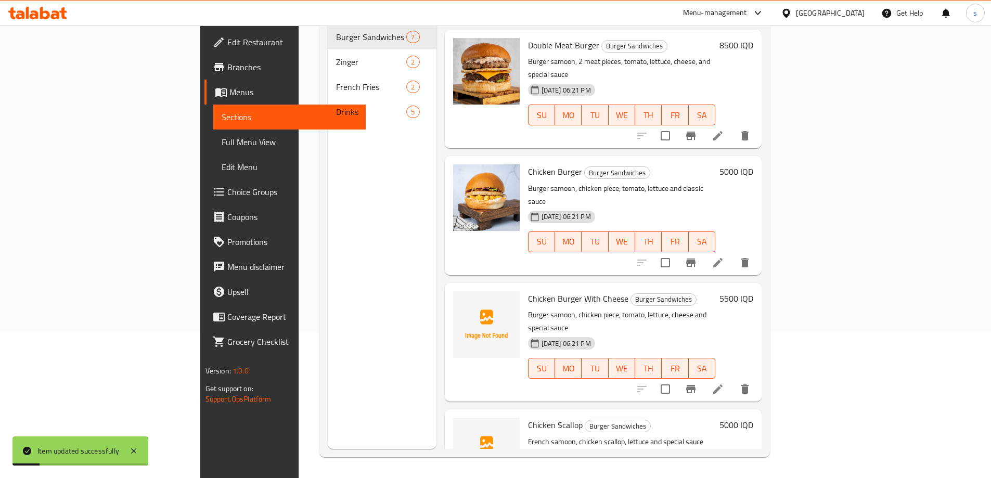
scroll to position [343, 0]
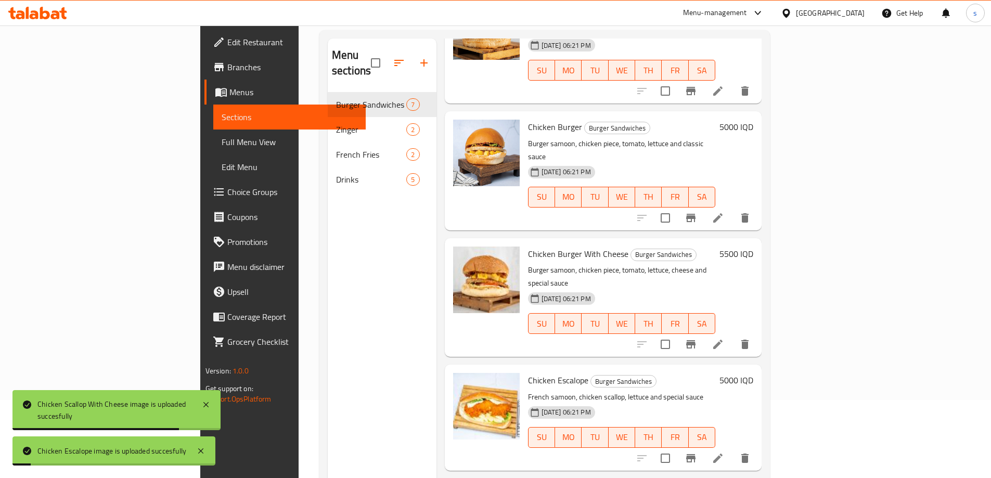
scroll to position [55, 0]
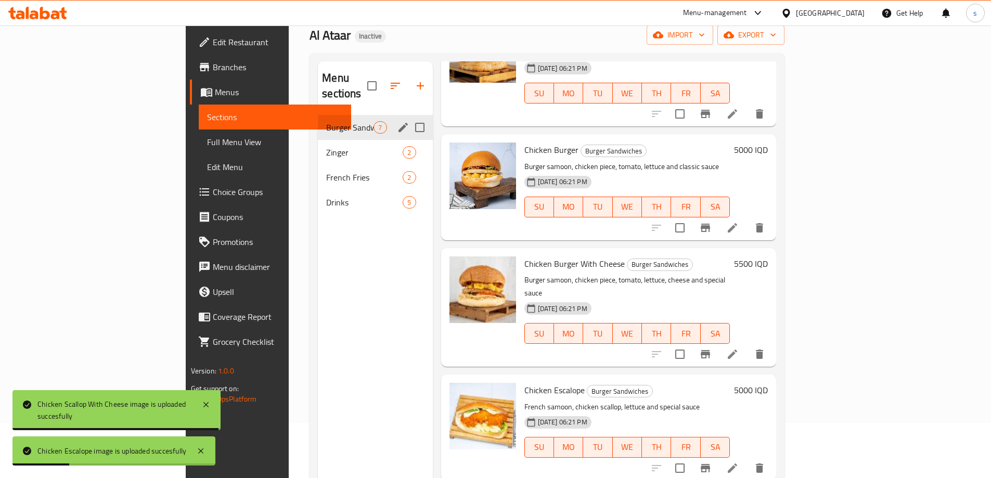
click at [409, 118] on input "Menu sections" at bounding box center [420, 128] width 22 height 22
checkbox input "true"
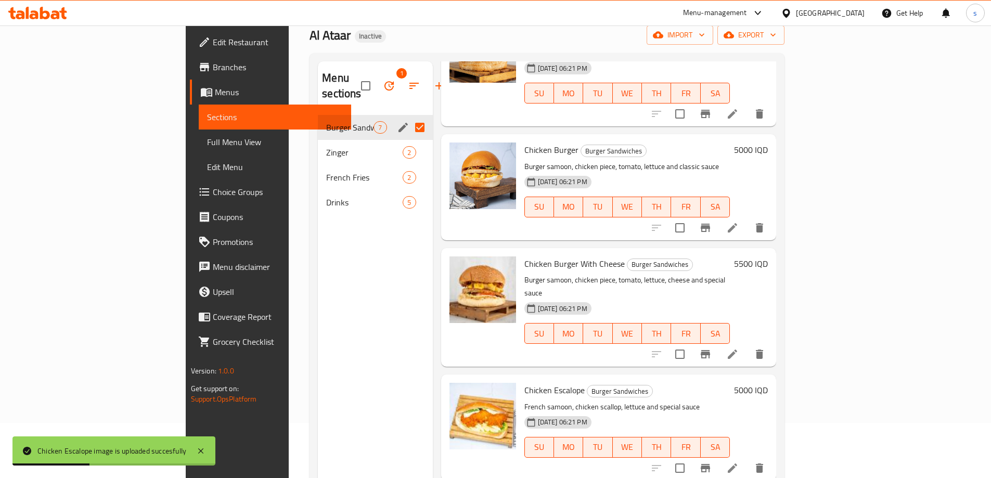
click at [397, 121] on icon "edit" at bounding box center [403, 127] width 12 height 12
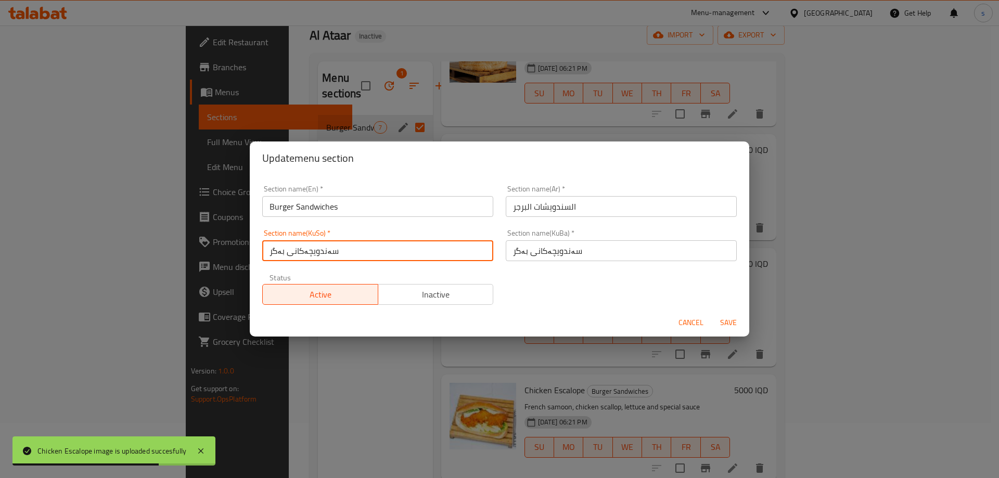
click at [389, 254] on input "سەندویچەکانی بەگر" at bounding box center [377, 250] width 231 height 21
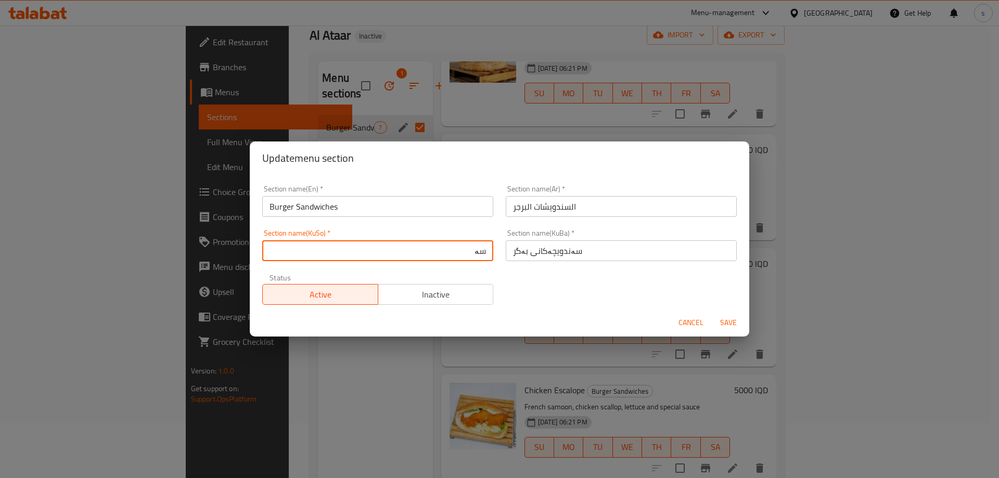
type input "س"
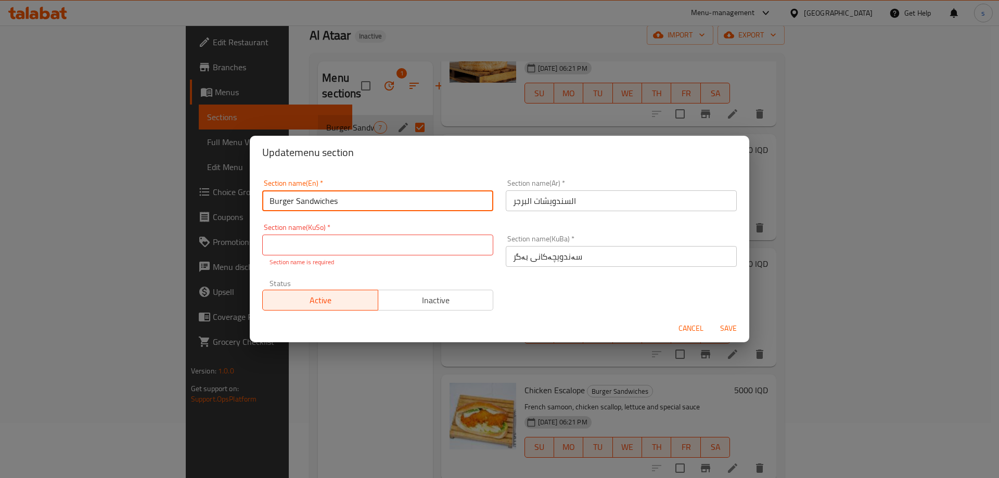
click at [296, 210] on input "Burger Sandwiches" at bounding box center [377, 200] width 231 height 21
click at [527, 202] on input "السندويشات البرجر" at bounding box center [621, 200] width 231 height 21
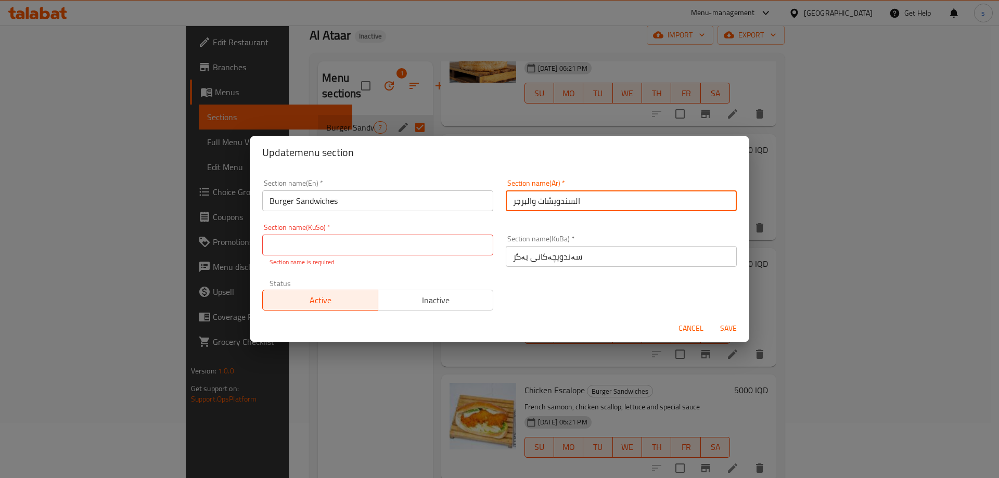
type input "السندويشات والبرجر"
click at [584, 258] on input "سەندویچەکانی بەگر" at bounding box center [621, 256] width 231 height 21
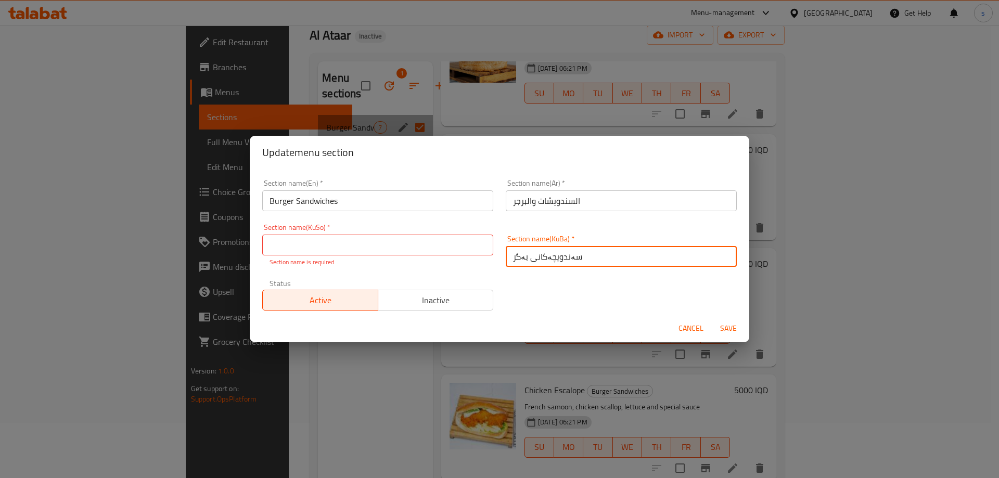
click at [584, 258] on input "سەندویچەکانی بەگر" at bounding box center [621, 256] width 231 height 21
click at [432, 251] on input "text" at bounding box center [377, 245] width 231 height 21
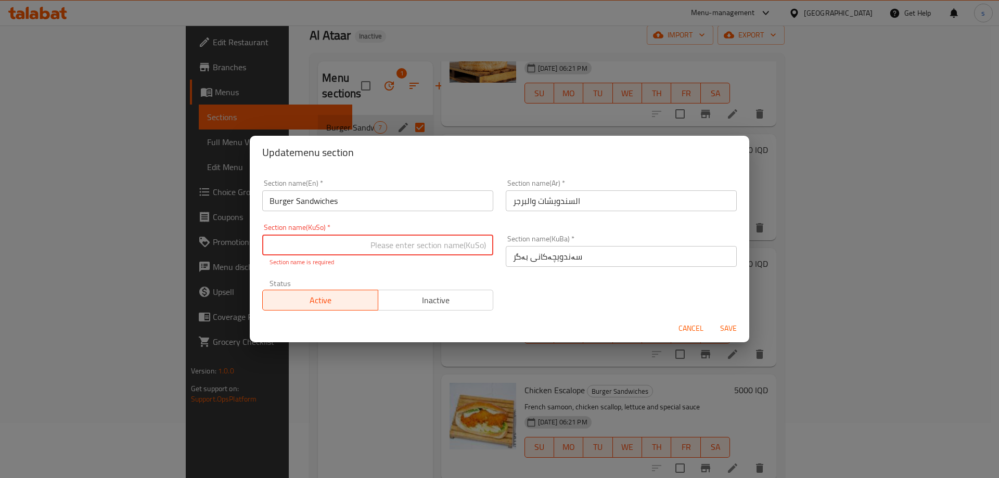
paste input "سەندویچەکانی بەگر"
click at [435, 250] on input "سەندویچەکانی بەگر" at bounding box center [377, 245] width 231 height 21
drag, startPoint x: 403, startPoint y: 242, endPoint x: 520, endPoint y: 234, distance: 117.3
click at [520, 234] on div "Section name(En)   * Burger Sandwiches Section name(En) * Section name(Ar)   * …" at bounding box center [499, 245] width 487 height 144
type input "سەندویچەکان و بەرگر"
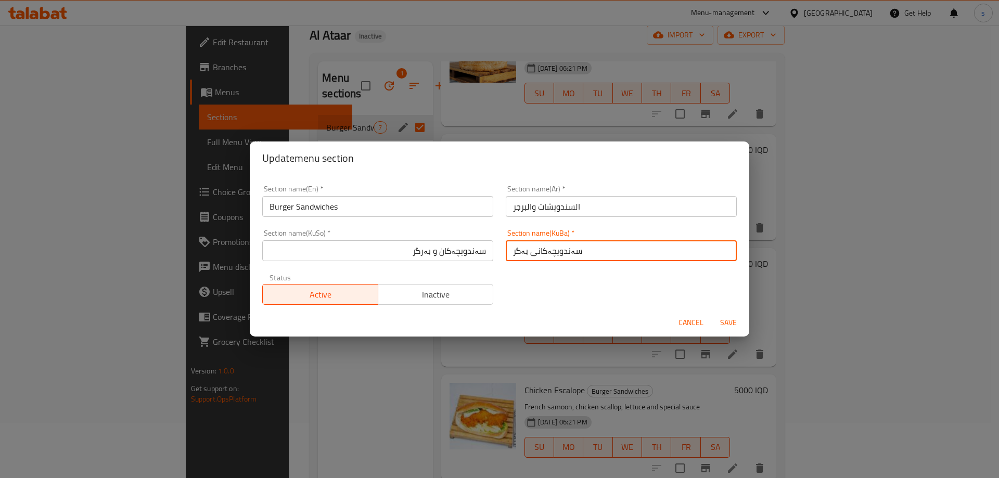
click at [557, 258] on input "سەندویچەکانی بەگر" at bounding box center [621, 250] width 231 height 21
paste input "و بەر"
type input "سەندویچەکان و بەرگر"
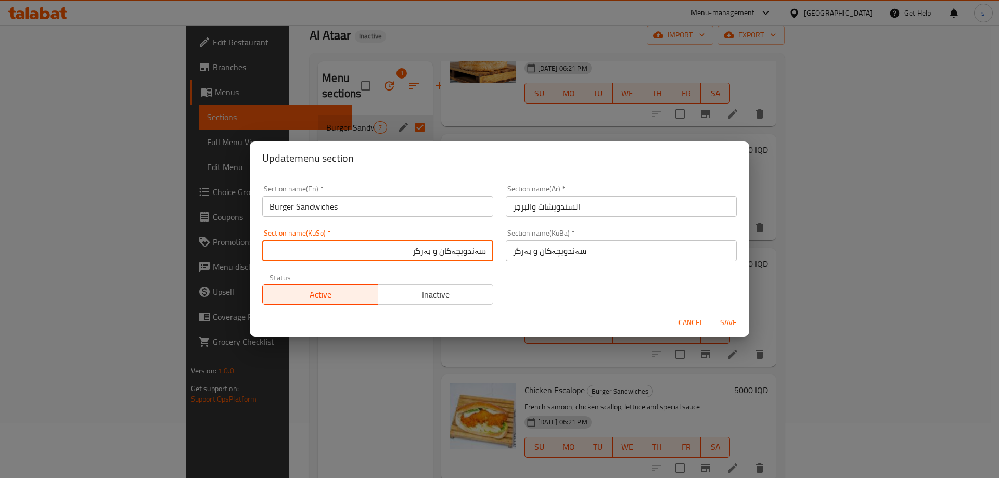
click at [402, 256] on input "سەندویچەکان و بەرگر" at bounding box center [377, 250] width 231 height 21
drag, startPoint x: 390, startPoint y: 250, endPoint x: 491, endPoint y: 254, distance: 101.0
click at [491, 254] on div "Section name(KuSo)   * سەندویچەکان و بەرگرەکان Section name(KuSo) *" at bounding box center [377, 245] width 243 height 44
type input "سەندویچەکان و بەرگرەکان"
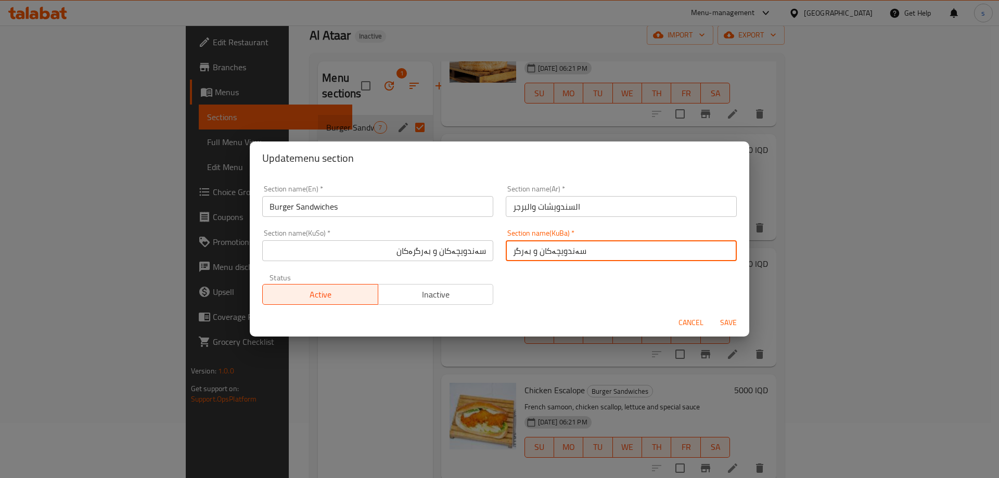
click at [519, 247] on input "سەندویچەکان و بەرگر" at bounding box center [621, 250] width 231 height 21
paste input "ەکان"
type input "سەندویچەکان و بەرگرەکان"
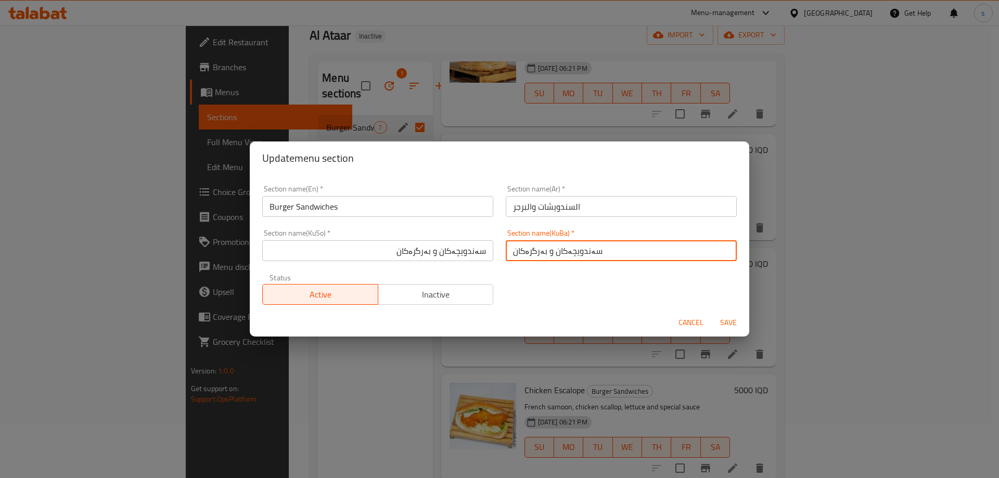
click at [297, 206] on input "Burger Sandwiches" at bounding box center [377, 206] width 231 height 21
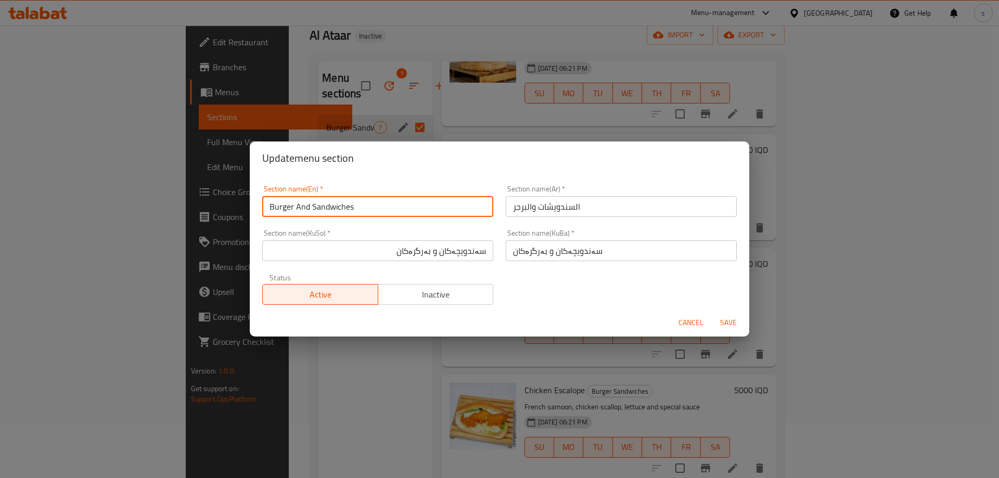
type input "Burger And Sandwiches"
click at [724, 324] on span "Save" at bounding box center [728, 322] width 25 height 13
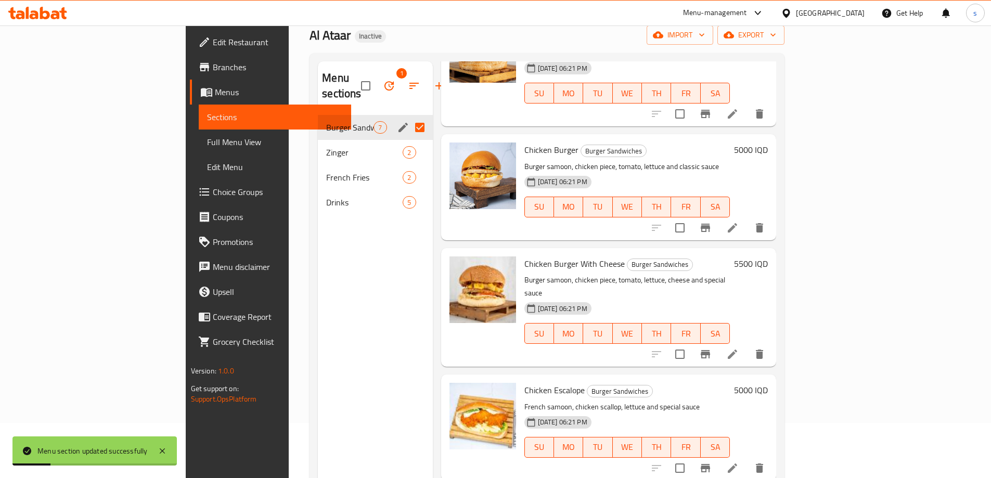
click at [409, 117] on input "Menu sections" at bounding box center [420, 128] width 22 height 22
checkbox input "false"
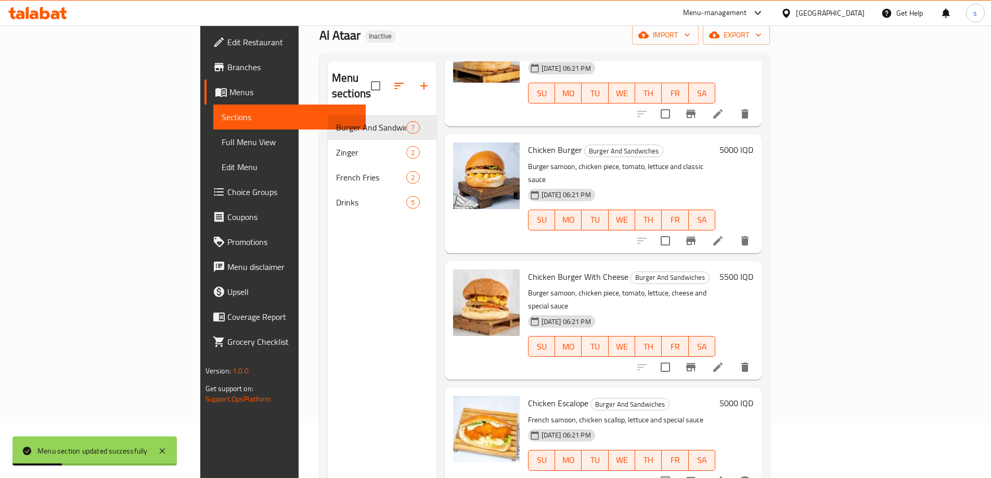
click at [328, 298] on div "Menu sections Burger And Sandwiches 7 Zinger 2 French Fries 2 Drinks 5" at bounding box center [382, 300] width 109 height 478
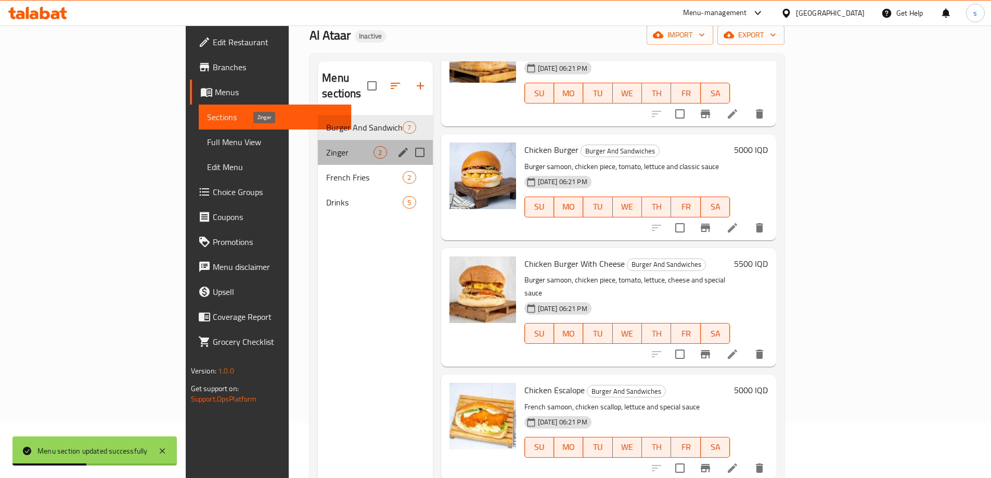
click at [326, 146] on span "Zinger" at bounding box center [349, 152] width 47 height 12
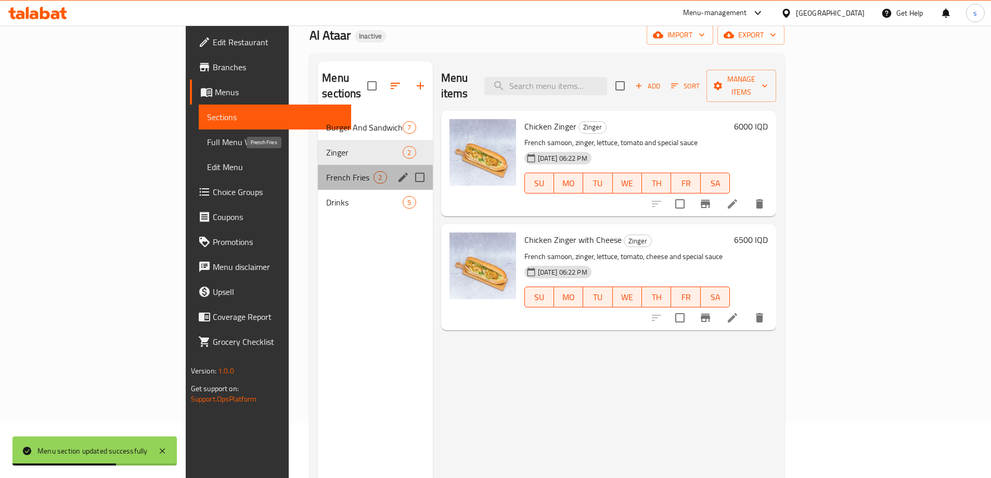
click at [326, 171] on span "French Fries" at bounding box center [349, 177] width 47 height 12
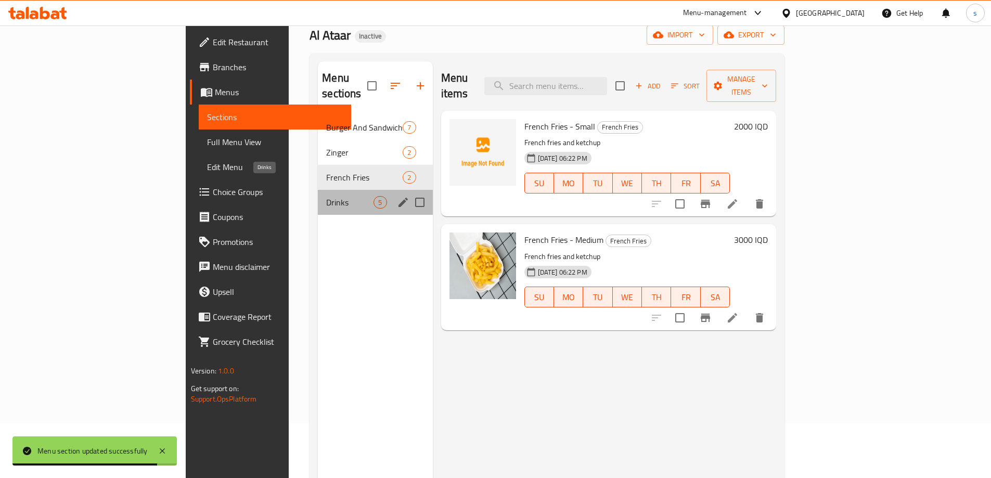
click at [326, 196] on span "Drinks" at bounding box center [349, 202] width 47 height 12
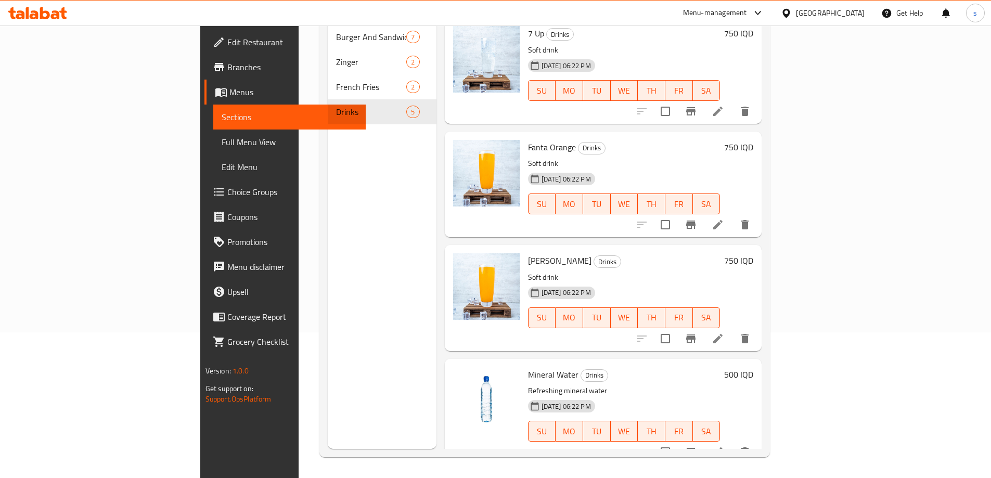
scroll to position [63, 0]
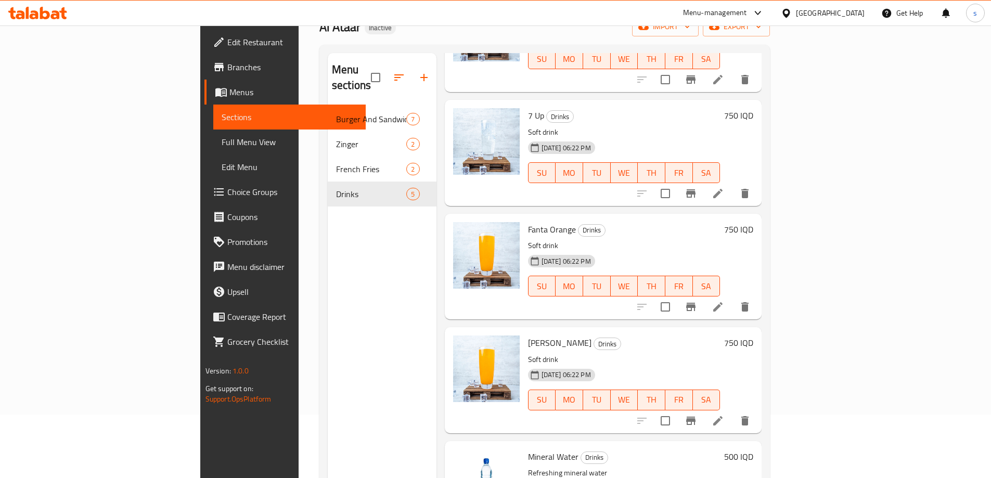
click at [222, 144] on span "Full Menu View" at bounding box center [290, 142] width 136 height 12
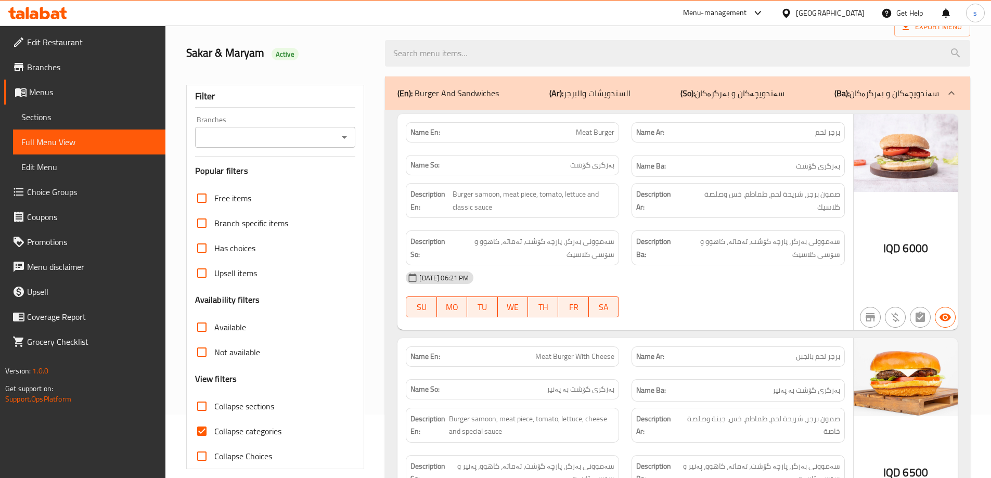
click at [345, 132] on icon "Open" at bounding box center [344, 137] width 12 height 12
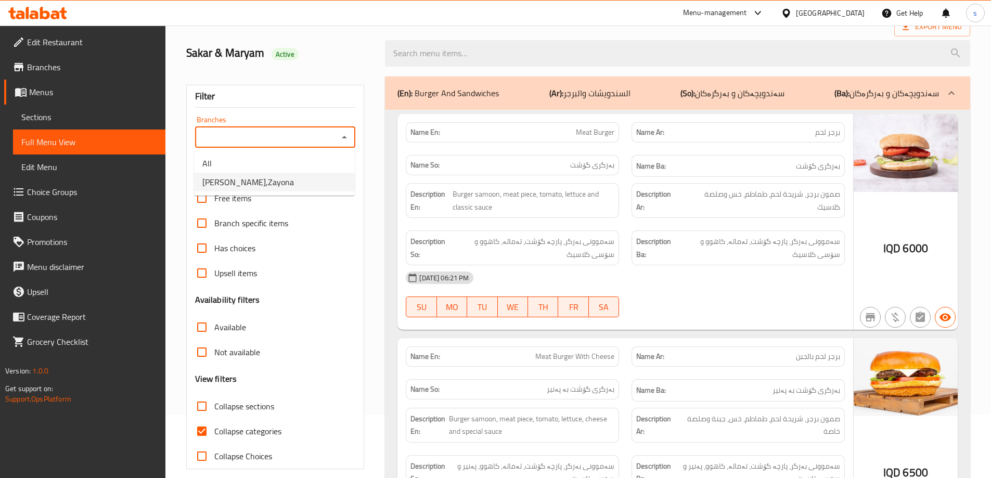
click at [308, 180] on li "Al Ataar,Zayona" at bounding box center [274, 182] width 161 height 19
type input "Al Ataar,Zayona"
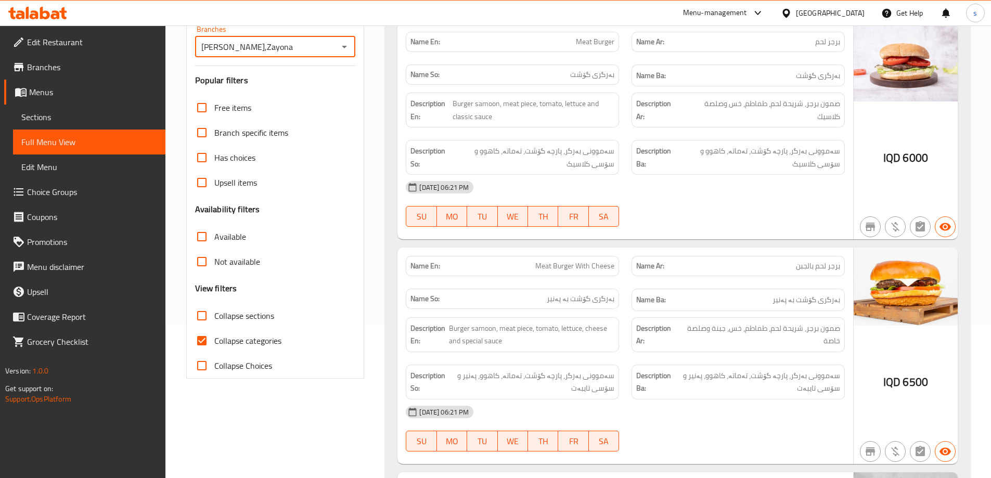
scroll to position [223, 0]
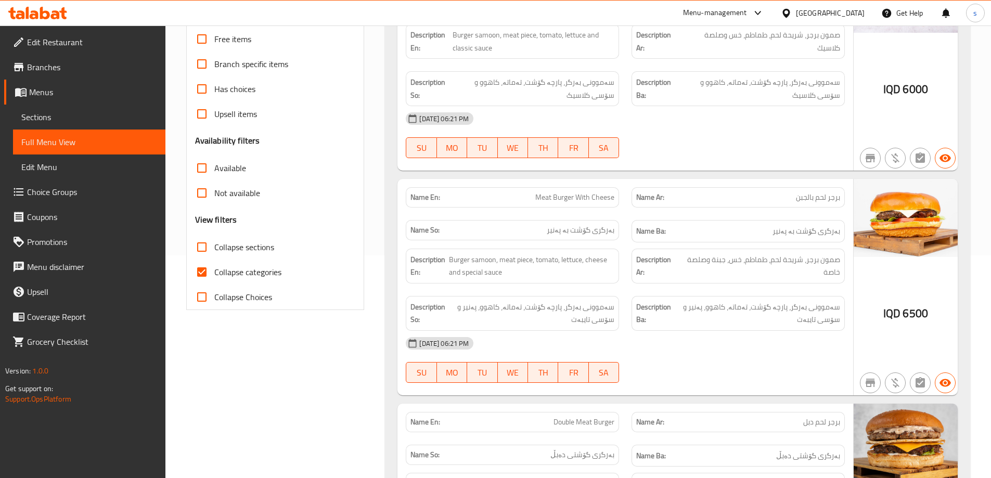
click at [207, 269] on input "Collapse categories" at bounding box center [201, 272] width 25 height 25
checkbox input "false"
click at [207, 249] on input "Collapse sections" at bounding box center [201, 247] width 25 height 25
checkbox input "true"
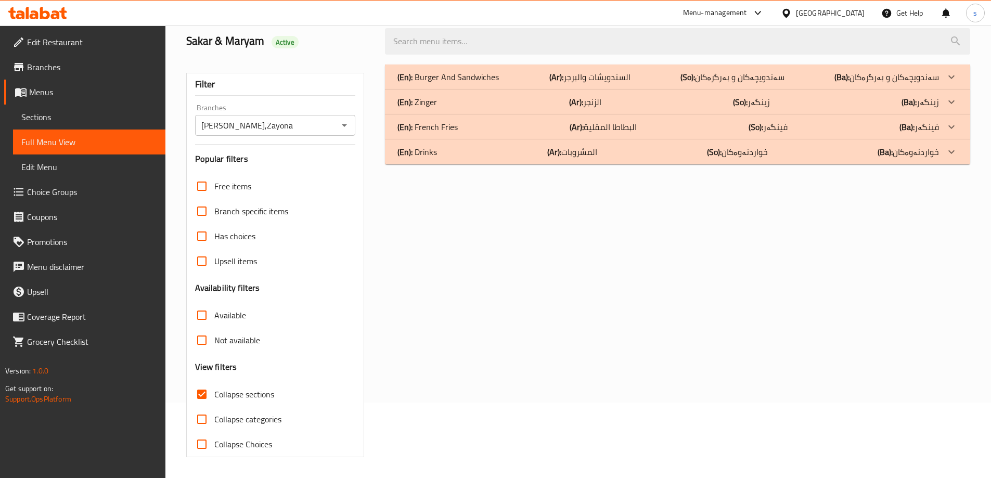
scroll to position [75, 0]
click at [481, 74] on p "(En): Burger And Sandwiches" at bounding box center [447, 77] width 101 height 12
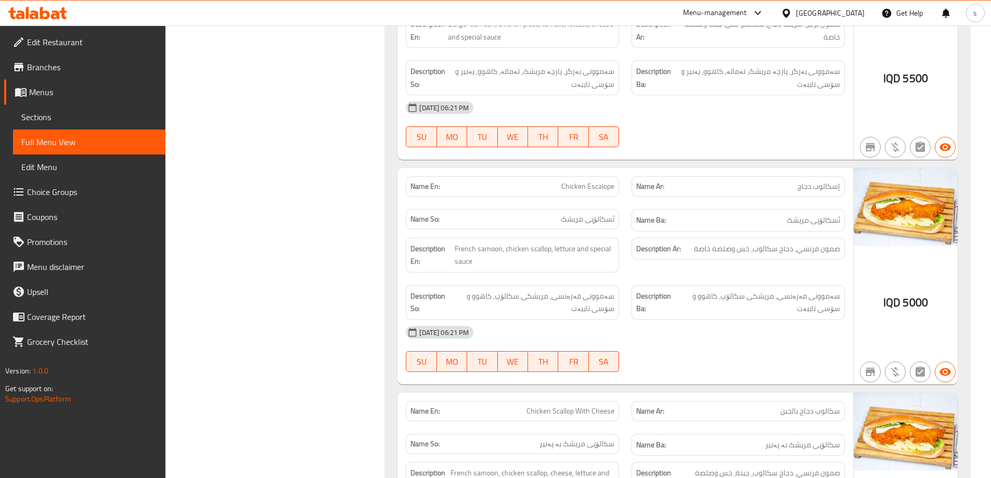
scroll to position [1038, 0]
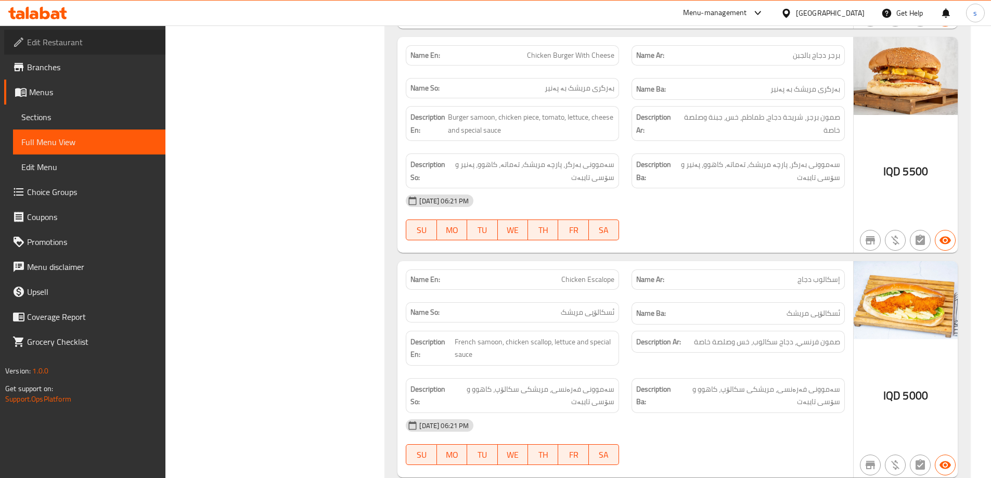
click at [72, 47] on span "Edit Restaurant" at bounding box center [92, 42] width 130 height 12
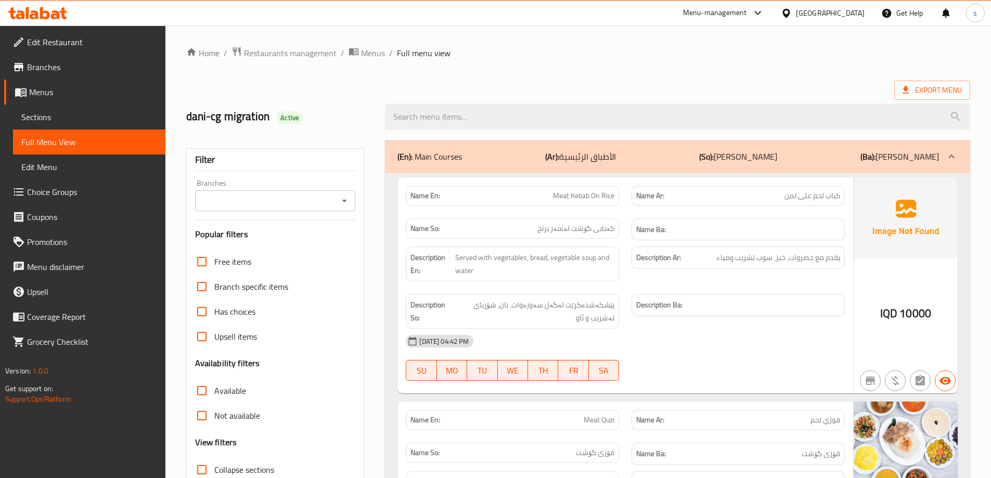
scroll to position [68, 0]
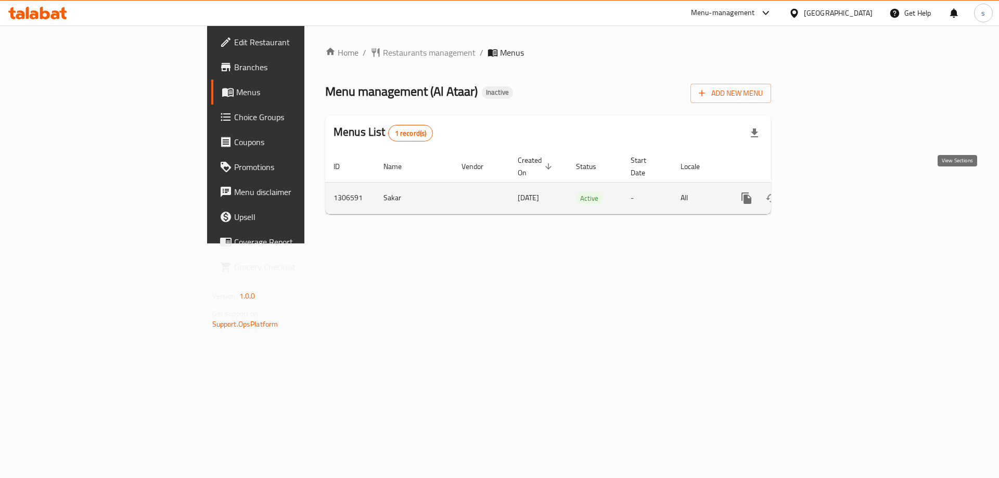
click at [828, 192] on icon "enhanced table" at bounding box center [821, 198] width 12 height 12
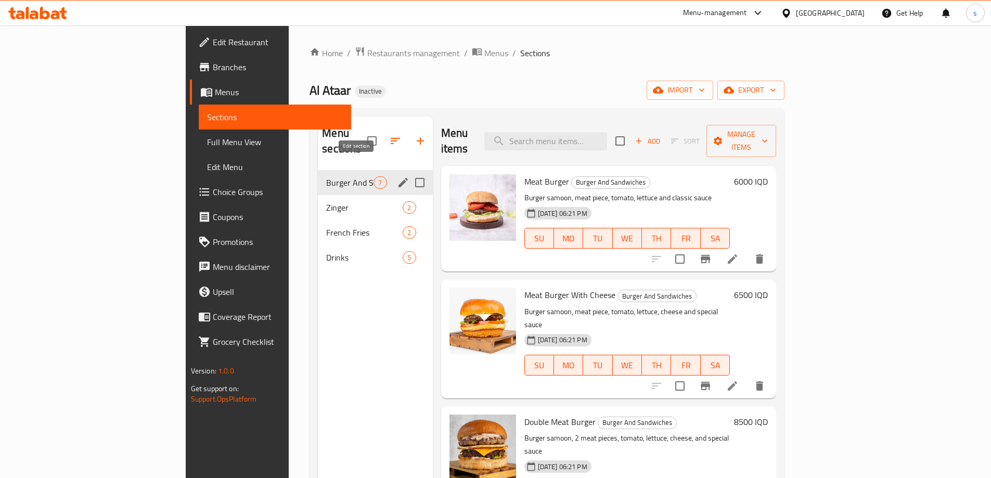
click at [398, 178] on icon "edit" at bounding box center [402, 182] width 9 height 9
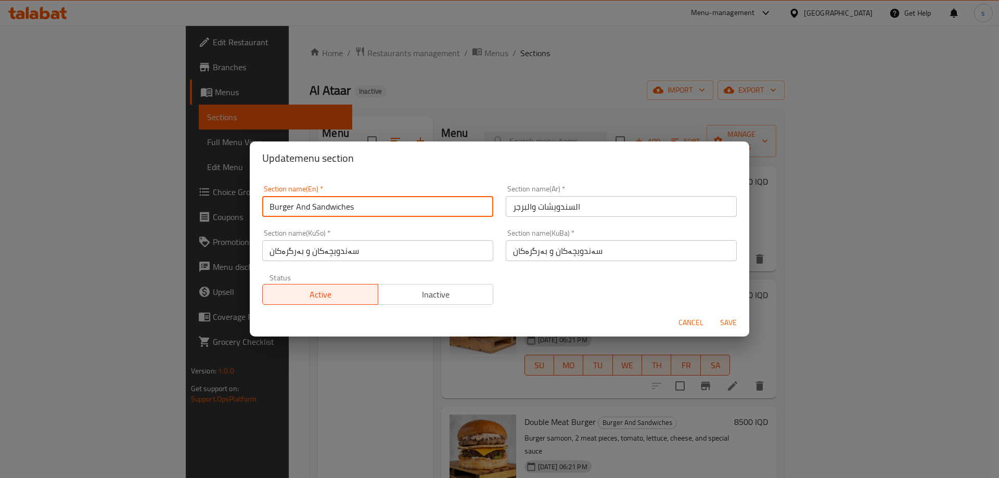
drag, startPoint x: 369, startPoint y: 211, endPoint x: 262, endPoint y: 209, distance: 107.2
click at [262, 209] on div "Section name(En)   * Burger And Sandwiches Section name(En) *" at bounding box center [377, 201] width 243 height 44
click at [690, 325] on span "Cancel" at bounding box center [690, 322] width 25 height 13
